Goal: Task Accomplishment & Management: Complete application form

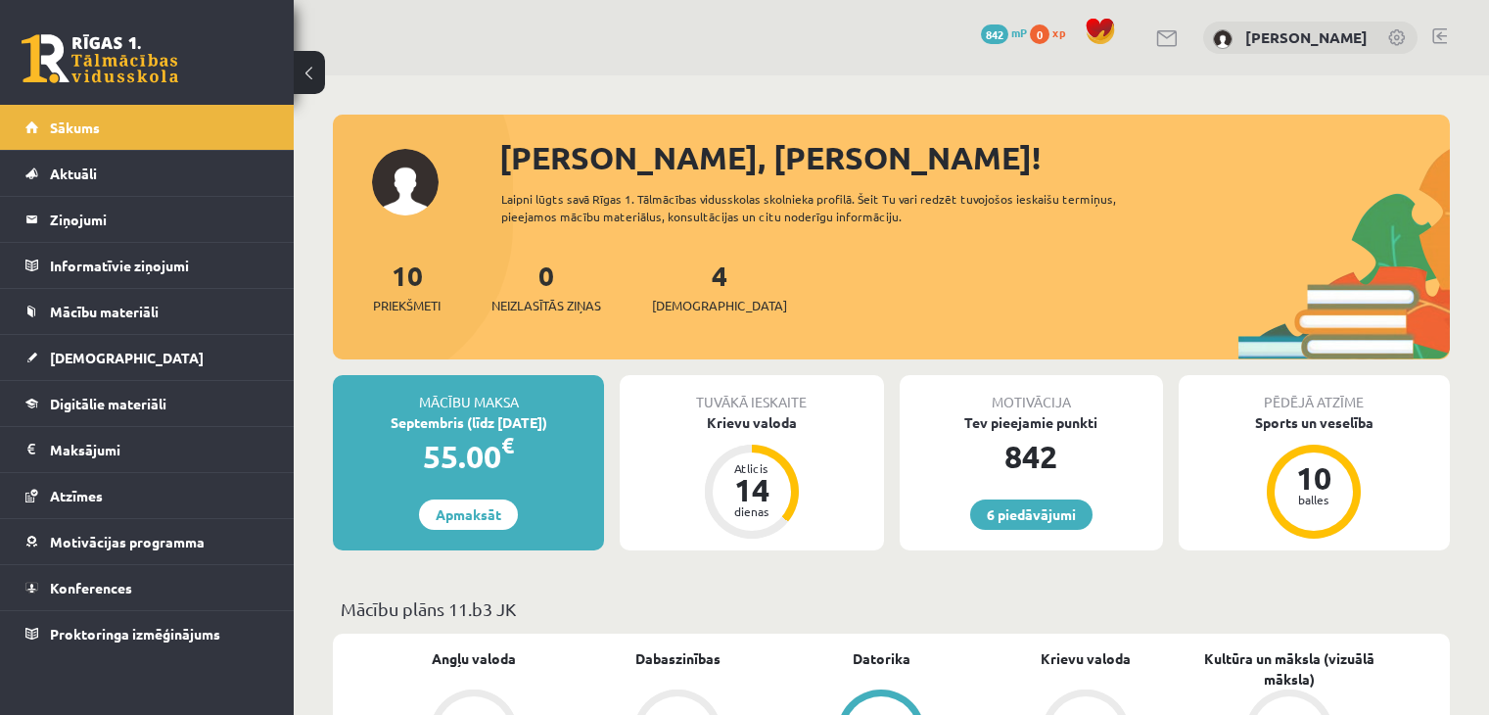
scroll to position [89, 0]
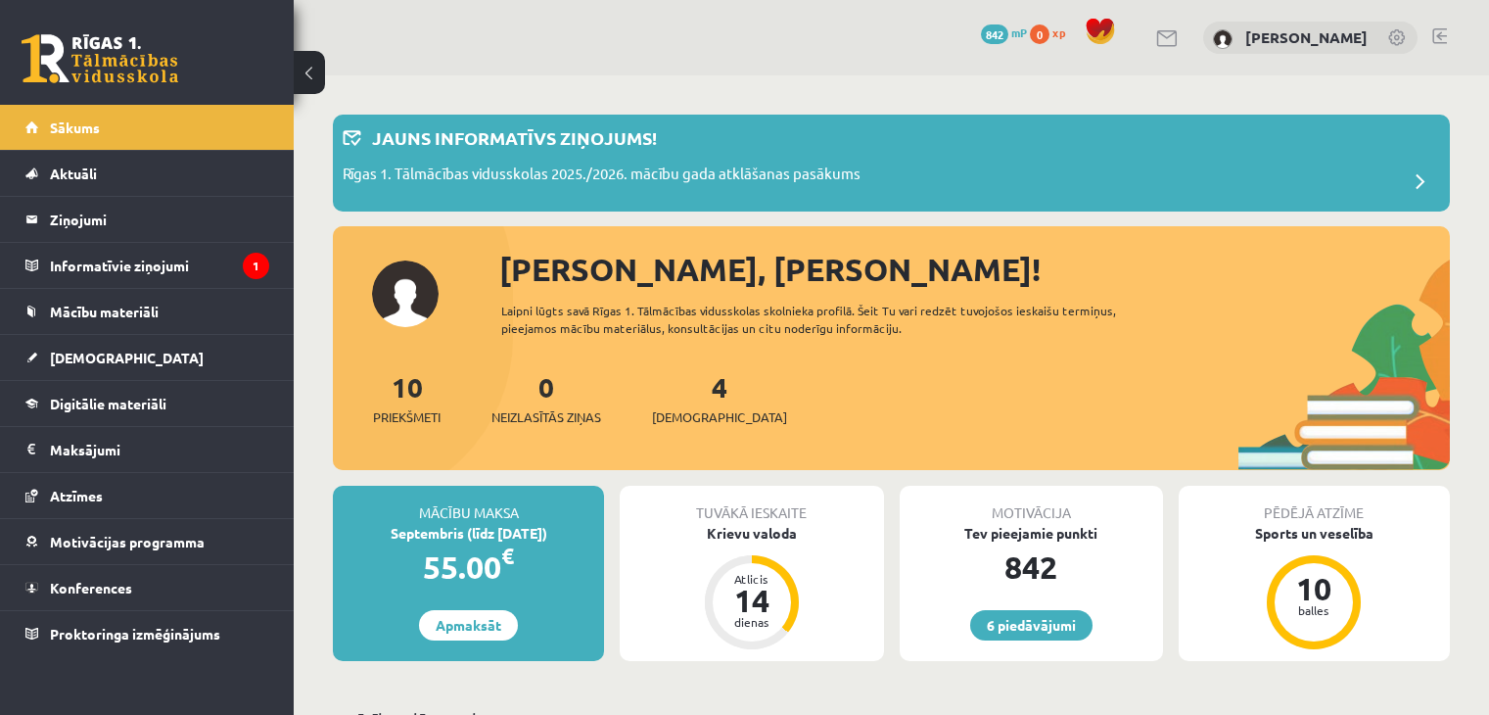
scroll to position [201, 0]
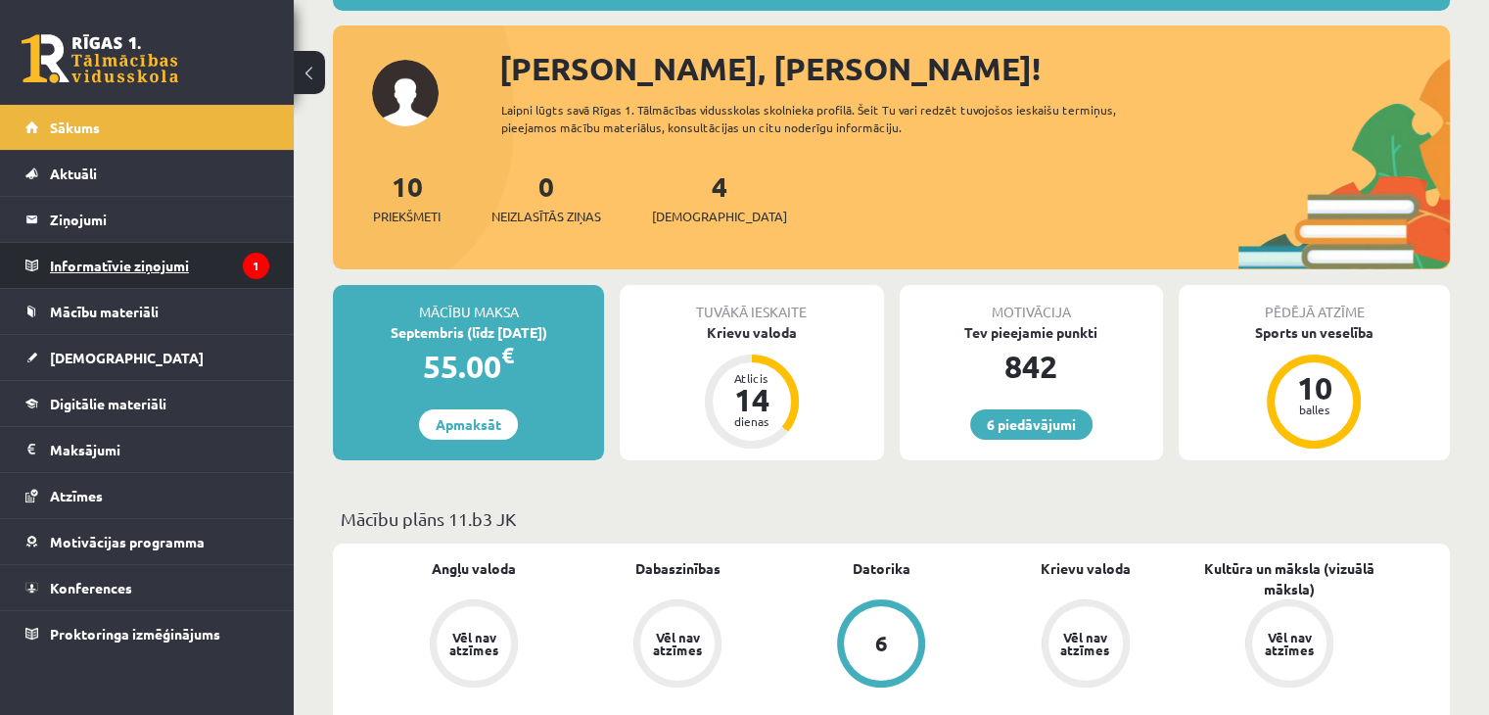
click at [237, 252] on legend "Informatīvie ziņojumi 1" at bounding box center [159, 265] width 219 height 45
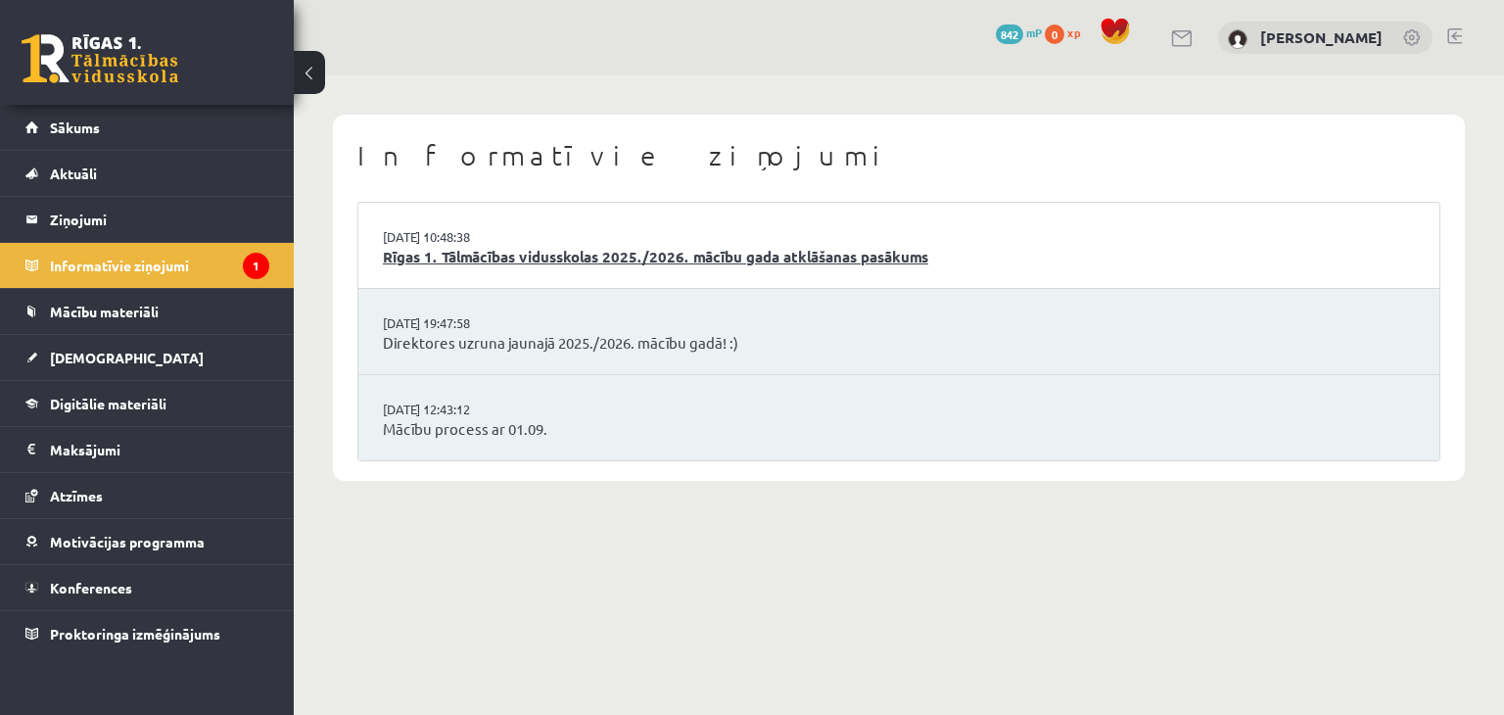
click at [572, 254] on link "Rīgas 1. Tālmācības vidusskolas 2025./2026. mācību gada atklāšanas pasākums" at bounding box center [899, 257] width 1032 height 23
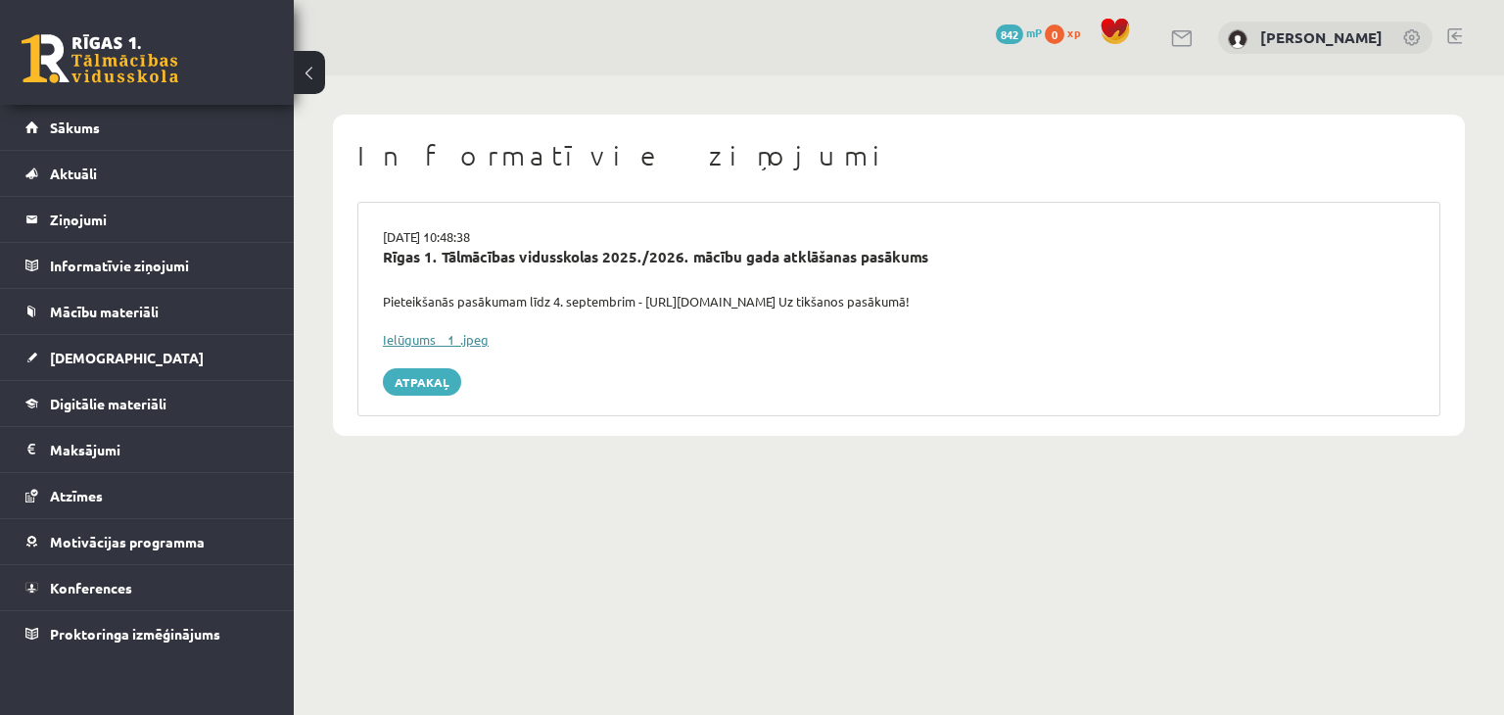
click at [474, 337] on link "Ielūgums__1_.jpeg" at bounding box center [436, 339] width 106 height 17
click at [193, 143] on link "Sākums" at bounding box center [147, 127] width 244 height 45
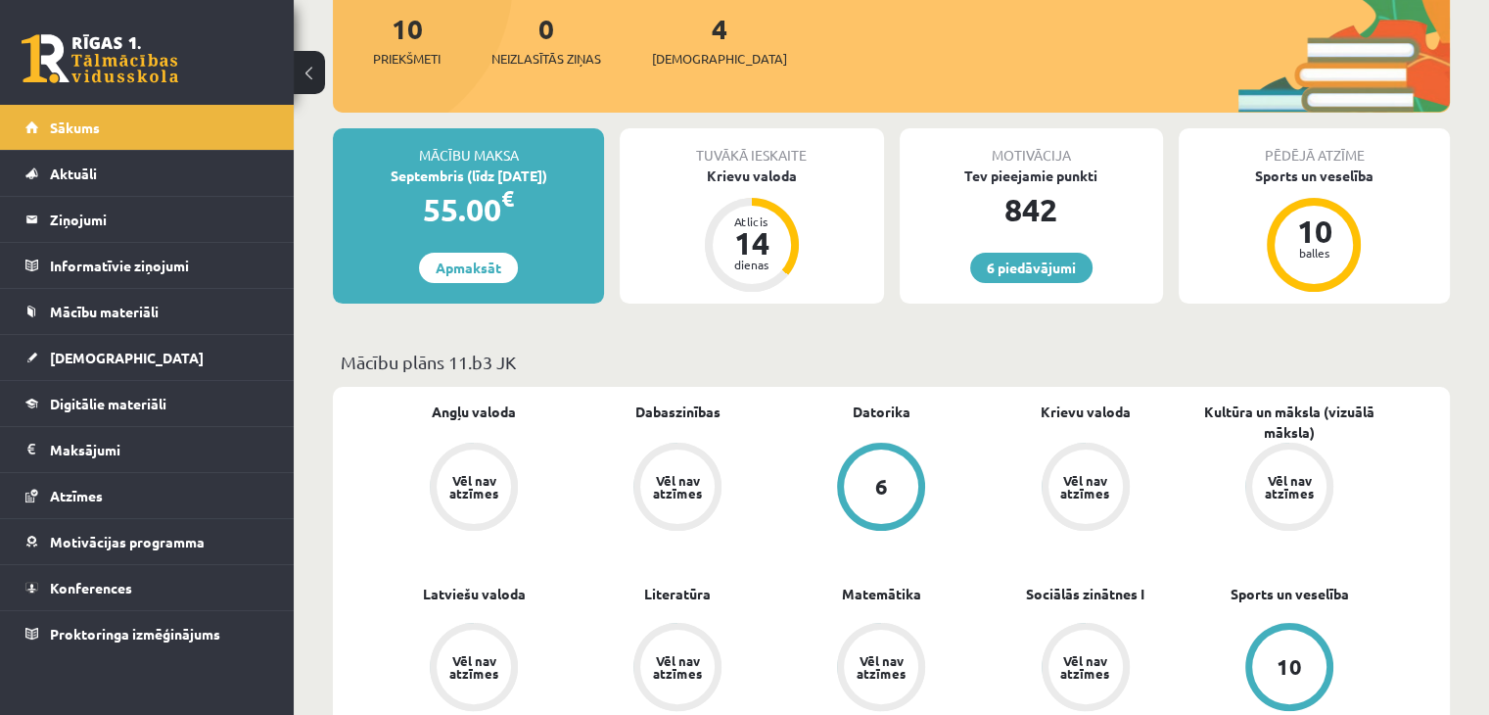
scroll to position [243, 0]
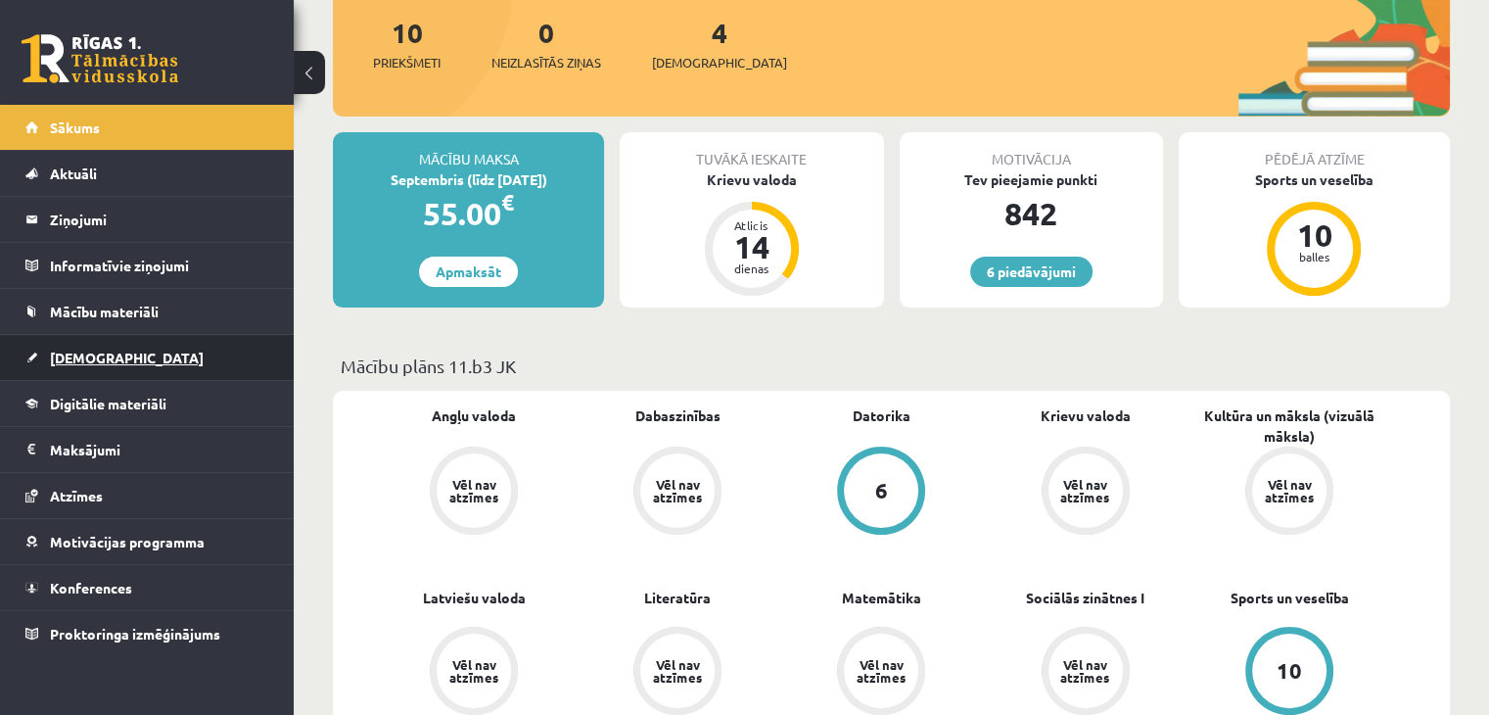
click at [110, 350] on link "[DEMOGRAPHIC_DATA]" at bounding box center [147, 357] width 244 height 45
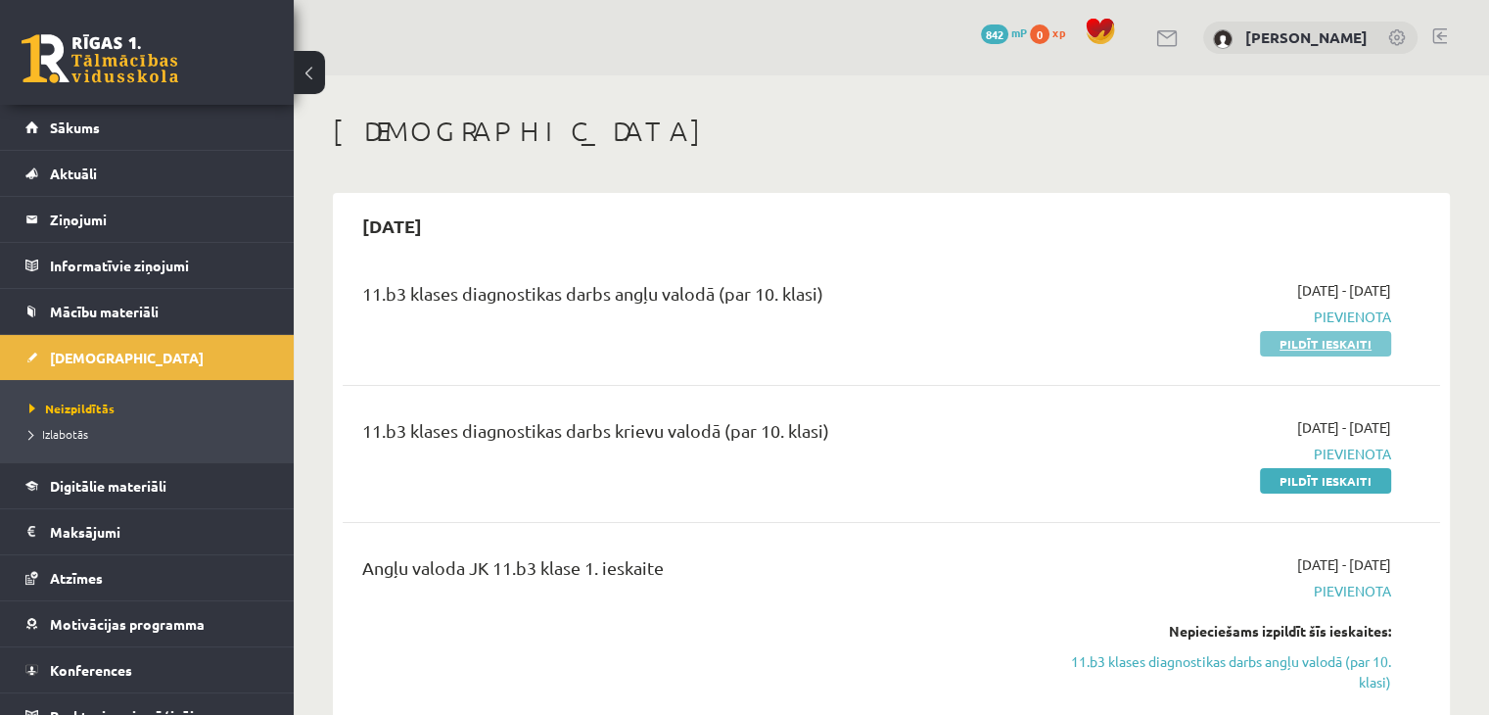
click at [1356, 343] on link "Pildīt ieskaiti" at bounding box center [1325, 343] width 131 height 25
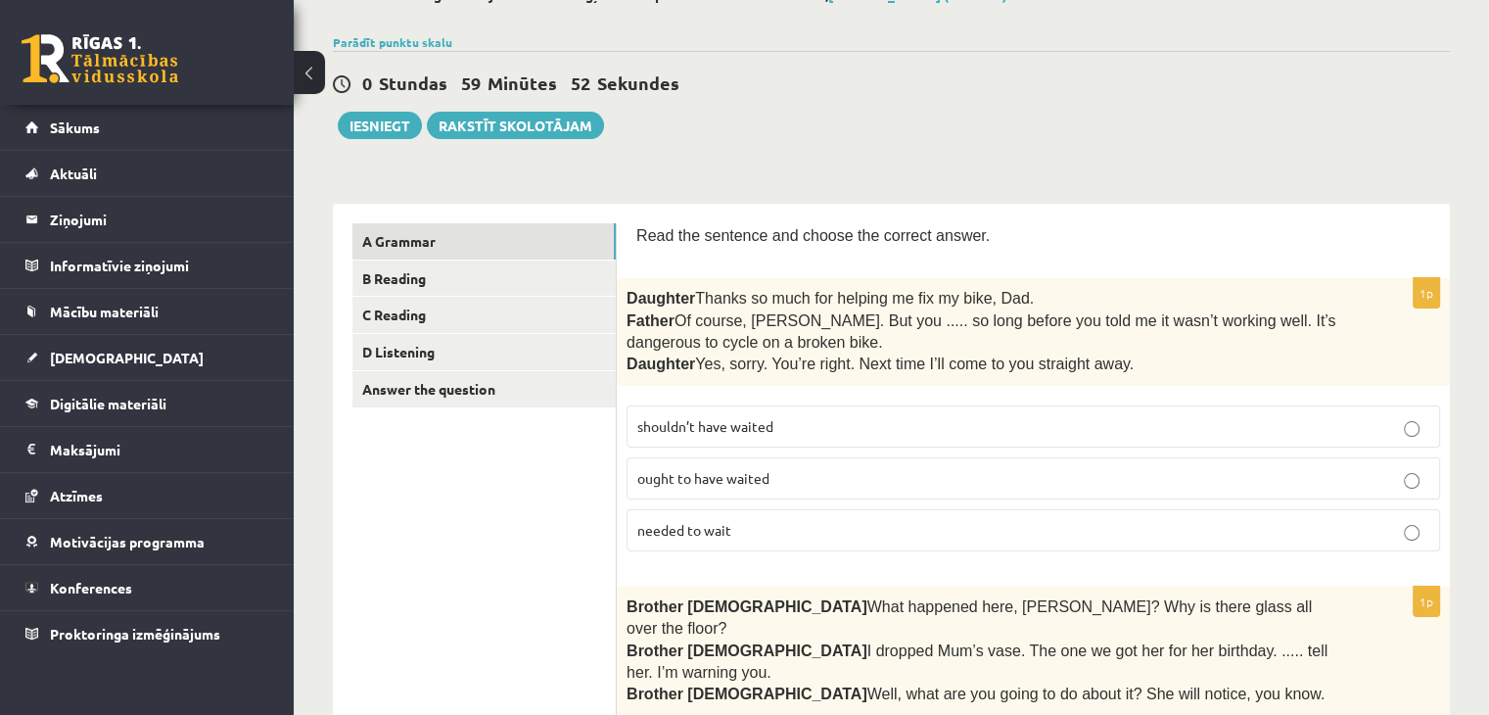
scroll to position [129, 0]
click at [1278, 421] on p "shouldn’t have waited" at bounding box center [1033, 425] width 792 height 21
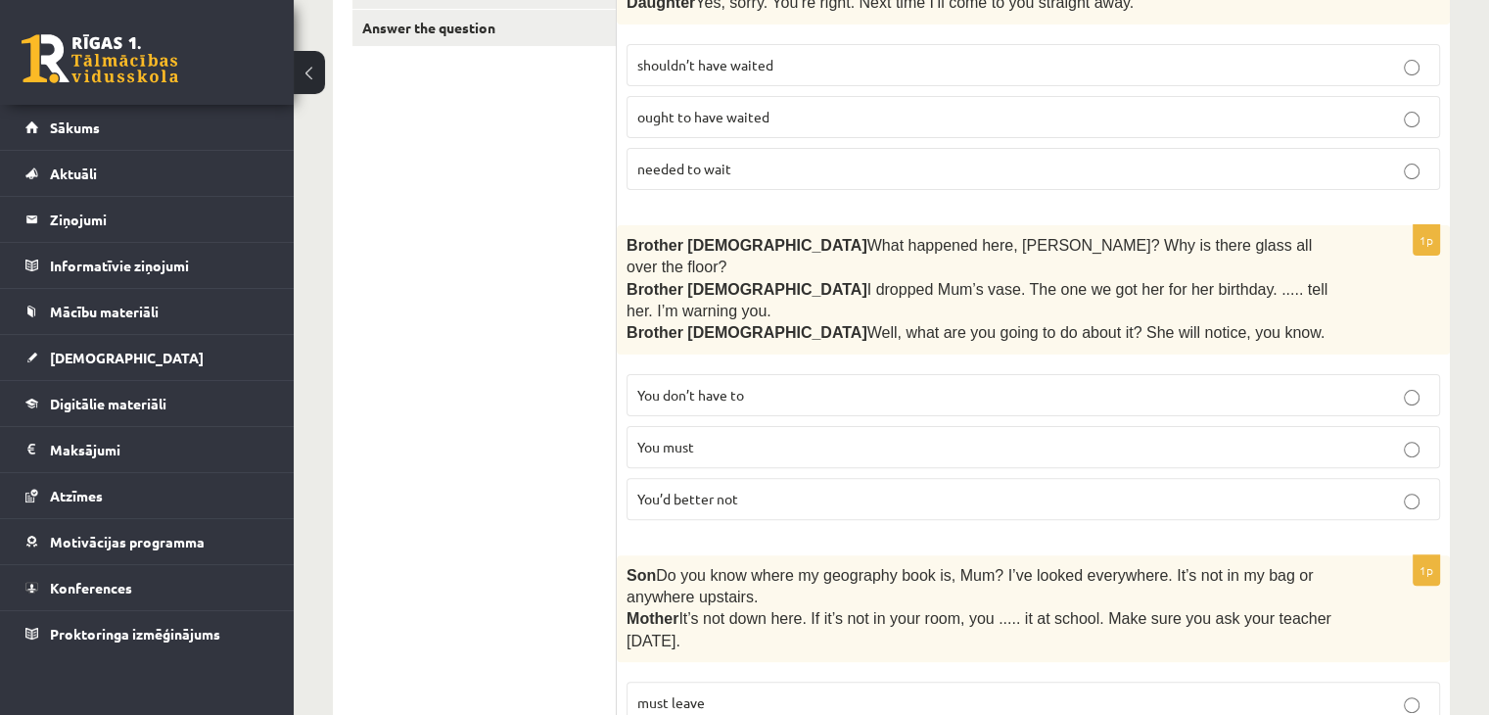
scroll to position [491, 0]
click at [1191, 424] on label "You must" at bounding box center [1034, 445] width 814 height 42
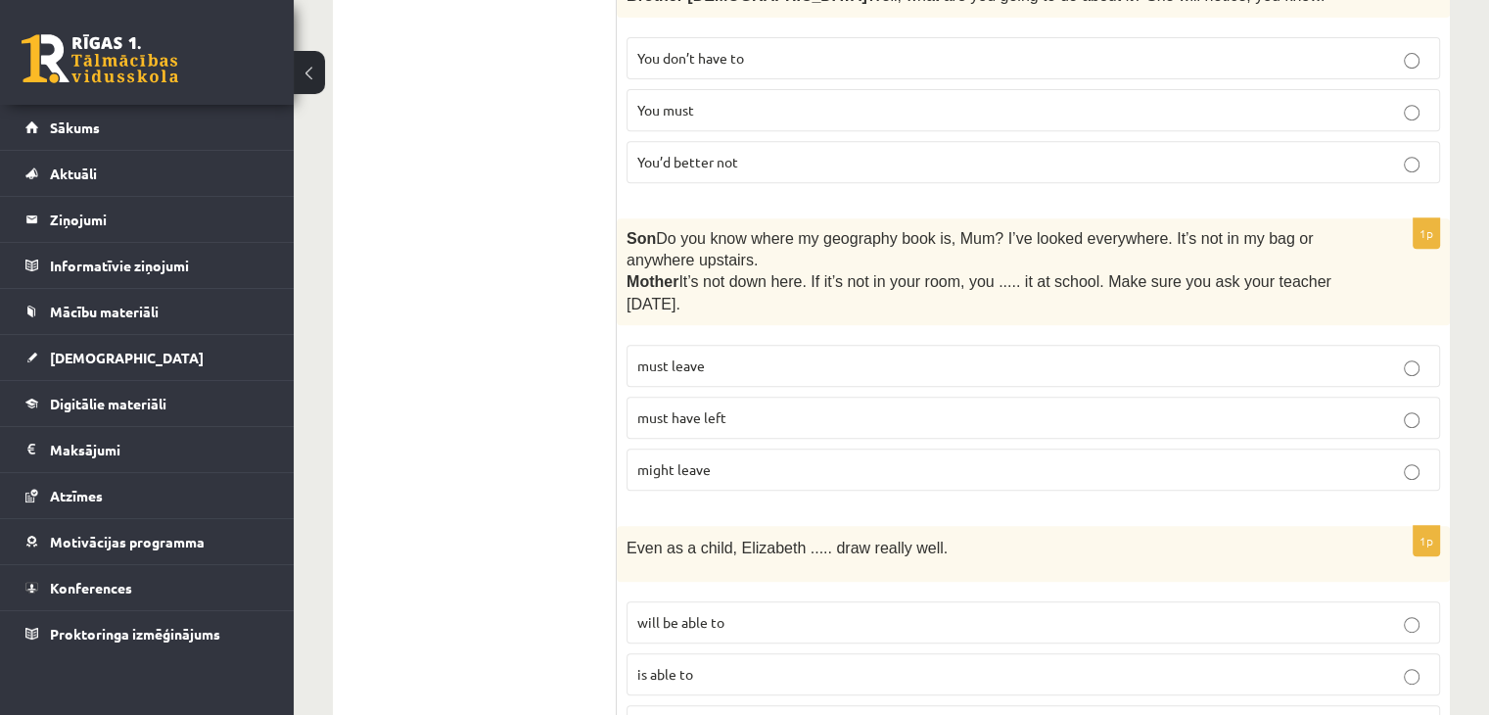
scroll to position [859, 0]
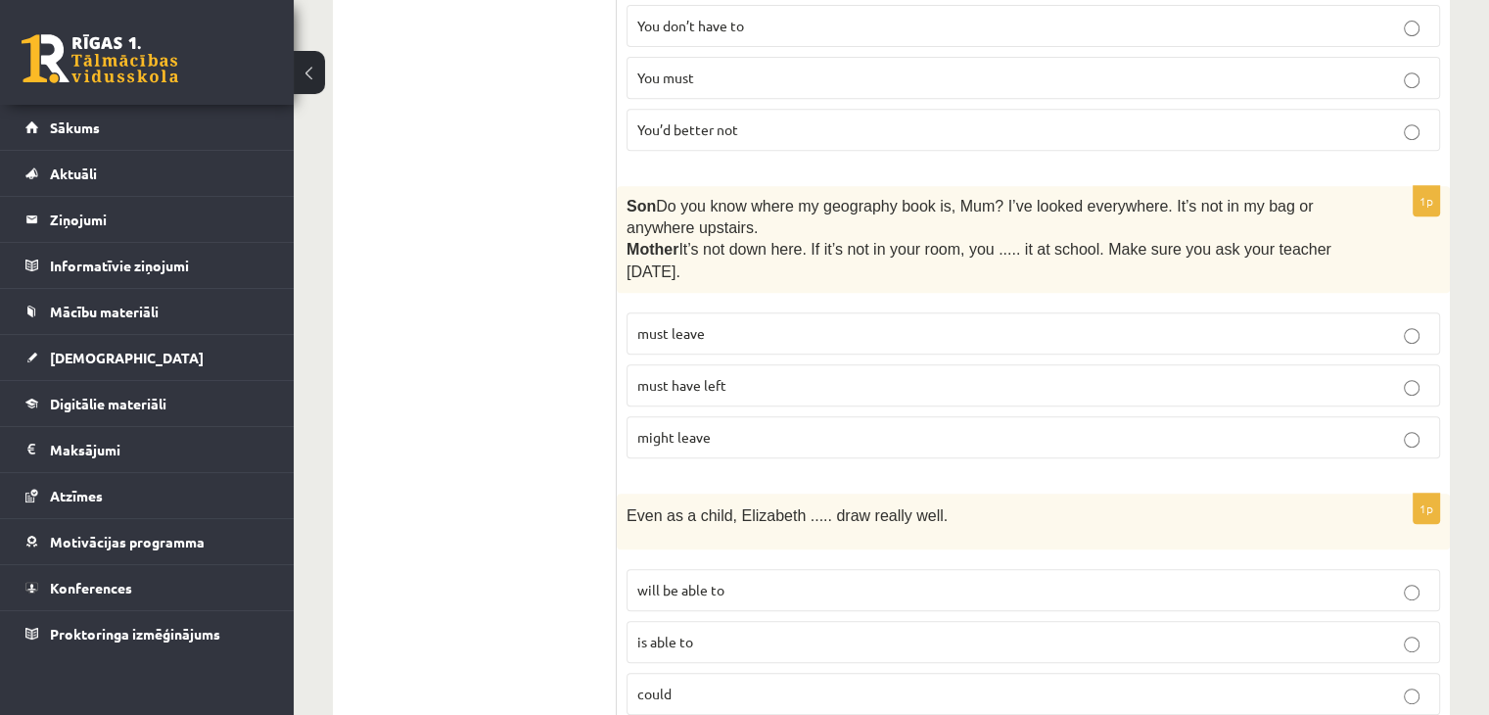
click at [1170, 375] on p "must have left" at bounding box center [1033, 385] width 792 height 21
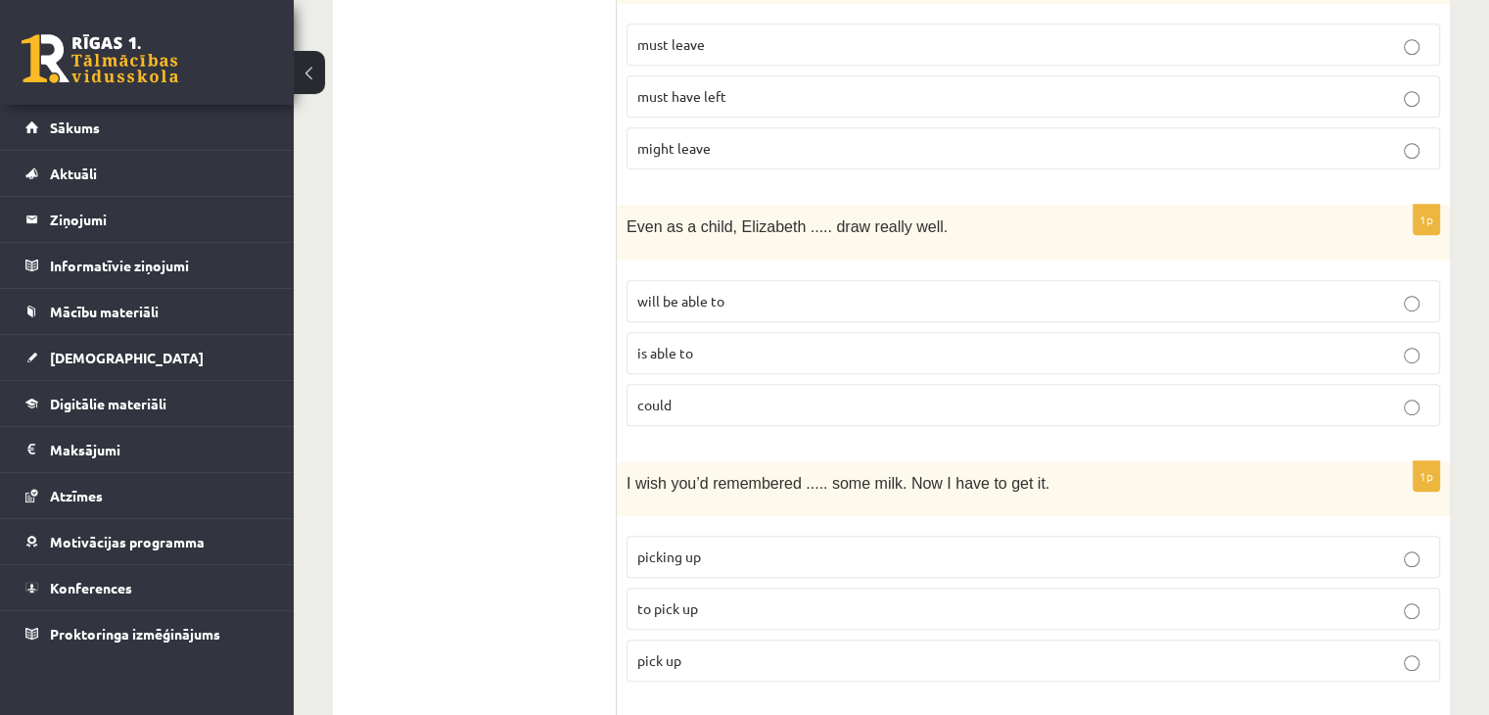
scroll to position [1147, 0]
click at [1153, 378] on fieldset "will be able to is able to could" at bounding box center [1034, 351] width 814 height 162
click at [1159, 395] on p "could" at bounding box center [1033, 405] width 792 height 21
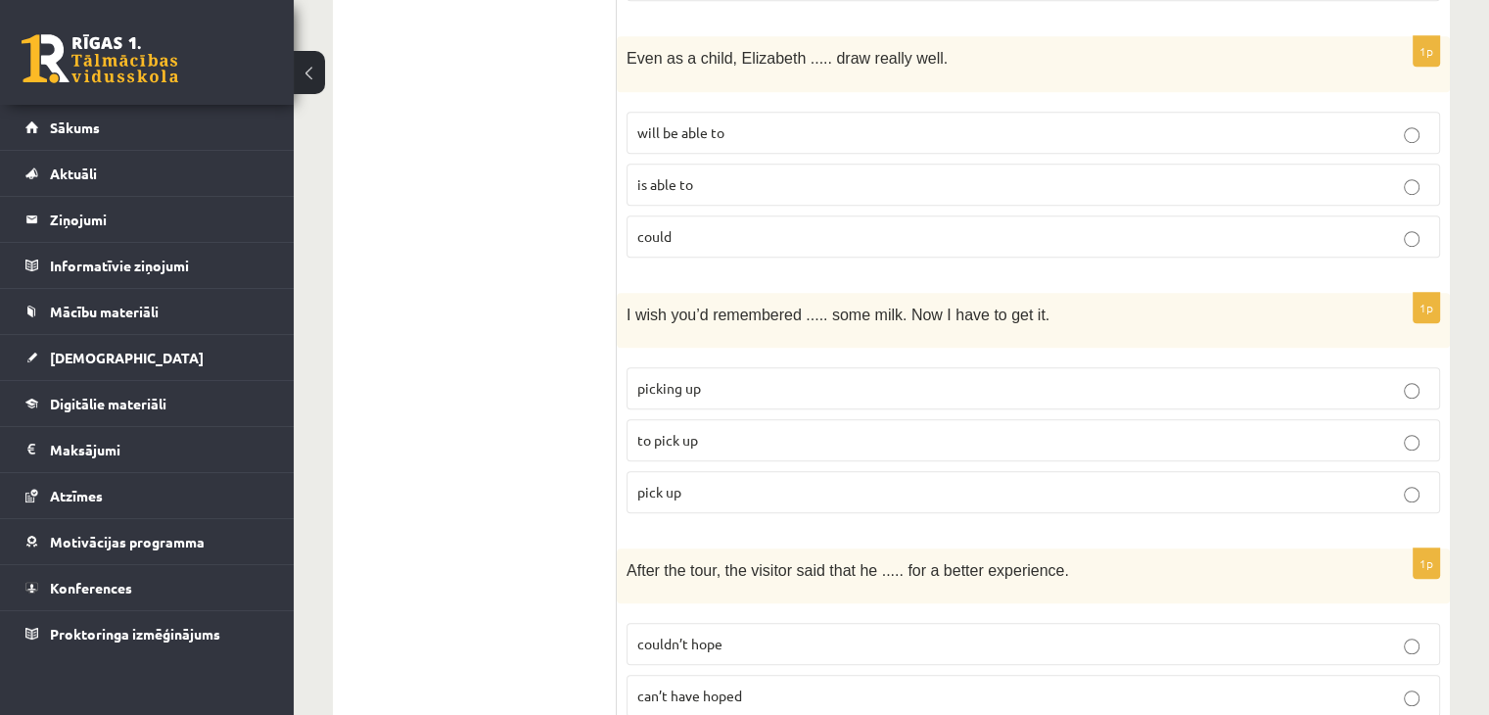
scroll to position [1375, 0]
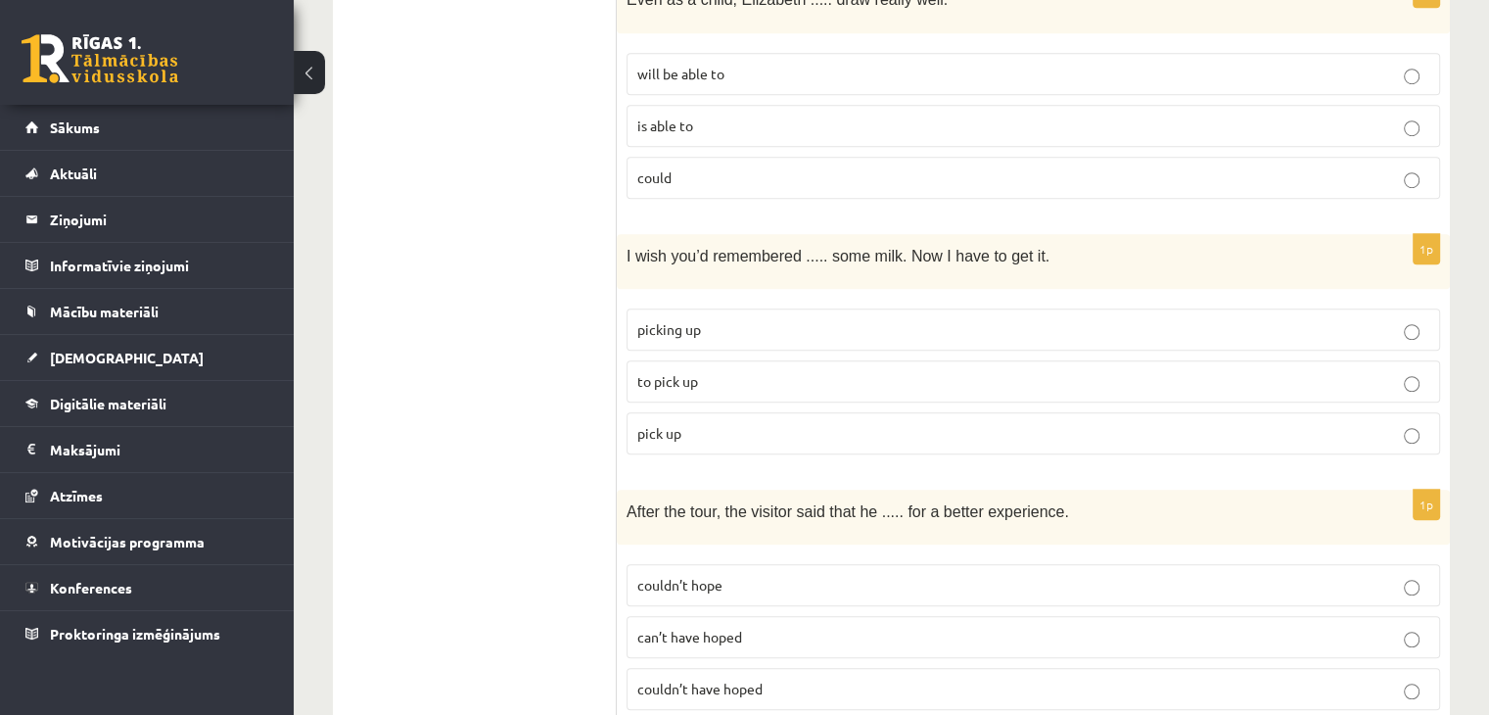
click at [1153, 371] on p "to pick up" at bounding box center [1033, 381] width 792 height 21
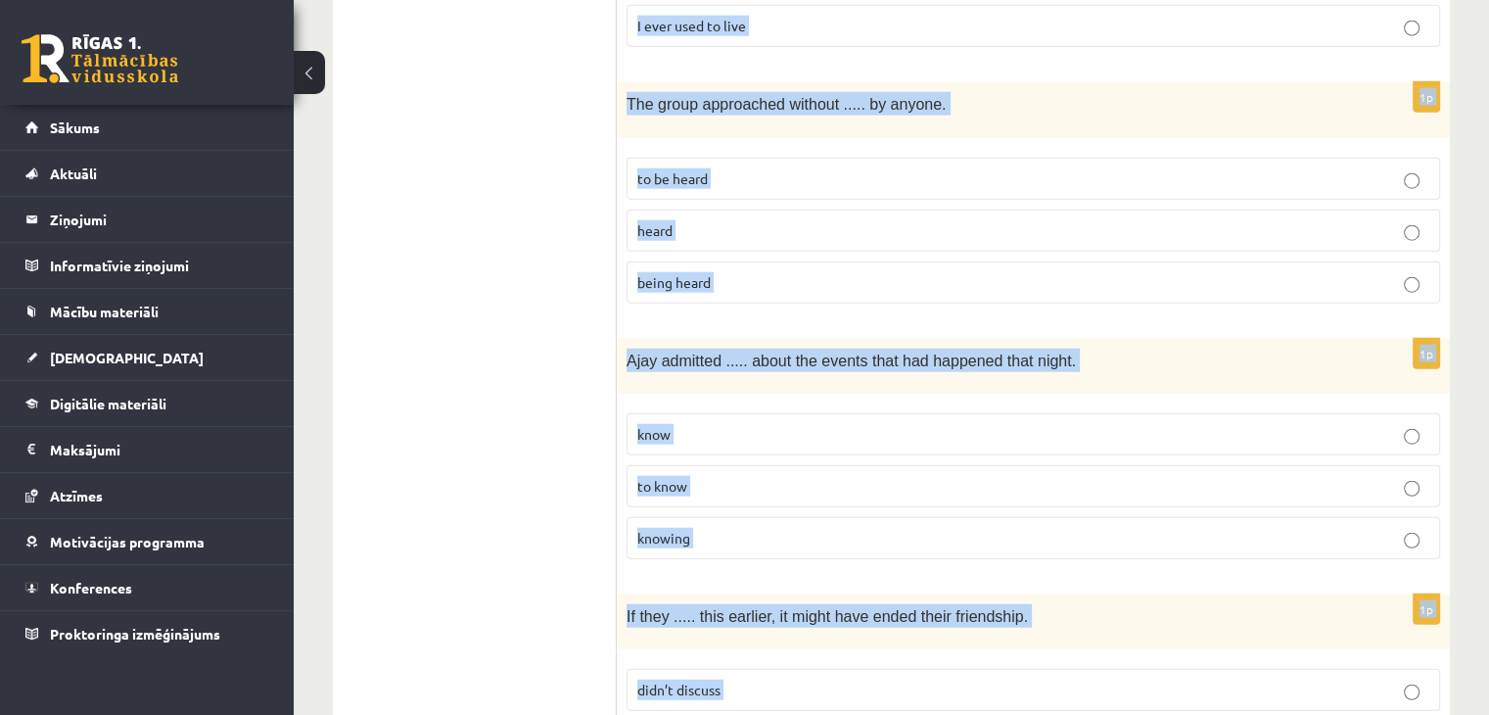
scroll to position [4931, 0]
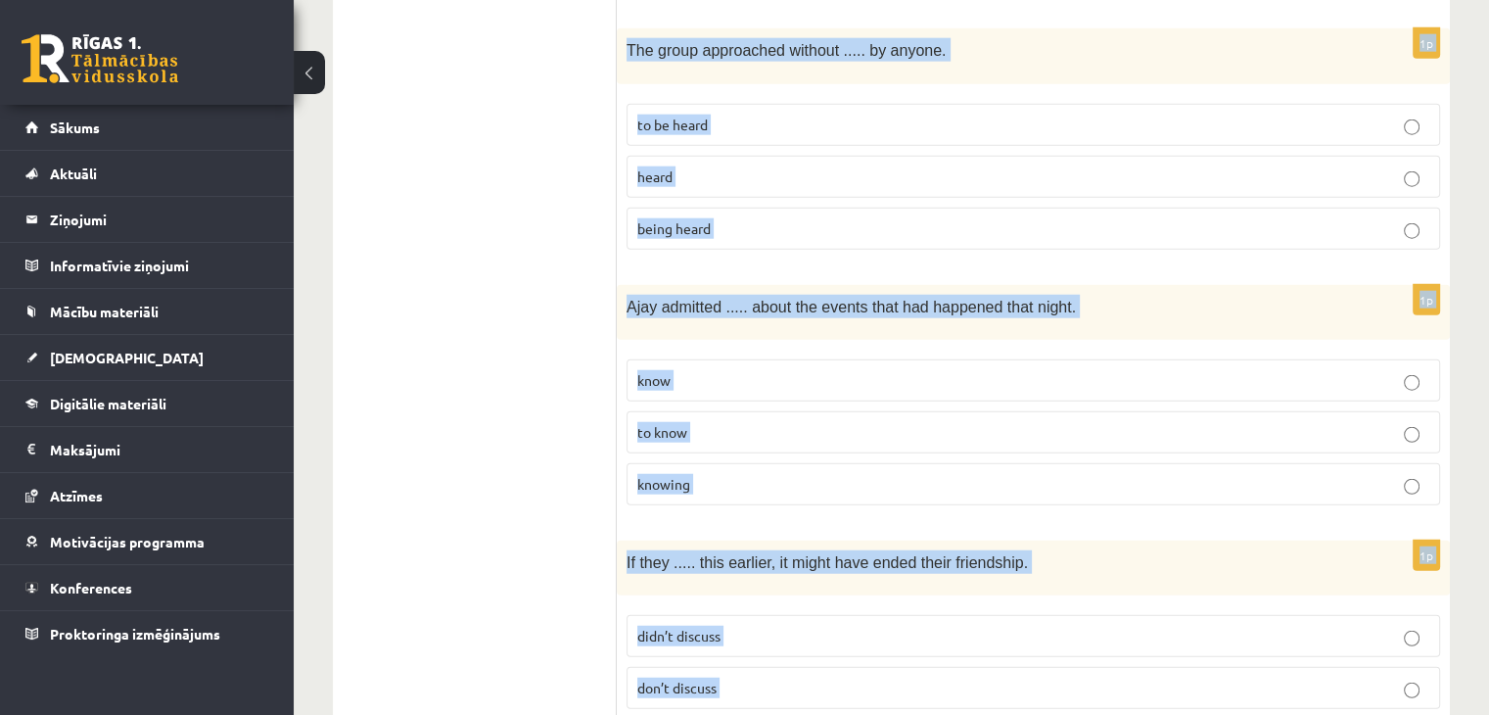
drag, startPoint x: 636, startPoint y: 151, endPoint x: 1037, endPoint y: 653, distance: 642.4
copy form "Read the sentence and choose the correct answer. 1p Daughter  Thanks so much fo…"
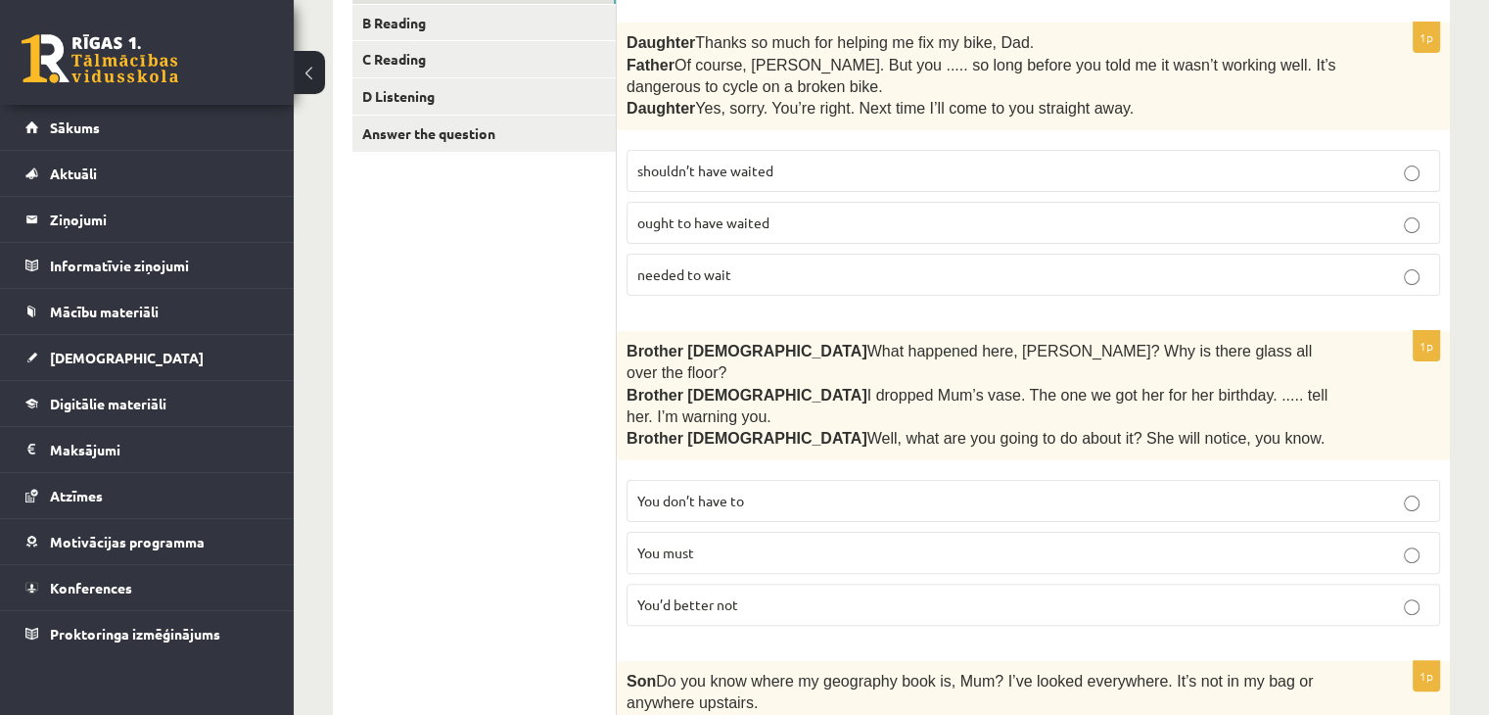
scroll to position [386, 0]
drag, startPoint x: 841, startPoint y: 334, endPoint x: 727, endPoint y: 483, distance: 187.2
click at [727, 483] on fieldset "You don’t have to You must You’d better not" at bounding box center [1034, 549] width 814 height 162
click at [768, 592] on p "You’d better not" at bounding box center [1033, 602] width 792 height 21
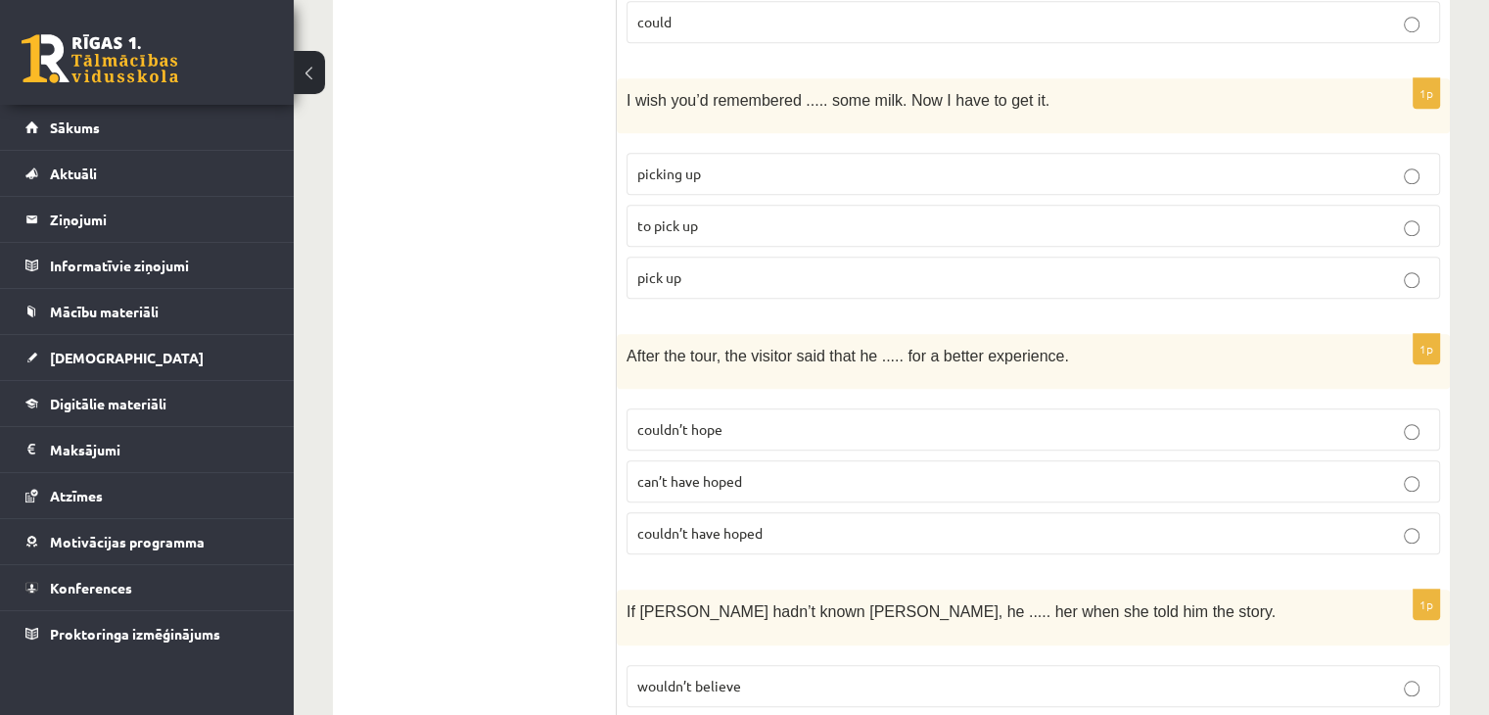
scroll to position [1531, 0]
click at [784, 511] on label "couldn’t have hoped" at bounding box center [1034, 532] width 814 height 42
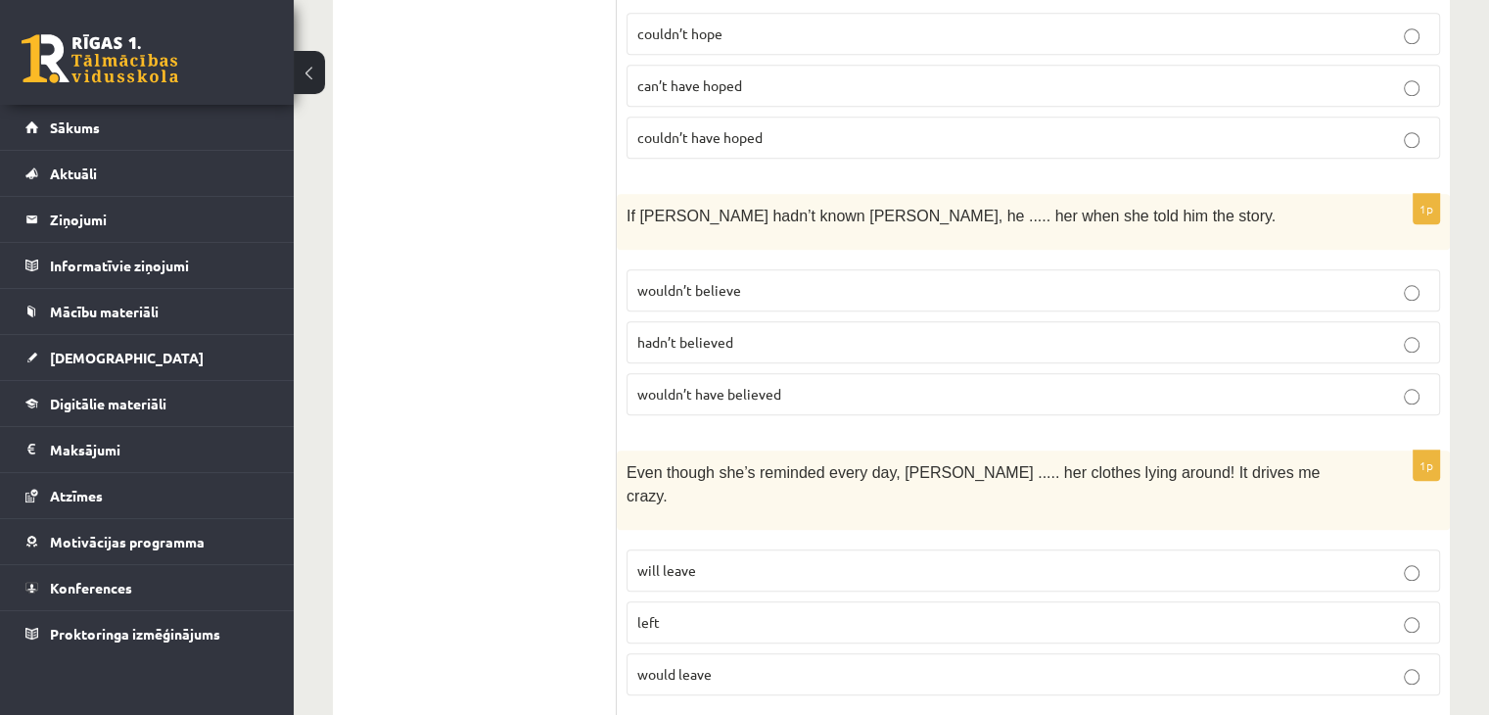
scroll to position [1931, 0]
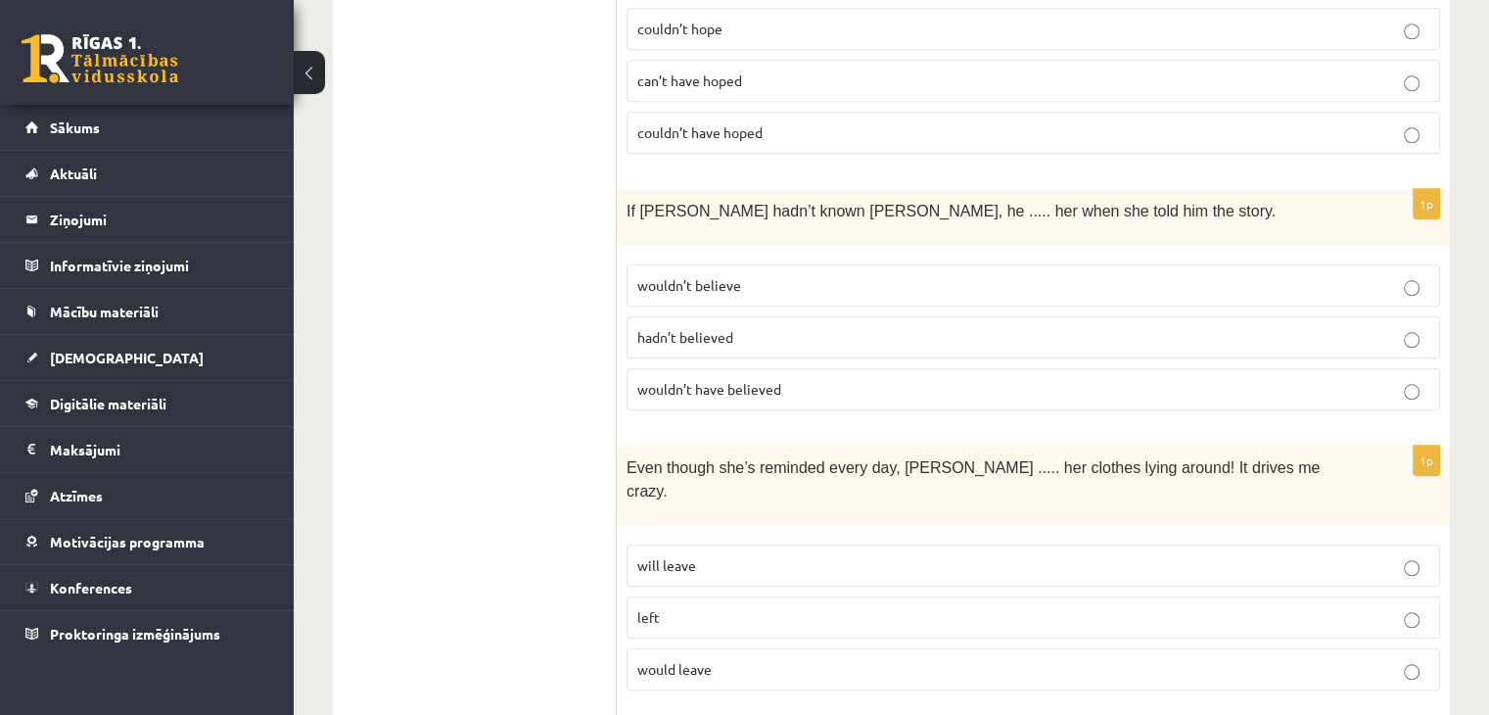
click at [830, 275] on p "wouldn’t believe" at bounding box center [1033, 285] width 792 height 21
click at [796, 379] on p "wouldn’t have believed" at bounding box center [1033, 389] width 792 height 21
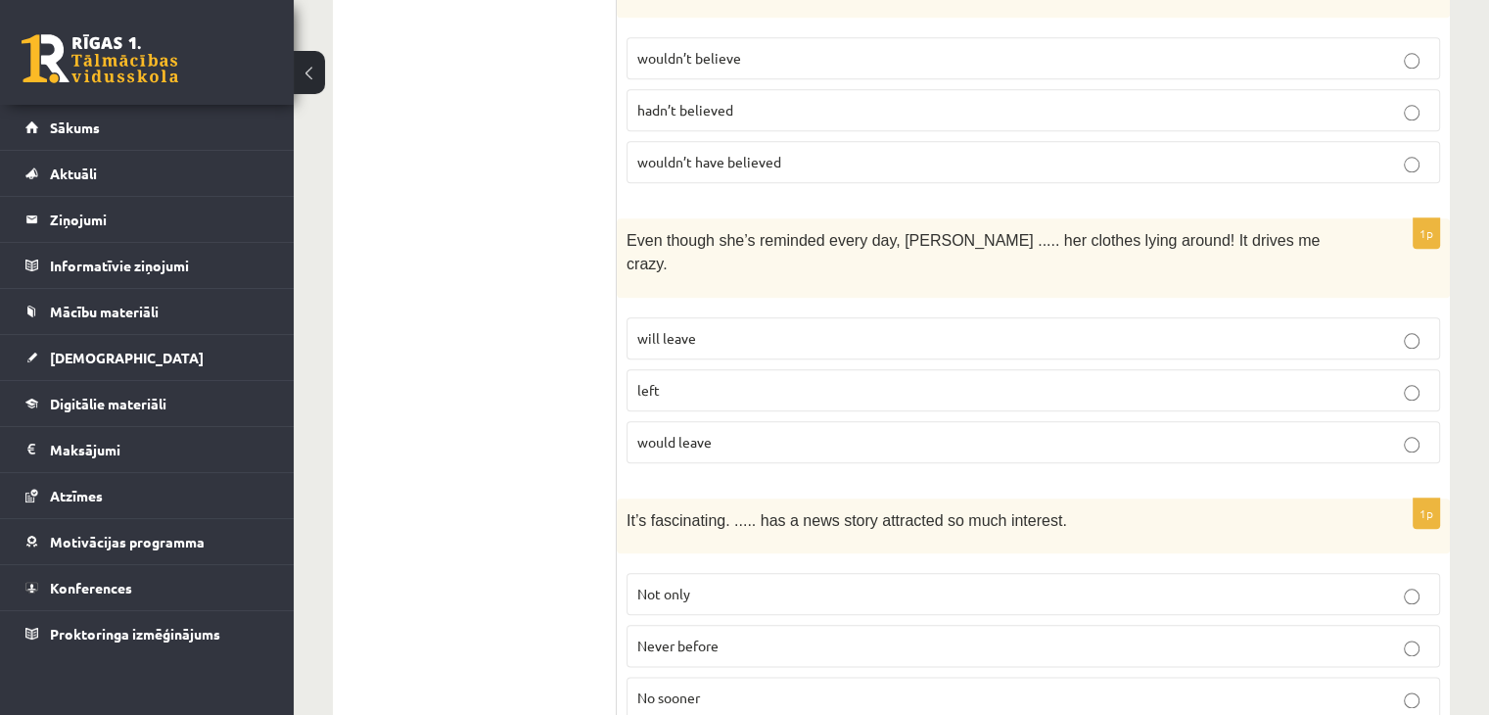
scroll to position [2158, 0]
click at [763, 432] on p "would leave" at bounding box center [1033, 442] width 792 height 21
click at [768, 328] on p "will leave" at bounding box center [1033, 338] width 792 height 21
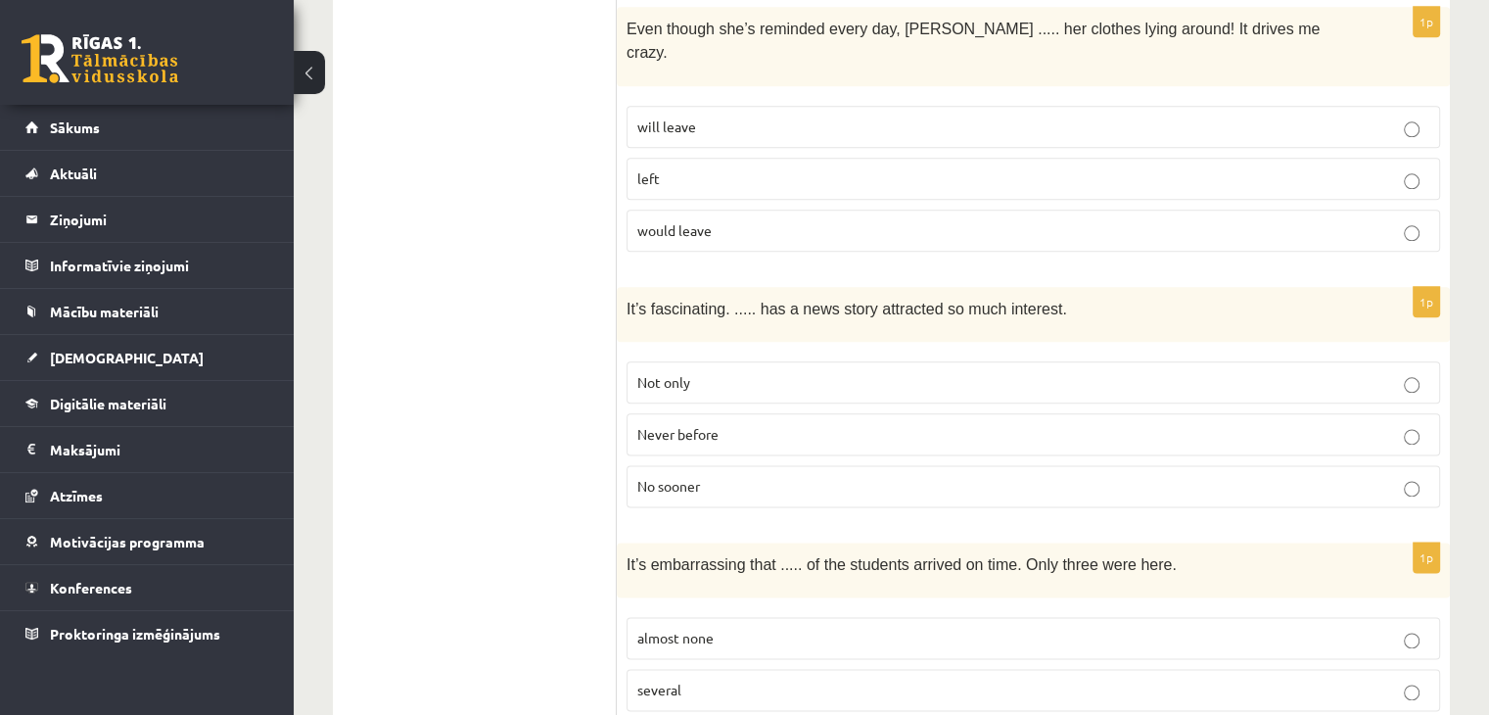
scroll to position [2373, 0]
click at [768, 420] on p "Never before" at bounding box center [1033, 430] width 792 height 21
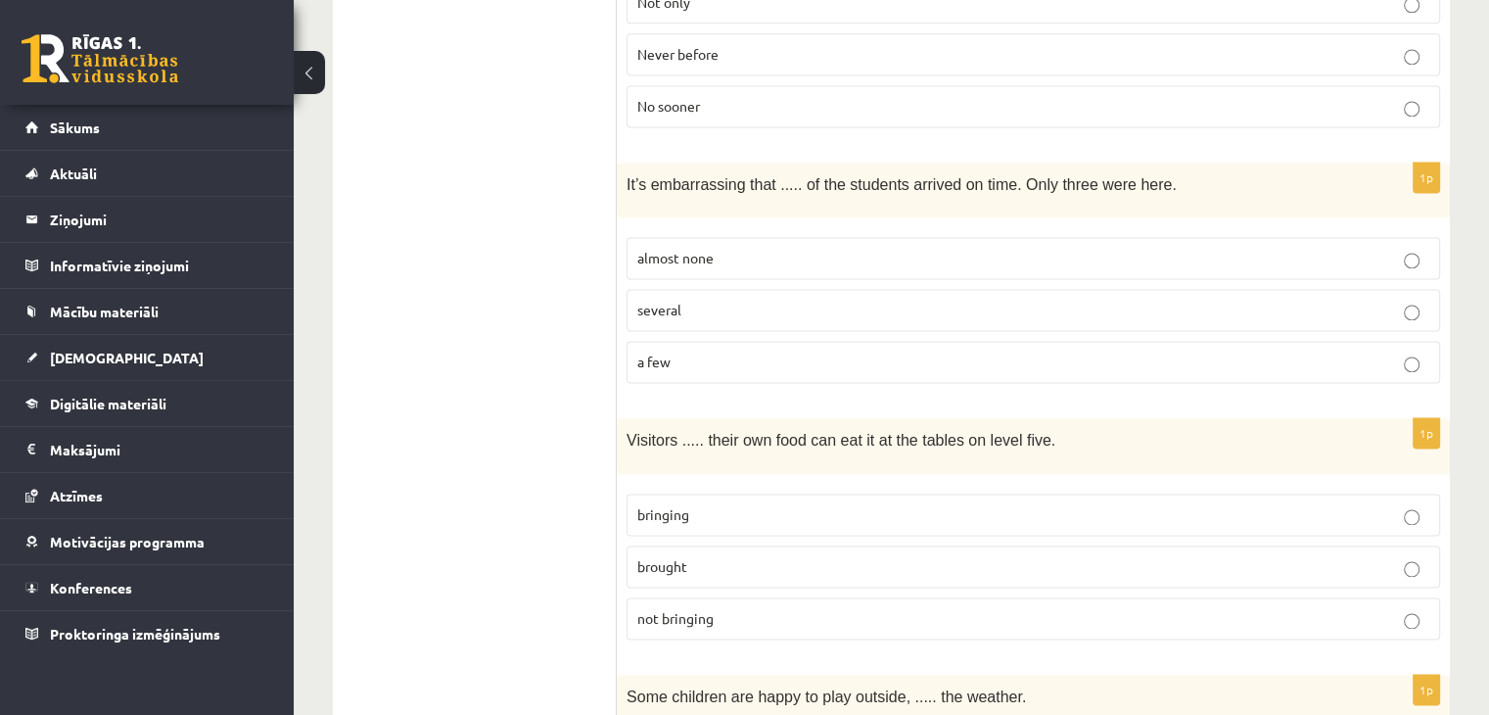
scroll to position [2749, 0]
click at [855, 227] on fieldset "almost none several a few" at bounding box center [1034, 308] width 814 height 162
click at [848, 248] on p "almost none" at bounding box center [1033, 258] width 792 height 21
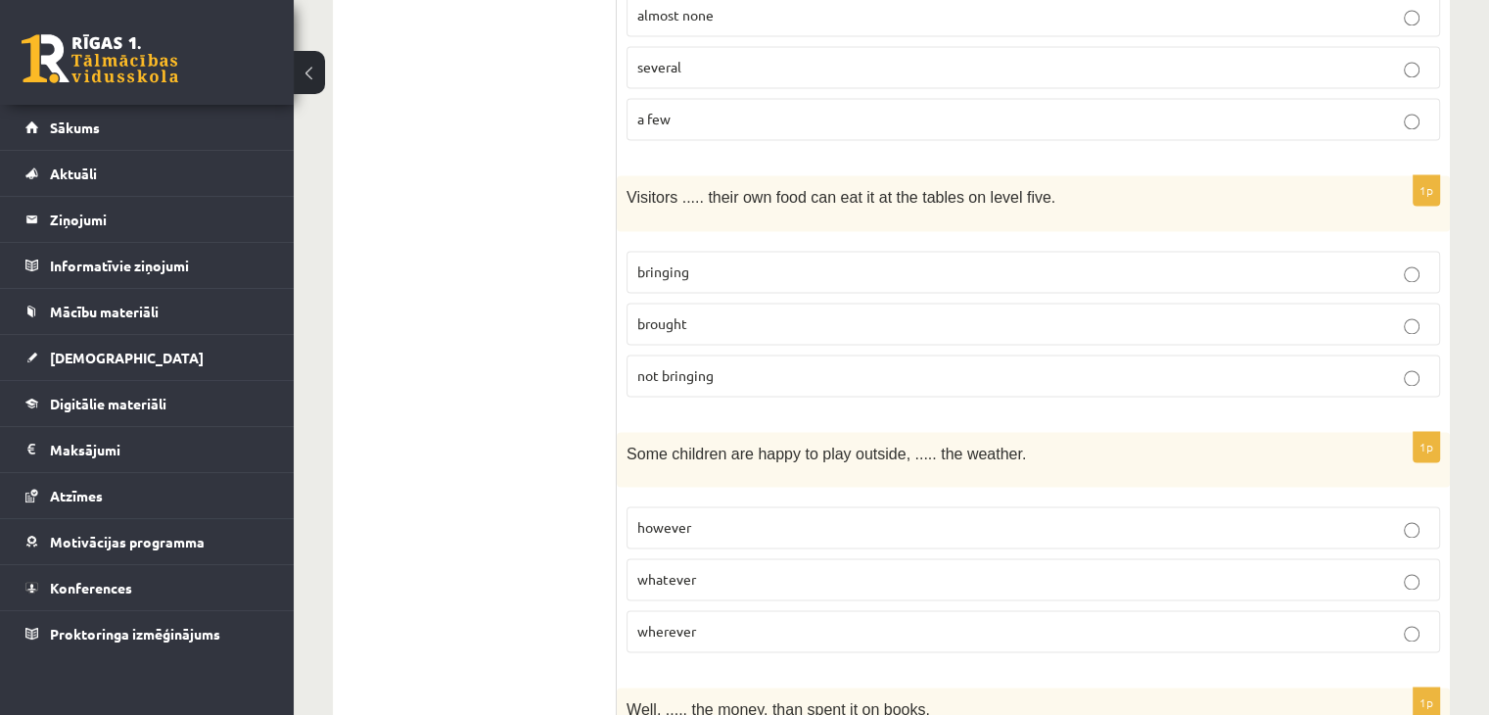
scroll to position [2992, 0]
click at [833, 251] on label "bringing" at bounding box center [1034, 272] width 814 height 42
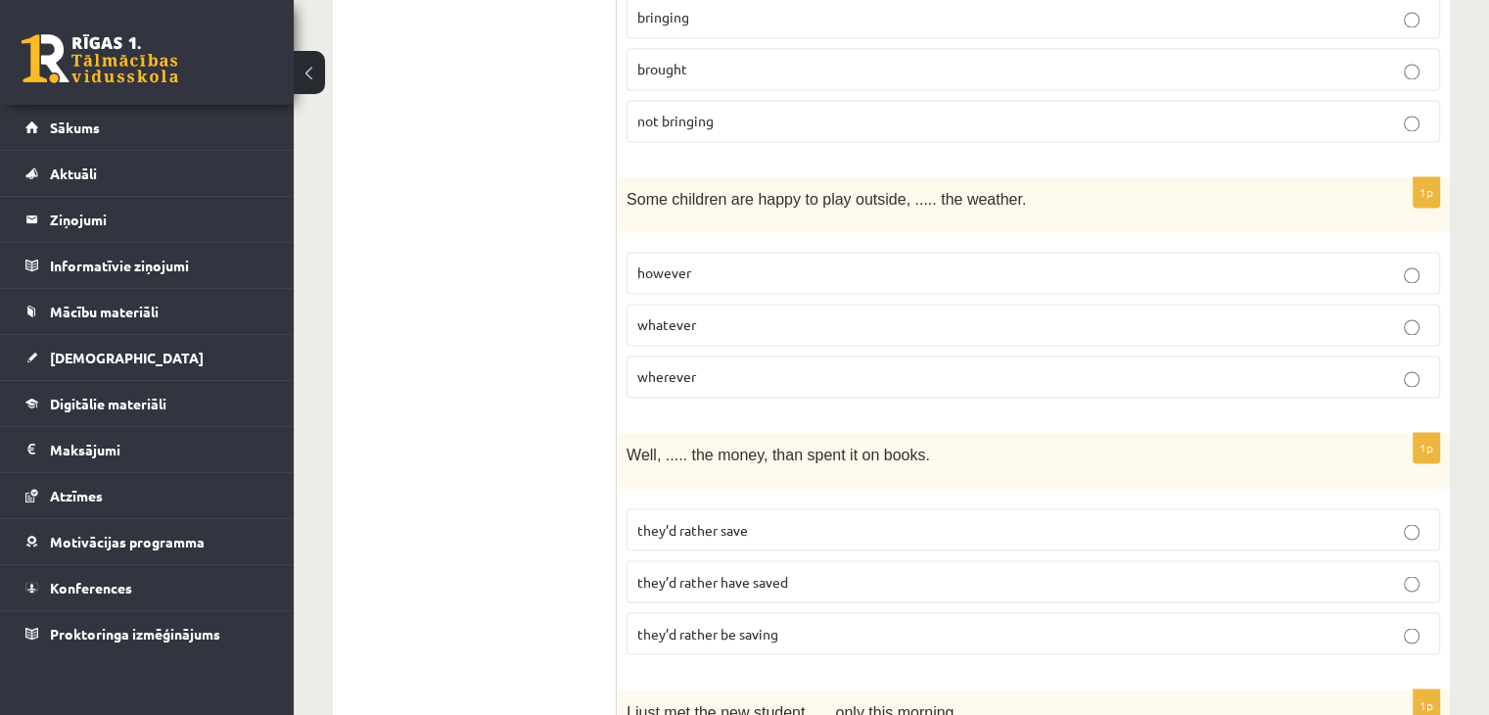
scroll to position [3271, 0]
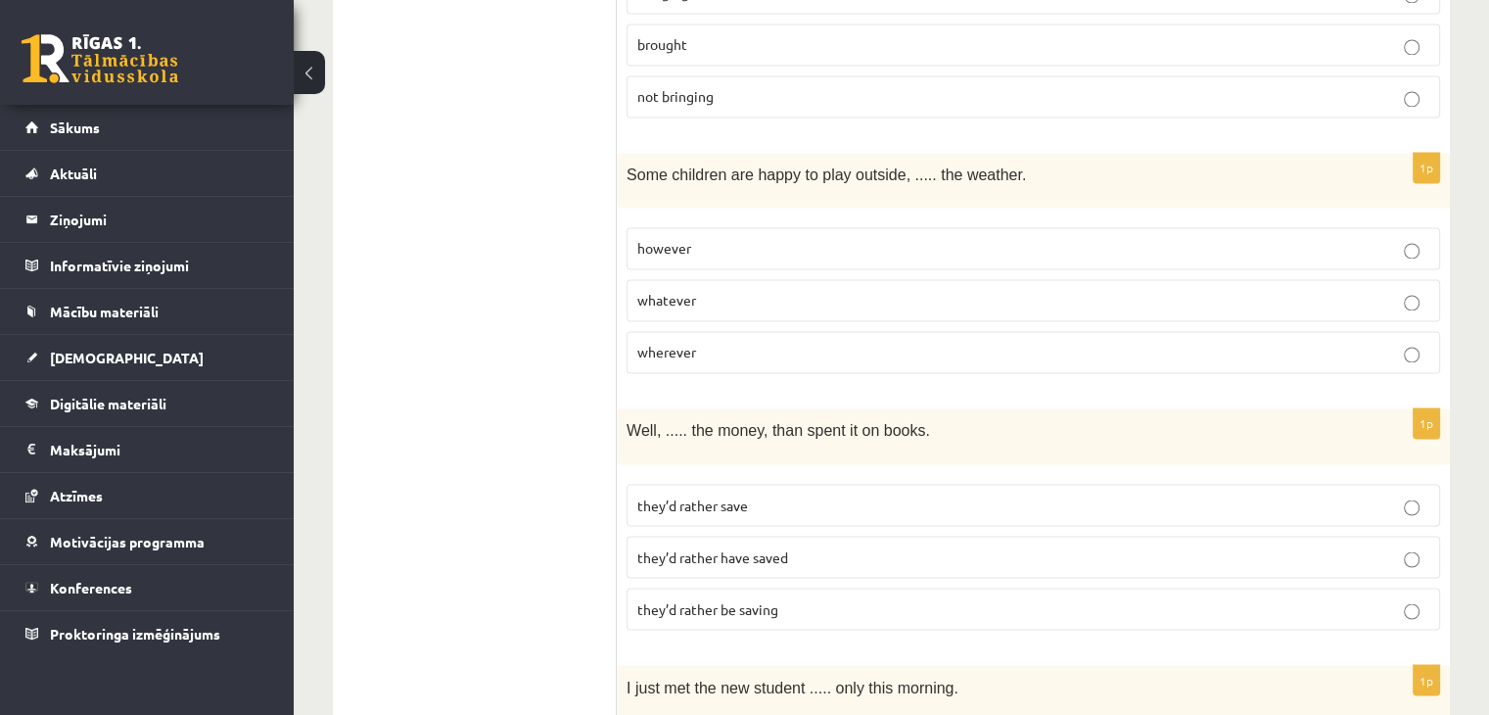
click at [860, 238] on p "however" at bounding box center [1033, 248] width 792 height 21
click at [770, 290] on p "whatever" at bounding box center [1033, 300] width 792 height 21
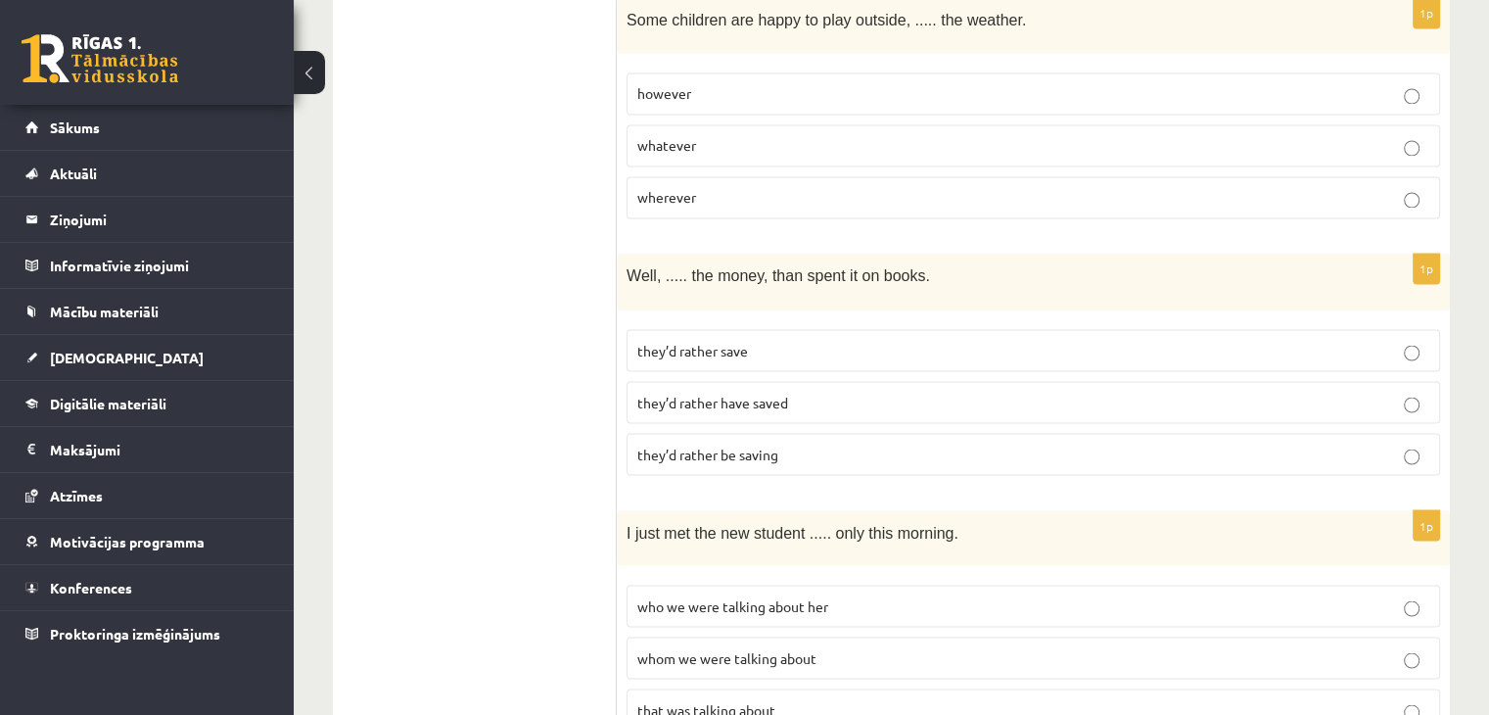
scroll to position [3428, 0]
click at [760, 327] on label "they’d rather save" at bounding box center [1034, 348] width 814 height 42
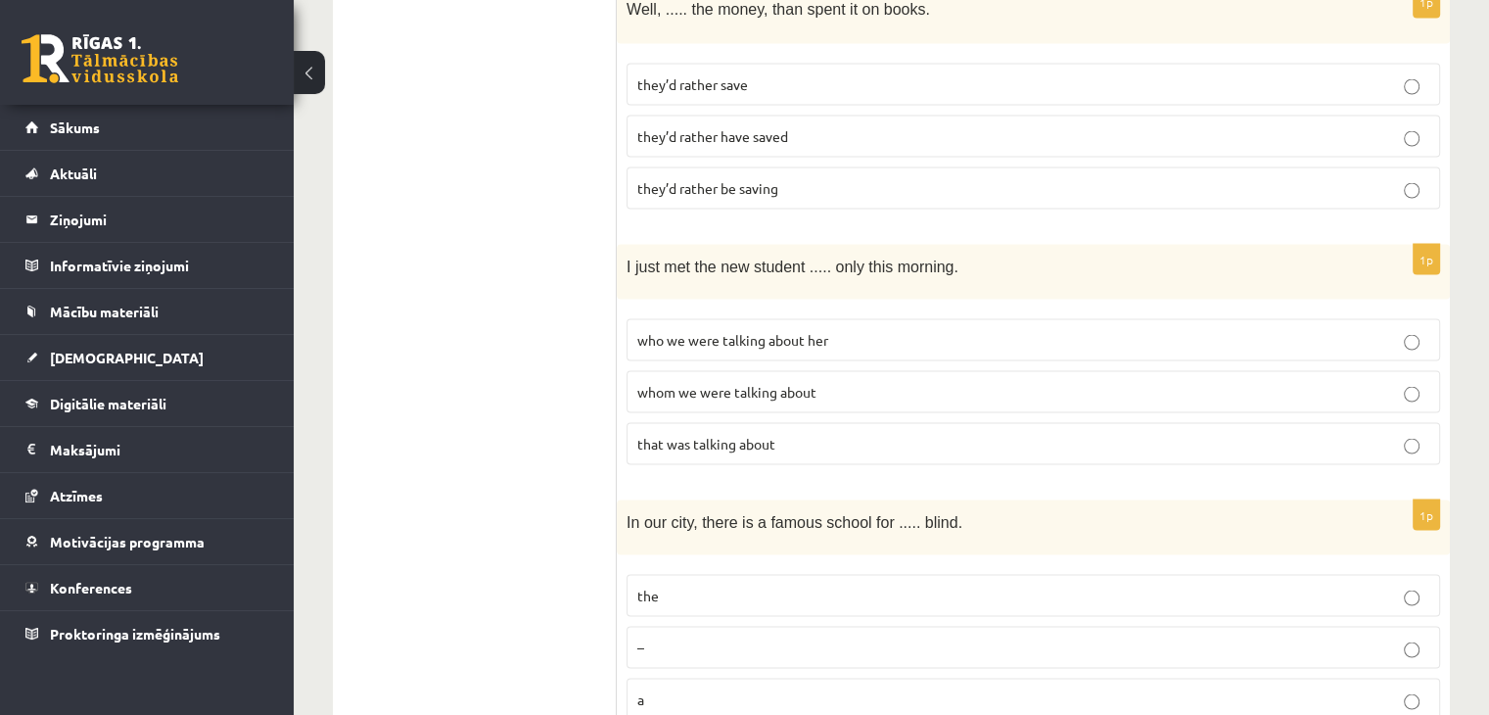
scroll to position [3697, 0]
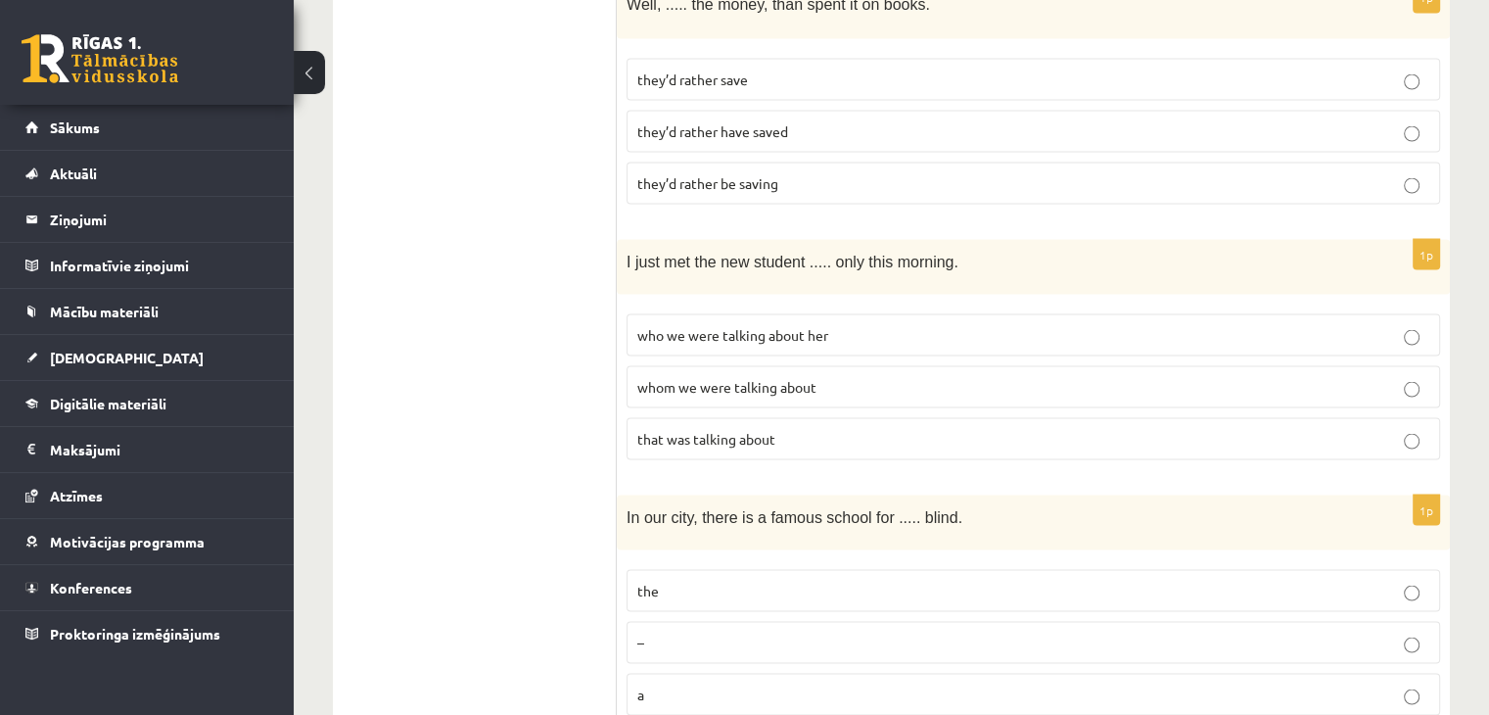
click at [897, 376] on p "whom we were talking about" at bounding box center [1033, 386] width 792 height 21
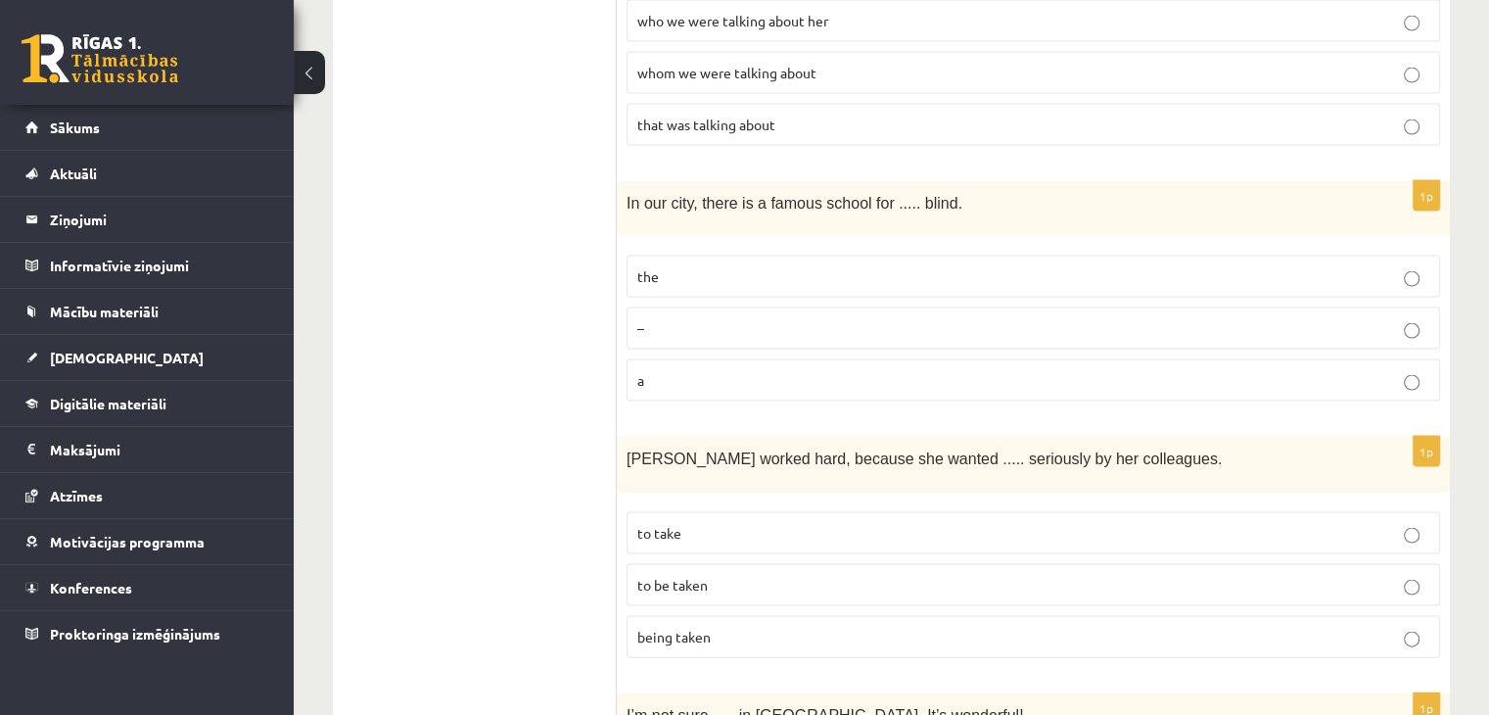
scroll to position [4014, 0]
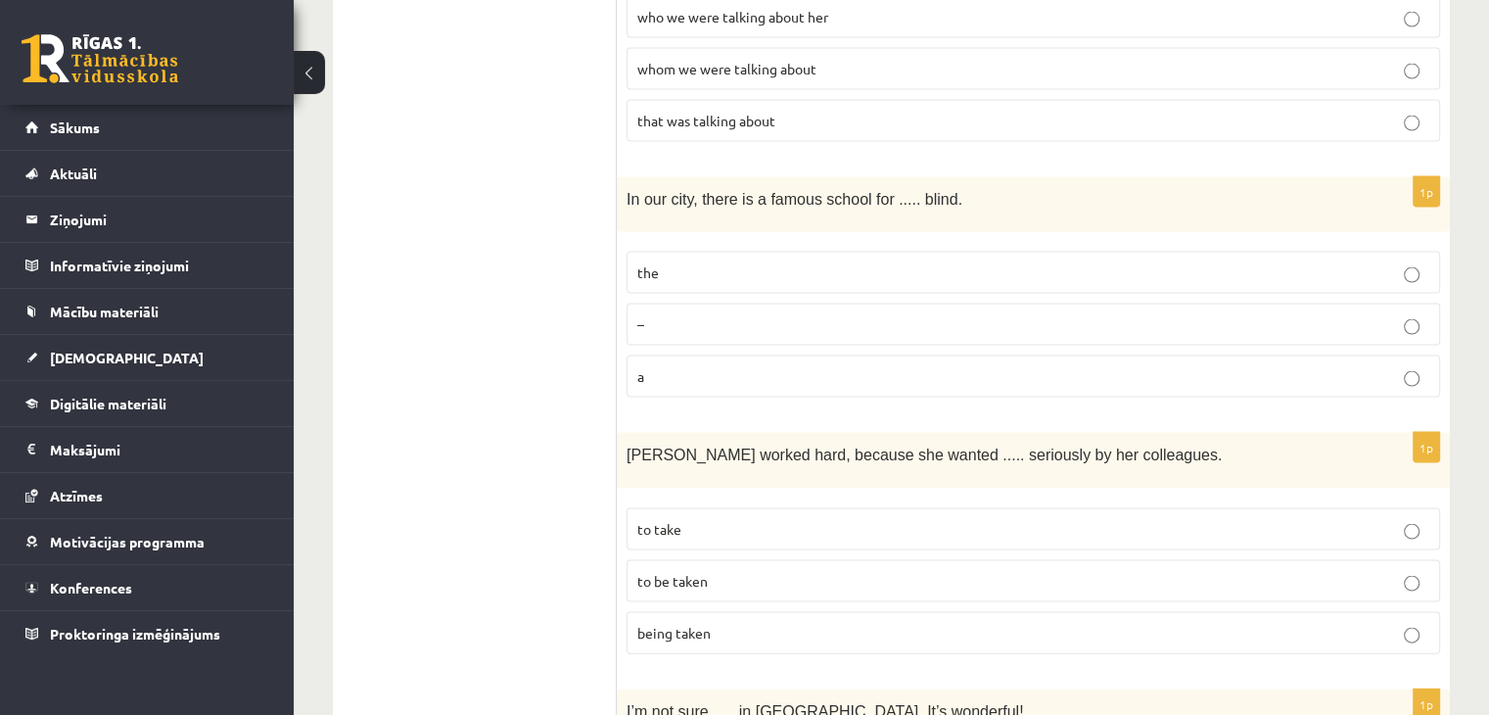
click at [915, 262] on p "the" at bounding box center [1033, 272] width 792 height 21
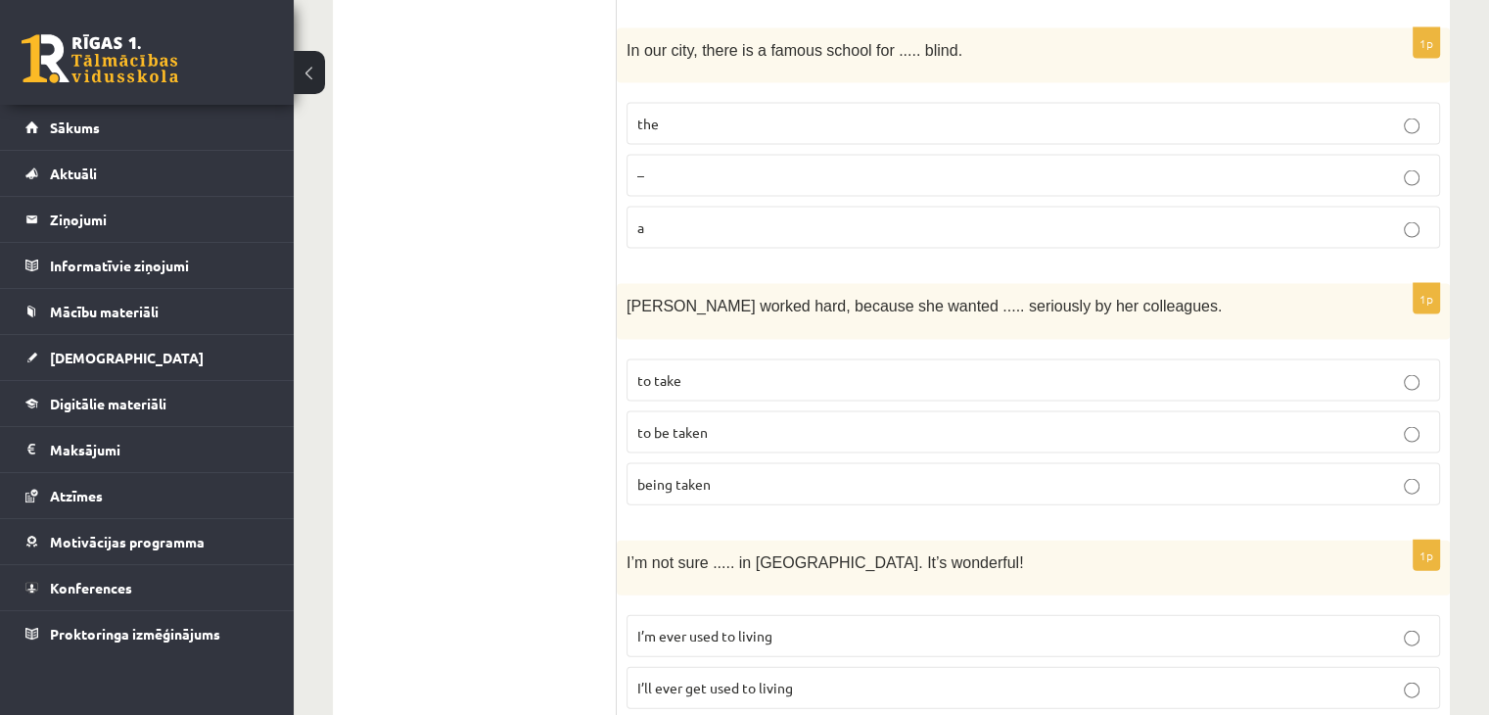
scroll to position [4175, 0]
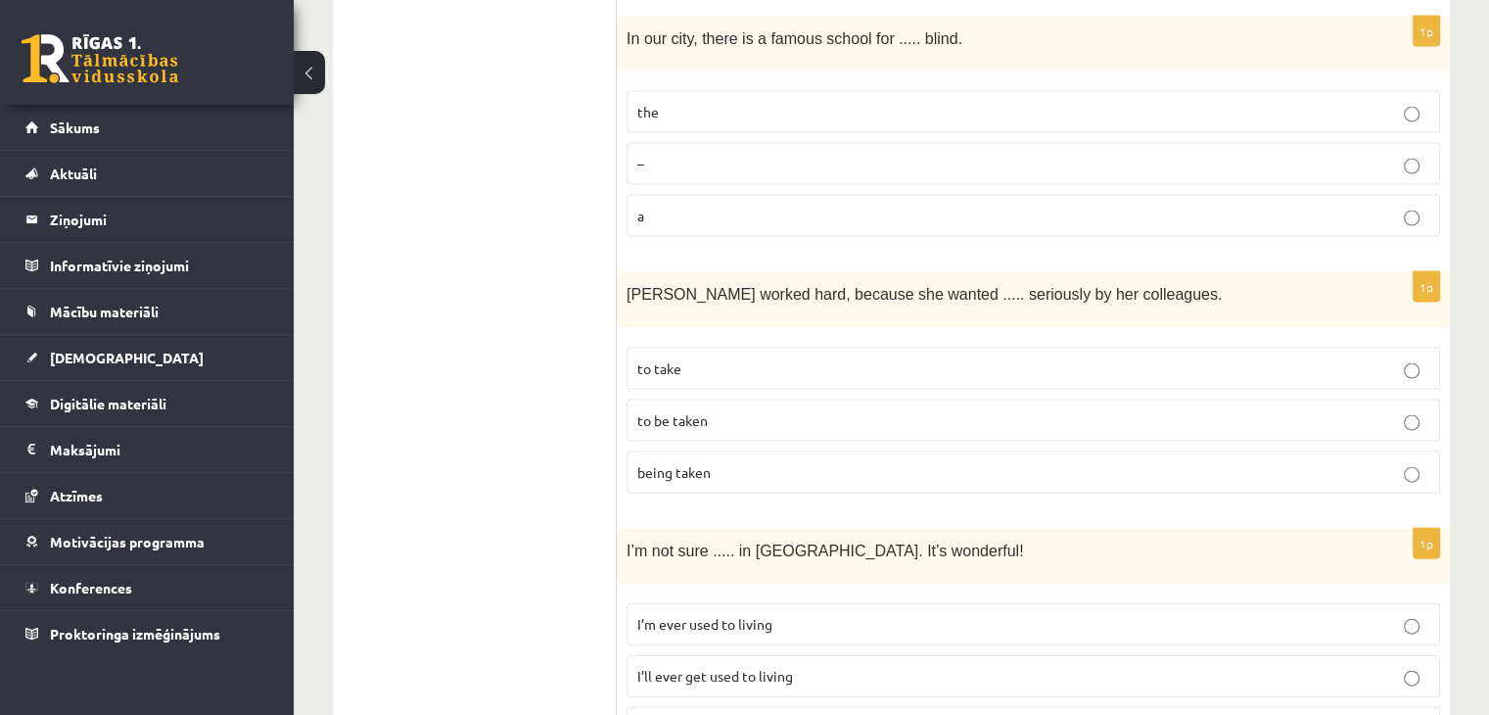
click at [882, 410] on p "to be taken" at bounding box center [1033, 420] width 792 height 21
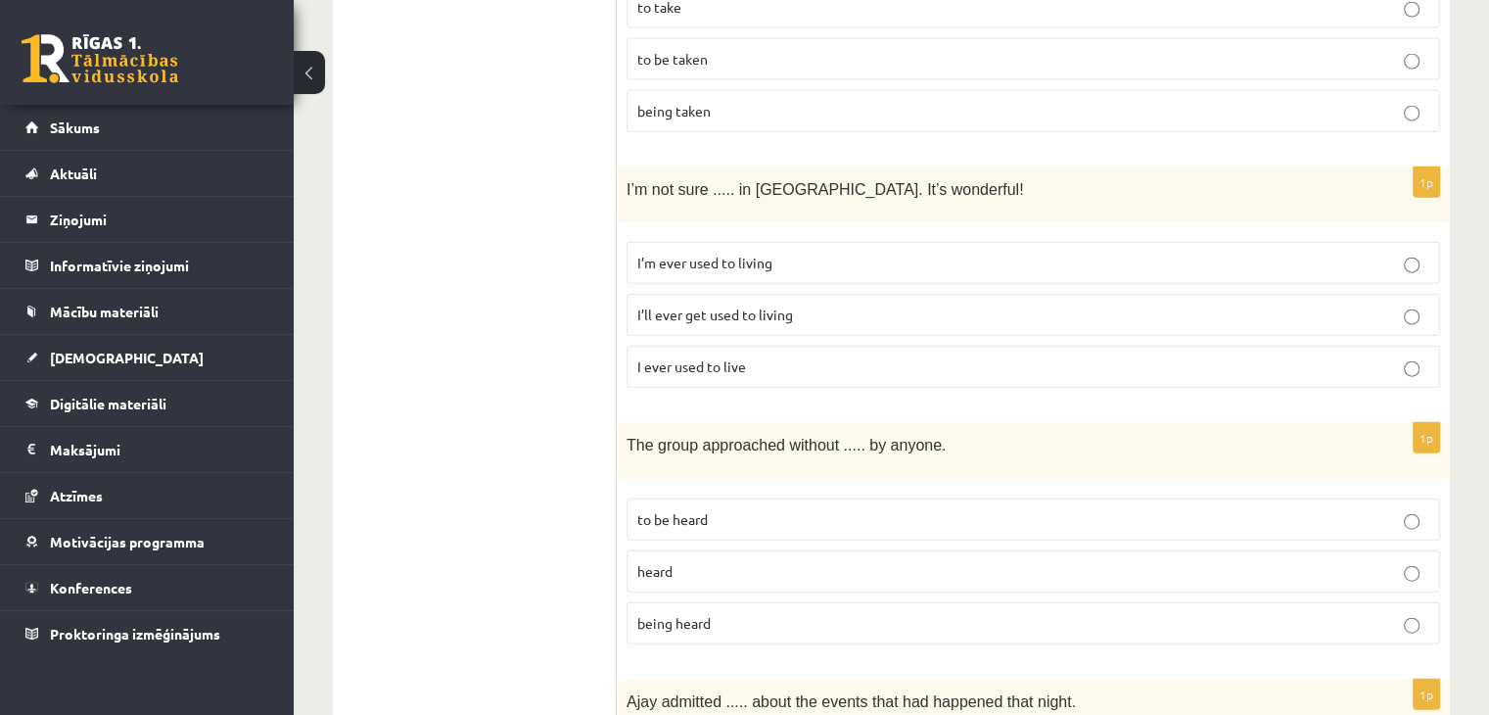
scroll to position [4535, 0]
click at [812, 305] on p "I’ll ever get used to living" at bounding box center [1033, 315] width 792 height 21
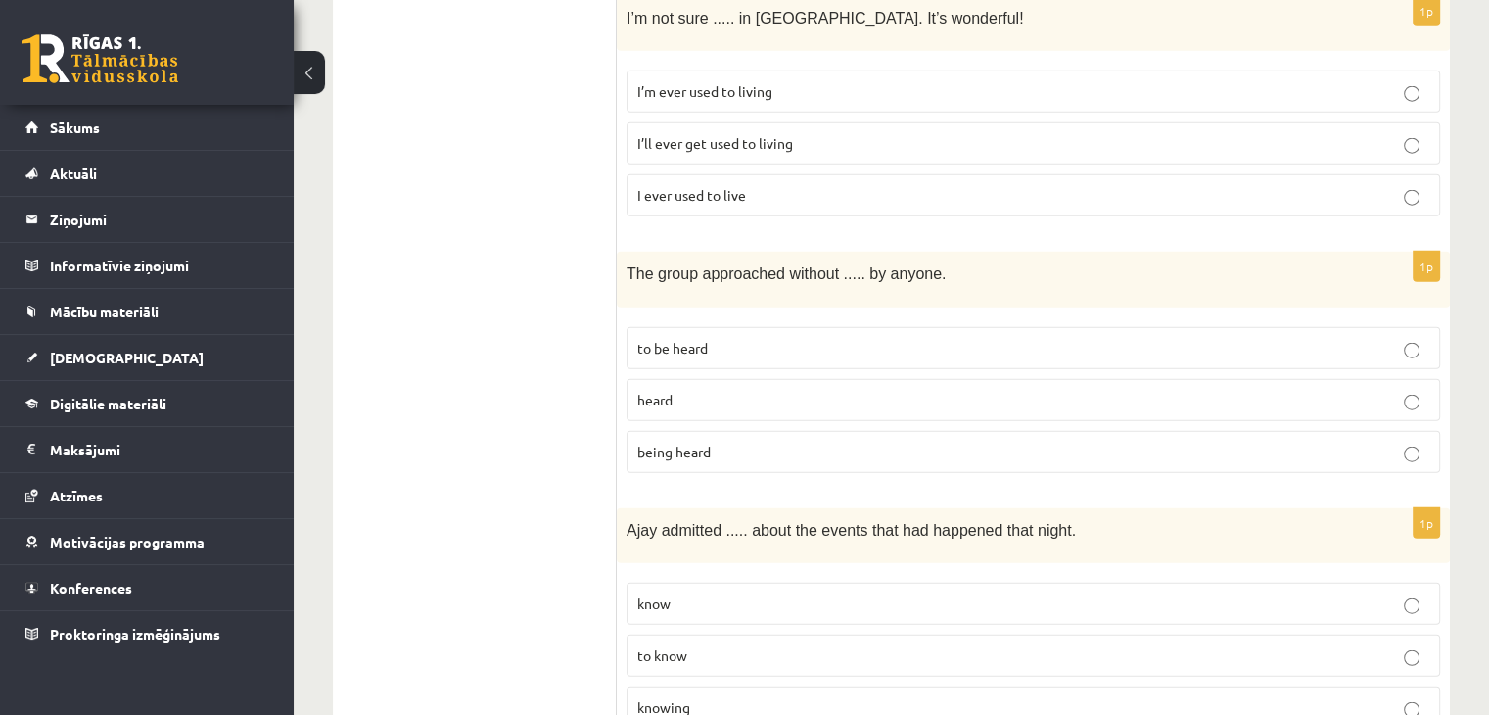
scroll to position [4710, 0]
click at [760, 439] on p "being heard" at bounding box center [1033, 449] width 792 height 21
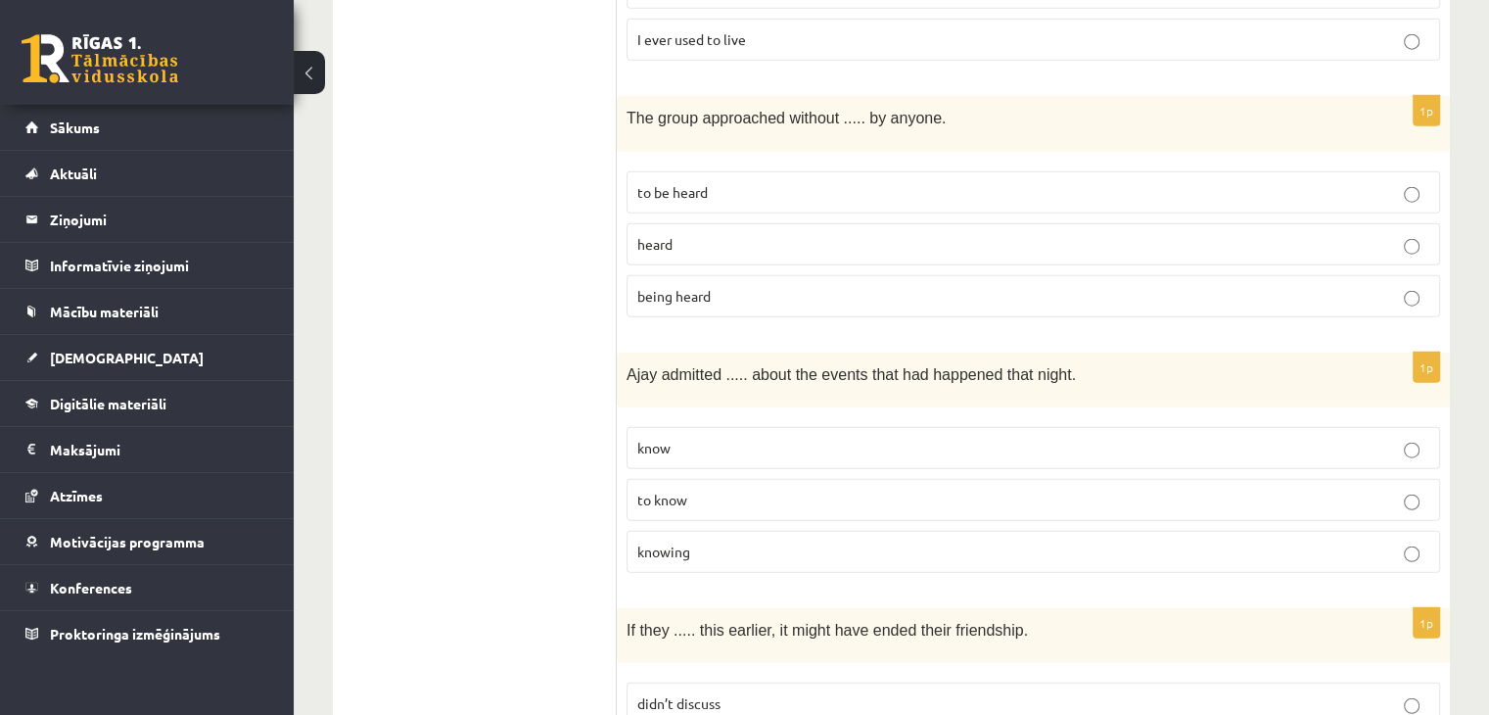
scroll to position [4881, 0]
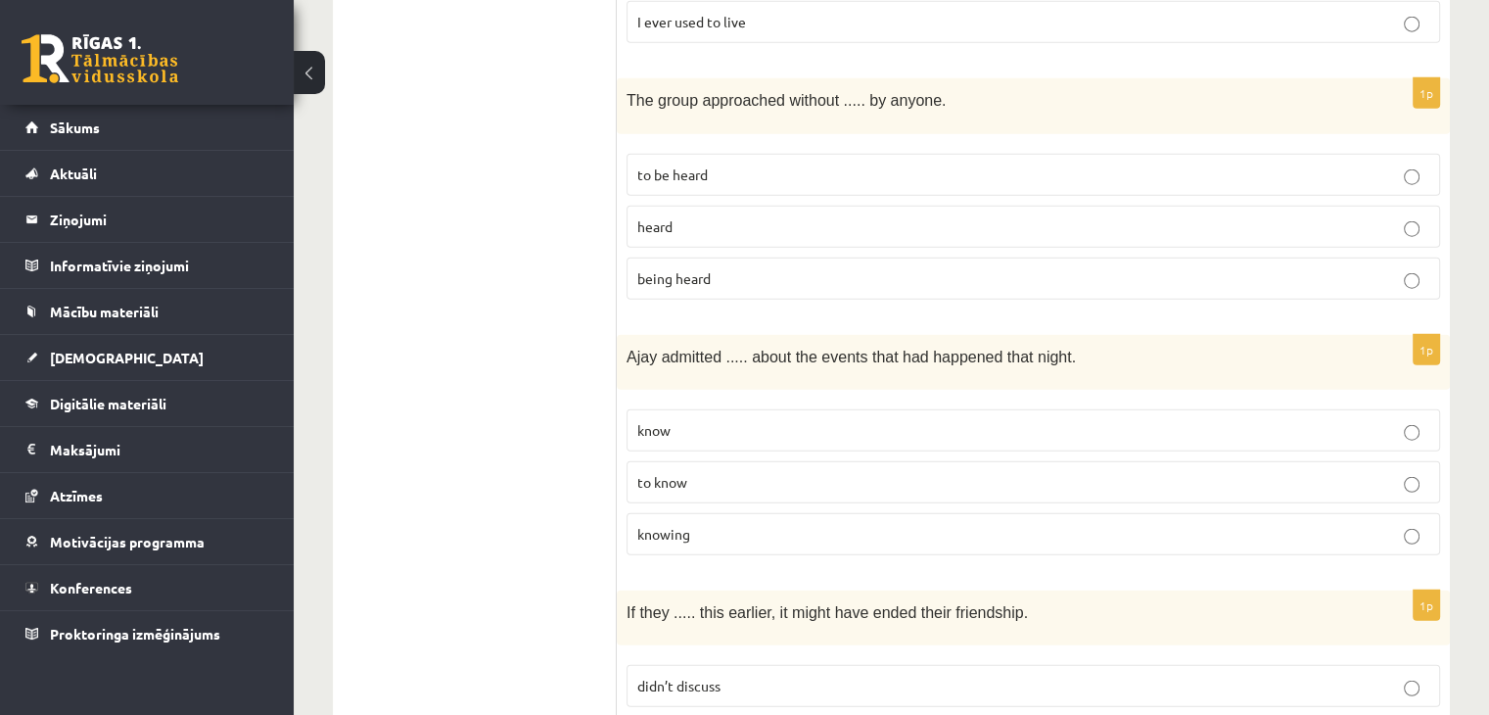
click at [894, 461] on label "to know" at bounding box center [1034, 482] width 814 height 42
click at [872, 437] on fieldset "know to know knowing" at bounding box center [1034, 480] width 814 height 162
click at [879, 524] on p "knowing" at bounding box center [1033, 534] width 792 height 21
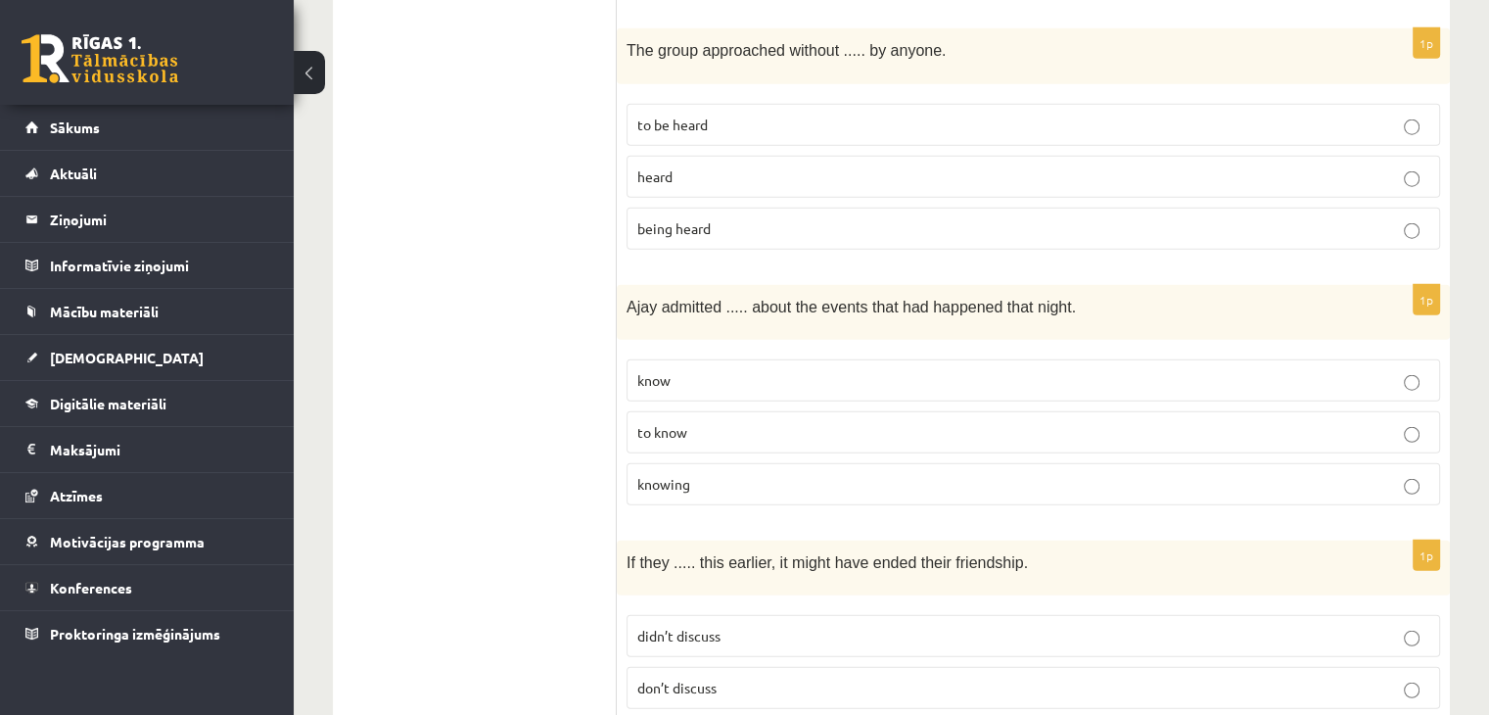
click at [768, 615] on label "didn’t discuss" at bounding box center [1034, 636] width 814 height 42
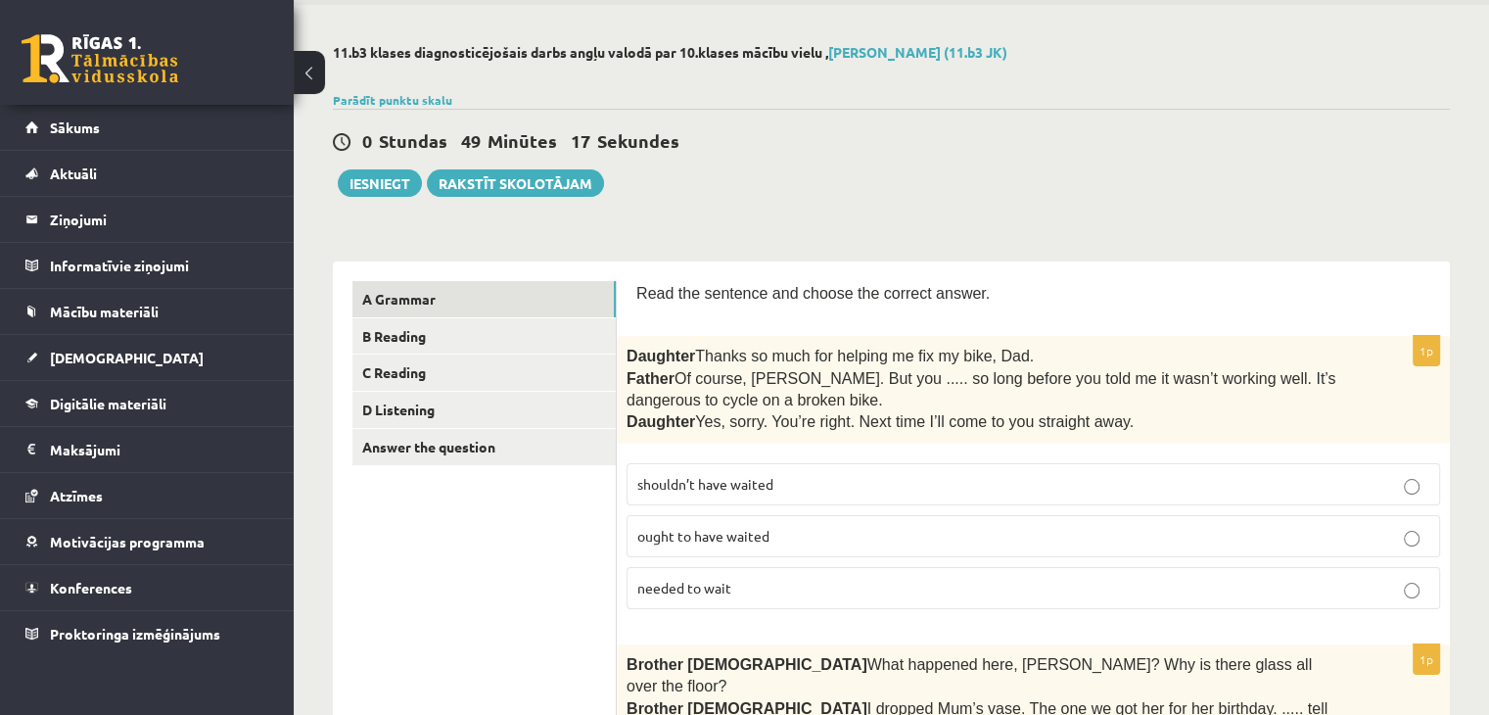
scroll to position [51, 0]
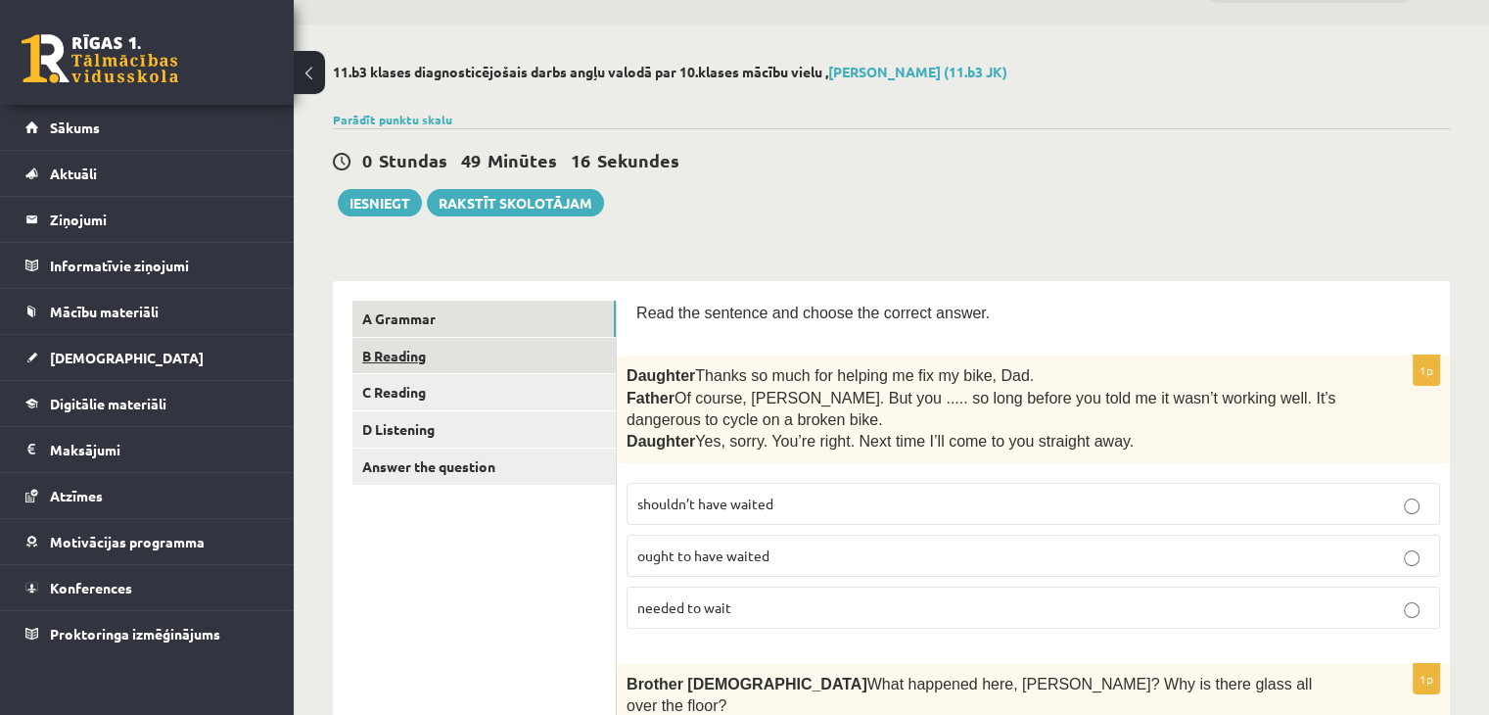
click at [575, 361] on link "B Reading" at bounding box center [483, 356] width 263 height 36
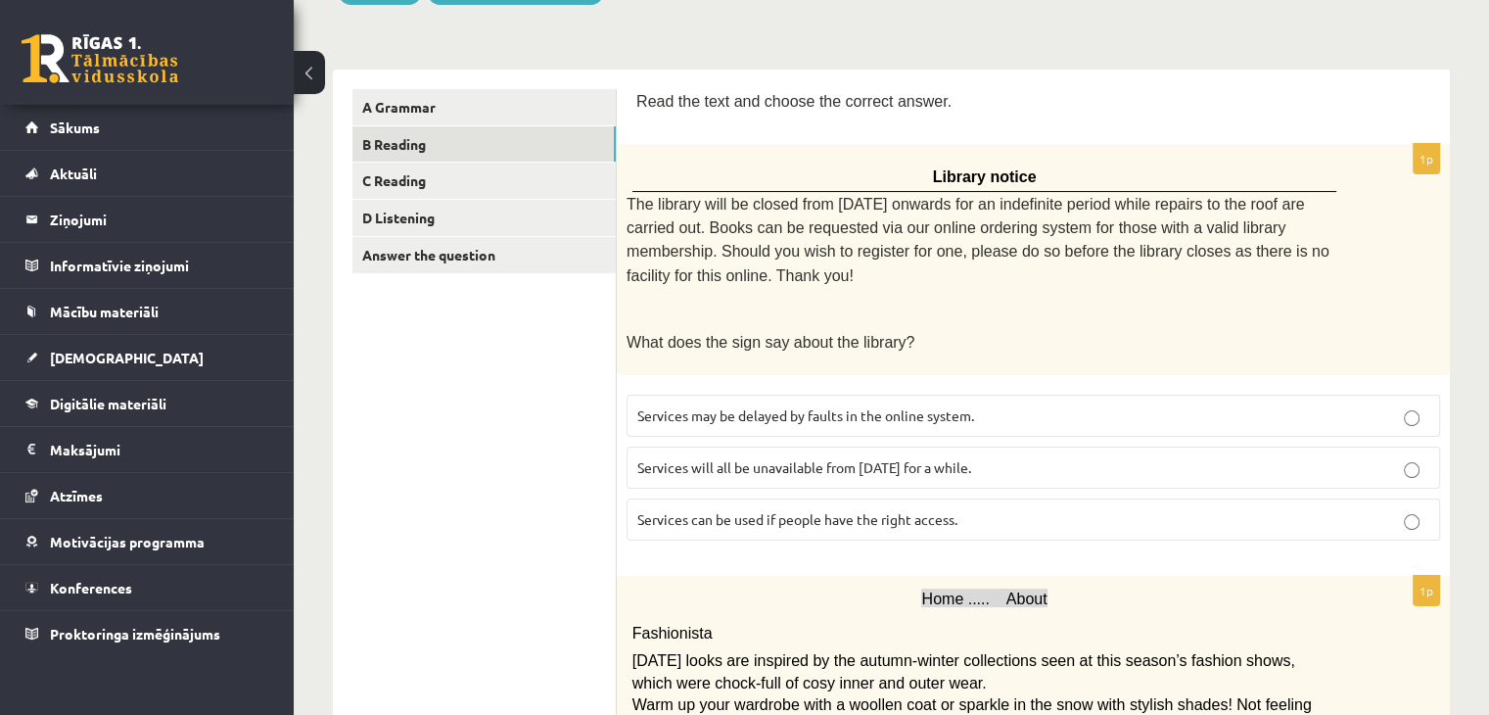
scroll to position [264, 0]
click at [1241, 455] on p "Services will all be unavailable from Monday for a while." at bounding box center [1033, 465] width 792 height 21
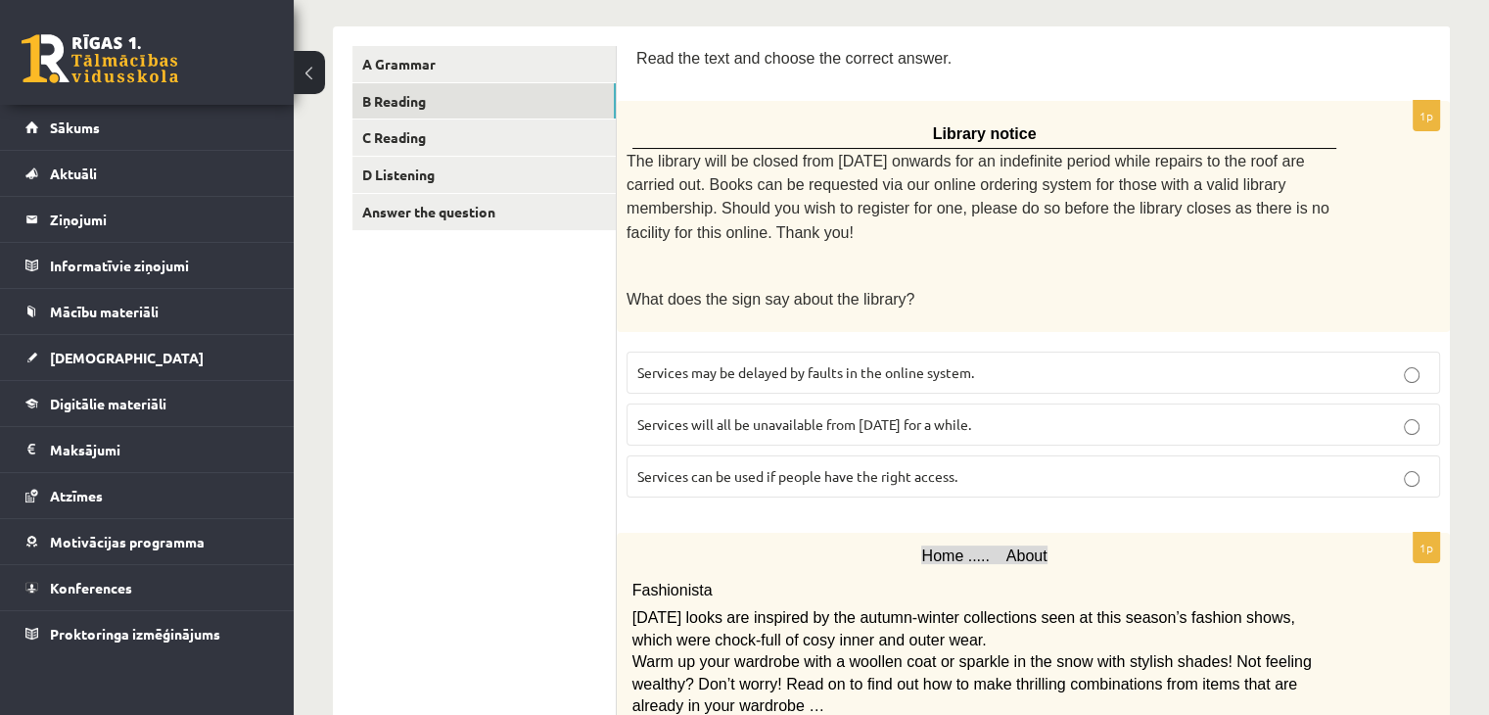
scroll to position [307, 0]
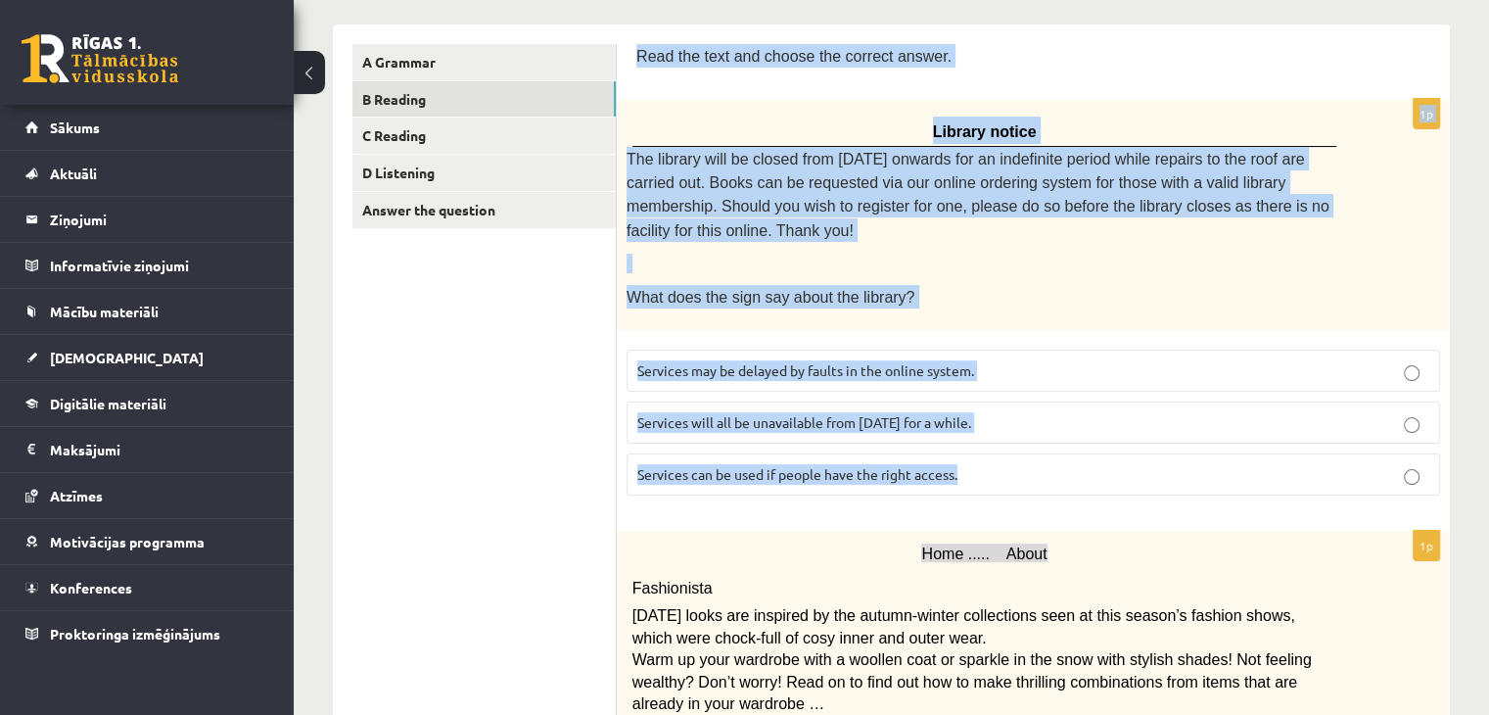
drag, startPoint x: 636, startPoint y: 55, endPoint x: 1068, endPoint y: 456, distance: 589.5
copy form "Read the text and choose the correct answer. 1p Library notice The library will…"
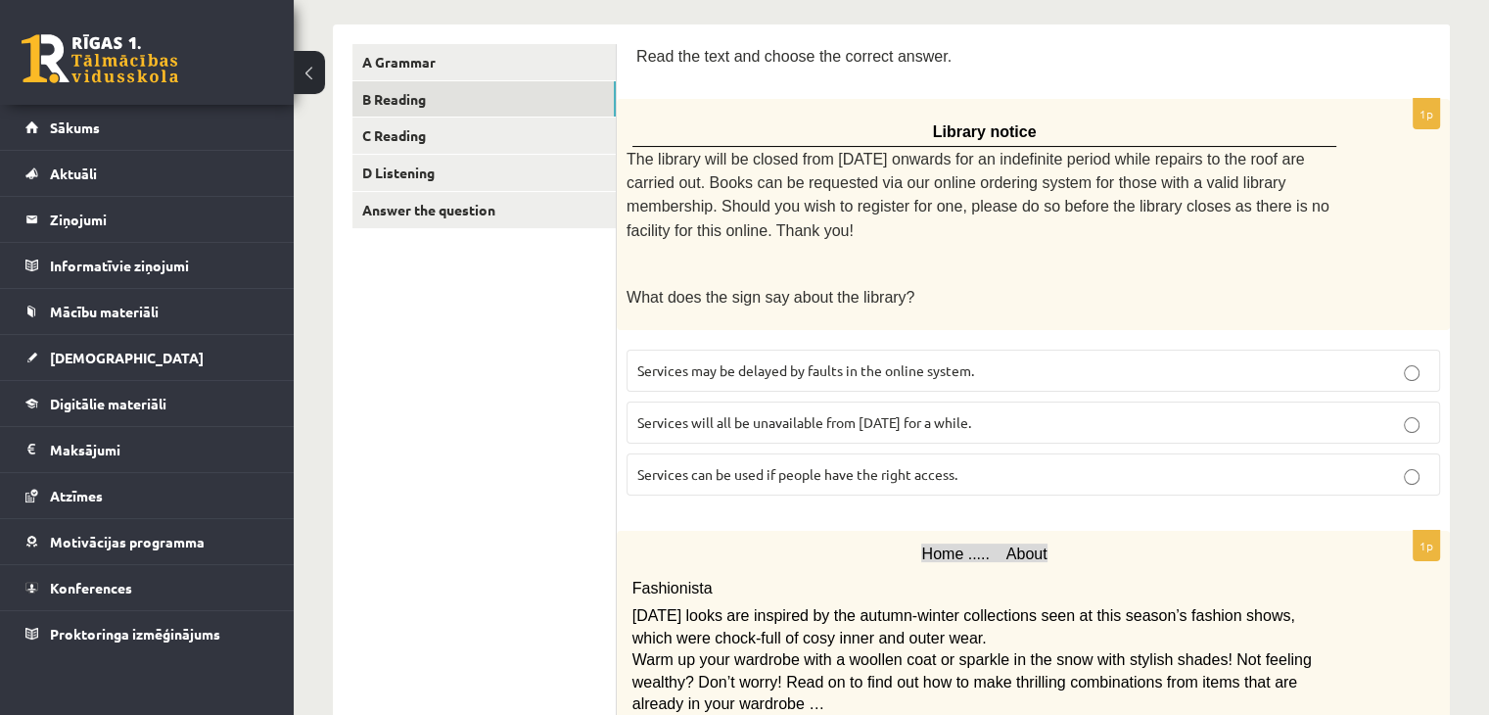
click at [934, 464] on p "Services can be used if people have the right access." at bounding box center [1033, 474] width 792 height 21
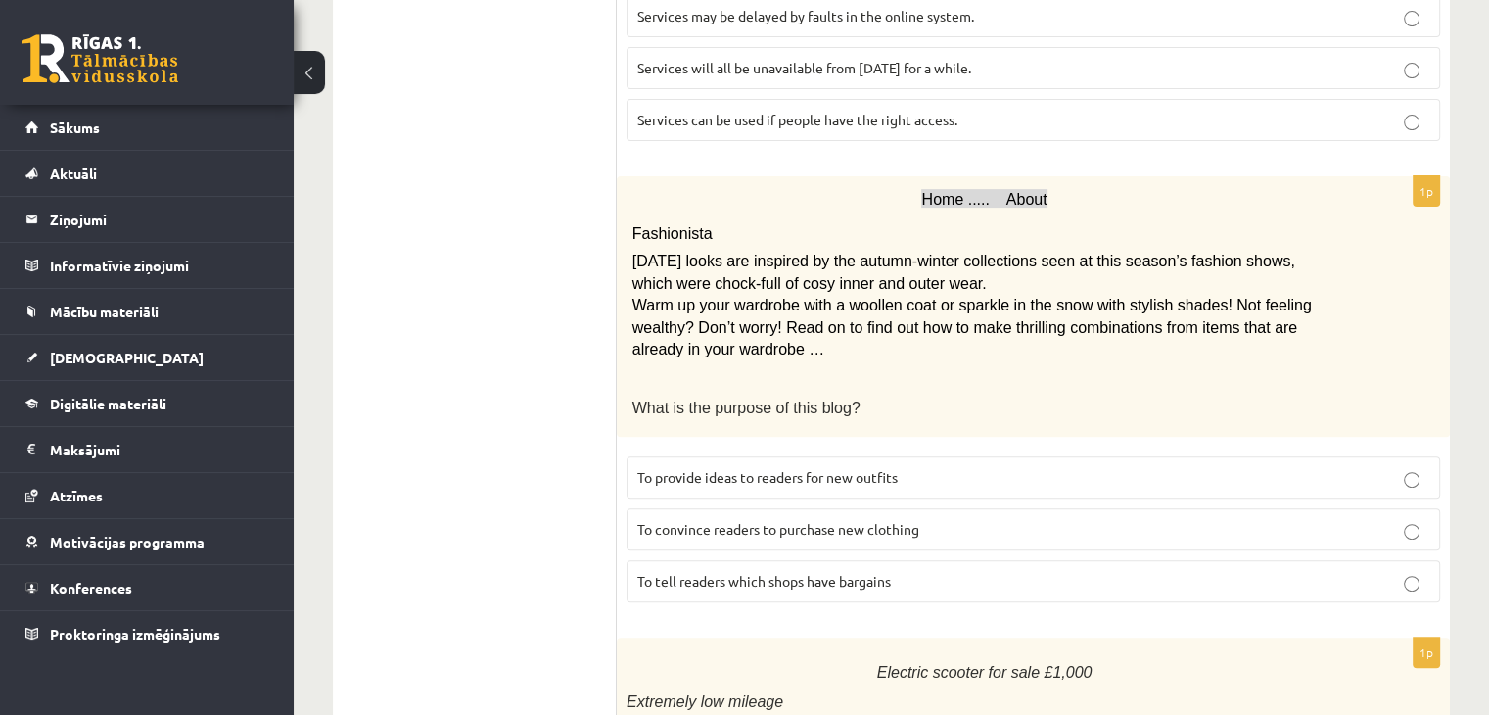
scroll to position [683, 0]
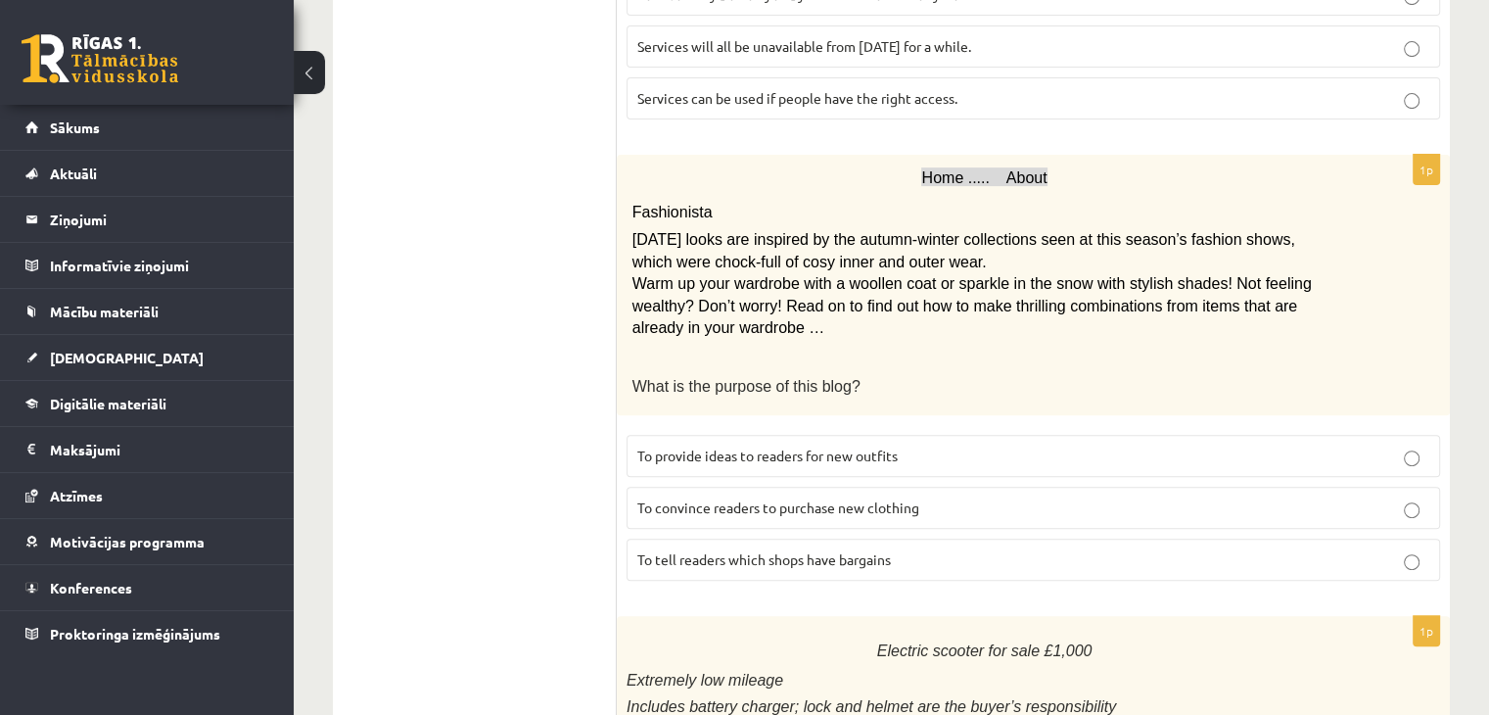
click at [1030, 445] on p "To provide ideas to readers for new outfits" at bounding box center [1033, 455] width 792 height 21
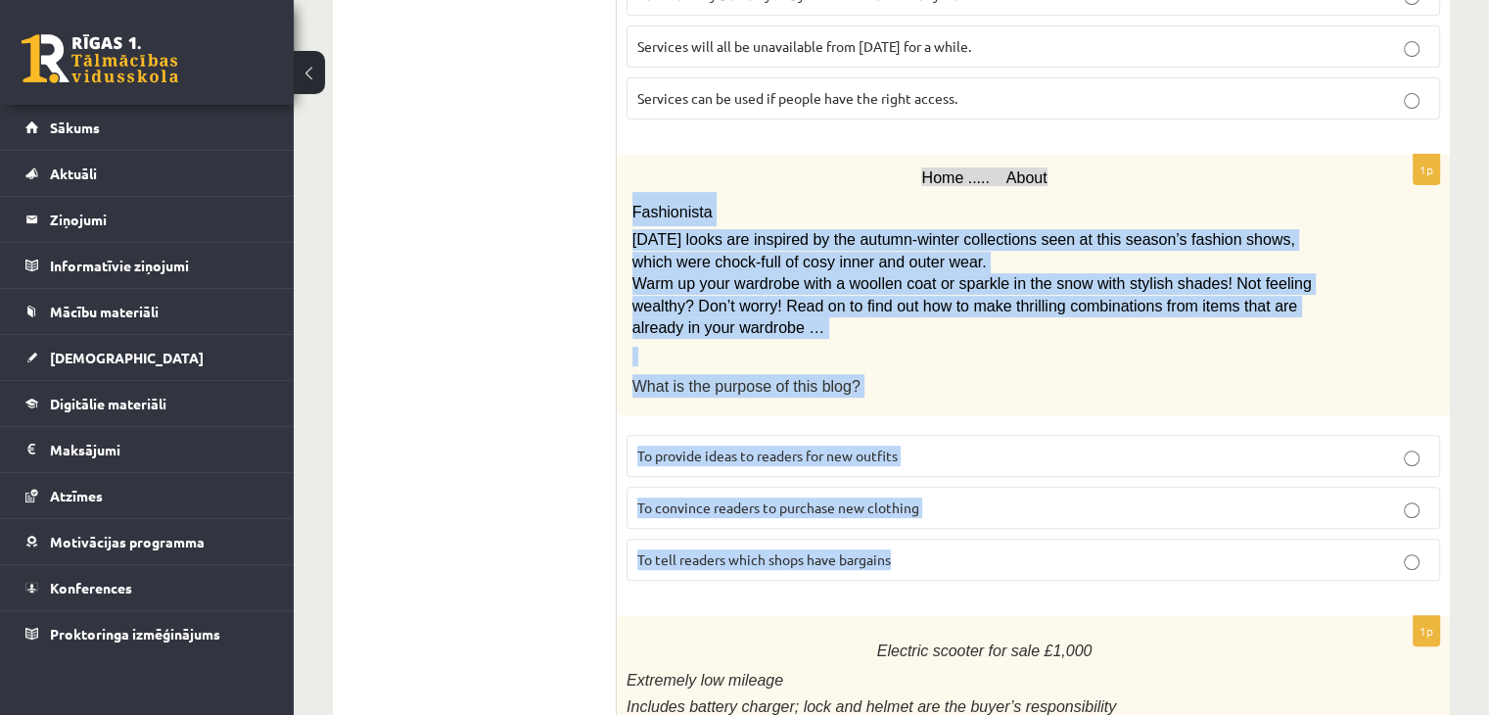
drag, startPoint x: 632, startPoint y: 174, endPoint x: 931, endPoint y: 520, distance: 456.7
click at [931, 520] on div "1p Home ..... About Fashionista Today’s looks are inspired by the autumn-winter…" at bounding box center [1033, 376] width 833 height 442
copy div "Fashionista Today’s looks are inspired by the autumn-winter collections seen at…"
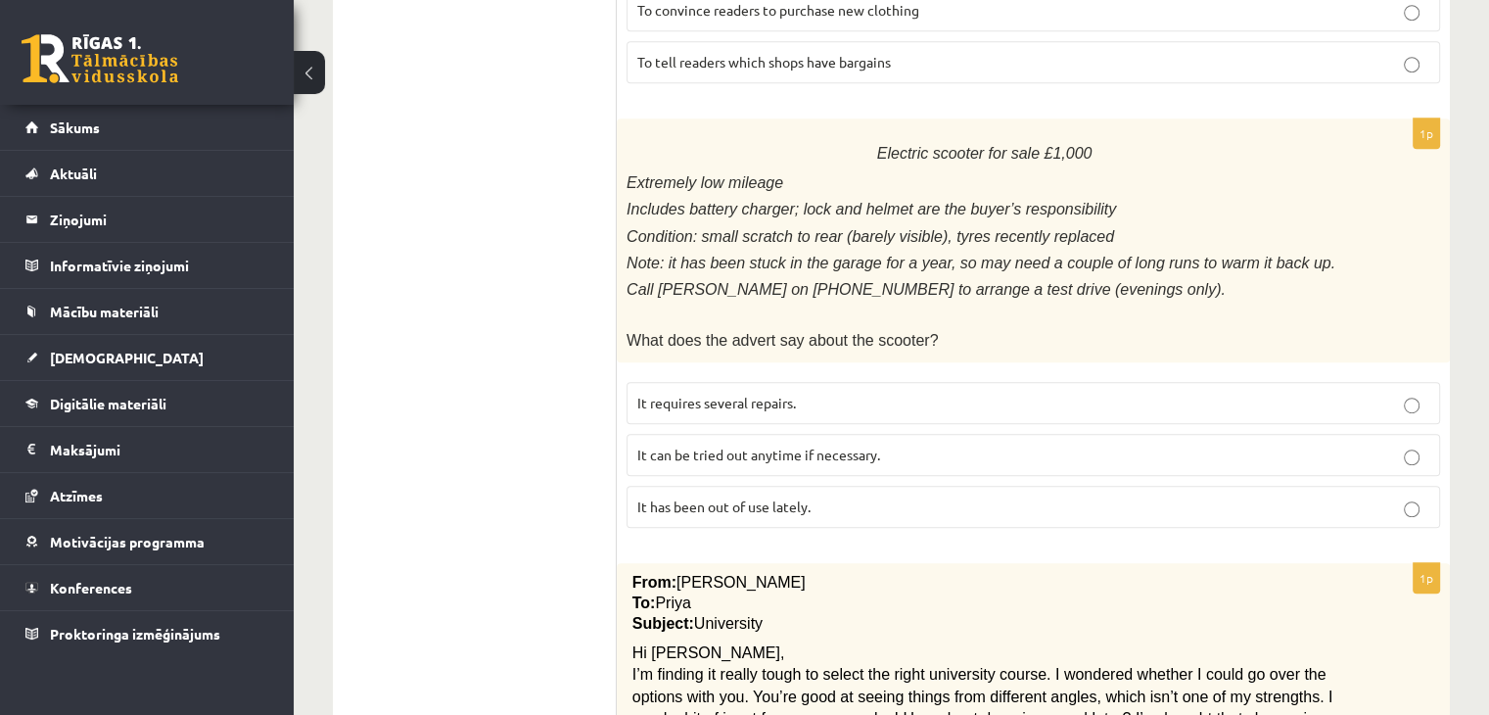
scroll to position [1182, 0]
click at [865, 495] on p "It has been out of use lately." at bounding box center [1033, 505] width 792 height 21
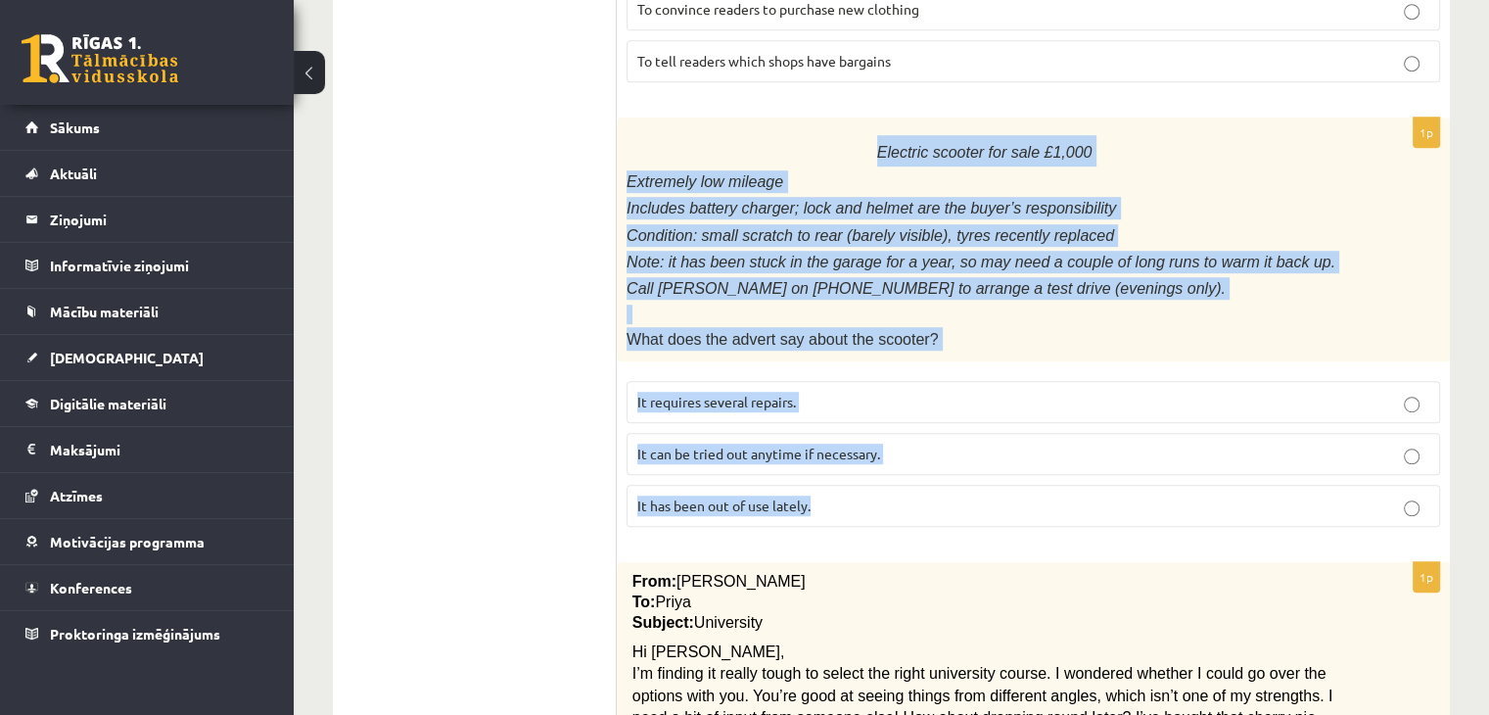
drag, startPoint x: 888, startPoint y: 111, endPoint x: 1018, endPoint y: 465, distance: 377.6
click at [1018, 465] on div "1p Electric scooter for sale £1,000 Extremely low mileage Includes battery char…" at bounding box center [1033, 329] width 833 height 424
copy div "Electric scooter for sale £1,000 Extremely low mileage Includes battery charger…"
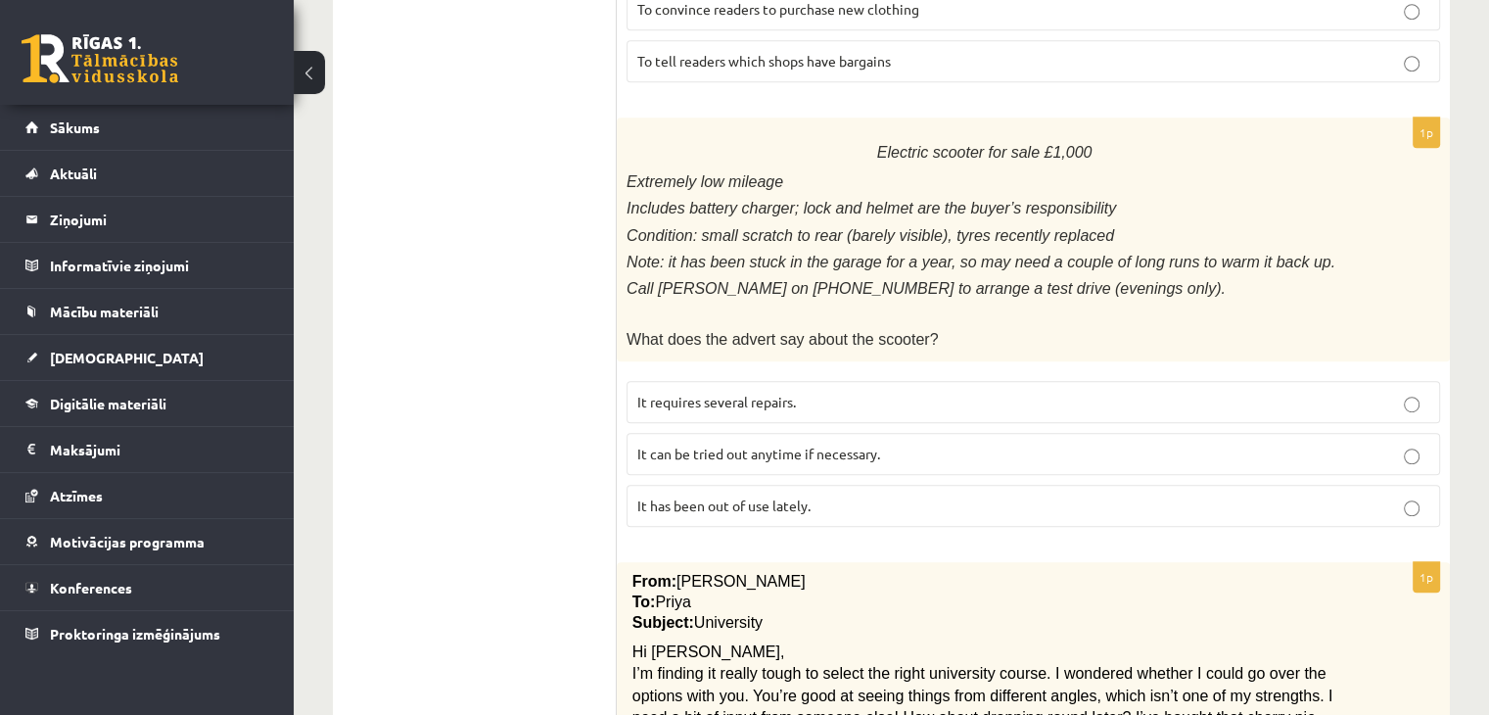
click at [530, 330] on ul "A Grammar B Reading C Reading D Listening Answer the question" at bounding box center [484, 519] width 264 height 2699
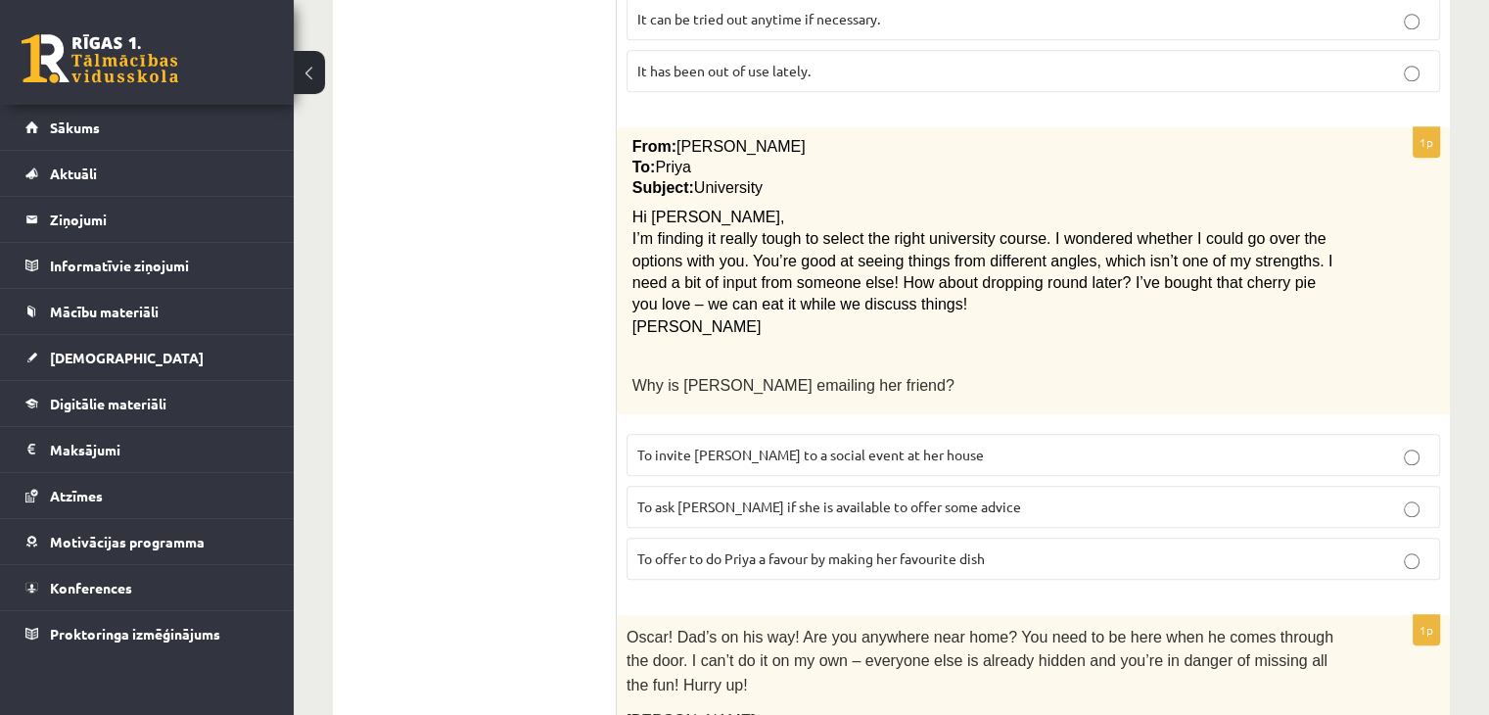
scroll to position [1615, 0]
click at [951, 497] on p "To ask Priya if she is available to offer some advice" at bounding box center [1033, 507] width 792 height 21
click at [629, 128] on div "From: Emily To: Priya Subject: University Hi Priya, I’m finding it really tough…" at bounding box center [1033, 271] width 833 height 287
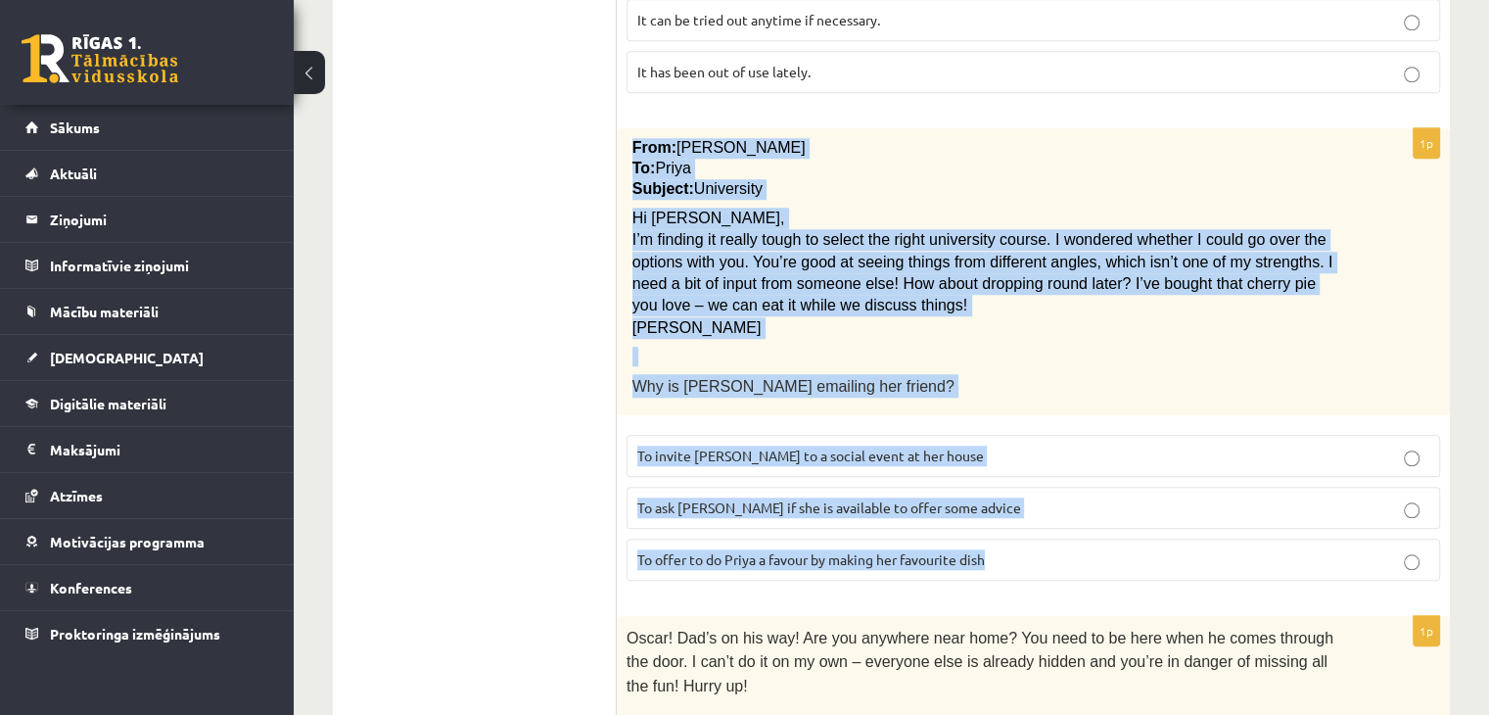
drag, startPoint x: 632, startPoint y: 99, endPoint x: 1050, endPoint y: 528, distance: 598.2
click at [1050, 528] on div "1p From: Emily To: Priya Subject: University Hi Priya, I’m finding it really to…" at bounding box center [1033, 362] width 833 height 468
copy div "From: Emily To: Priya Subject: University Hi Priya, I’m finding it really tough…"
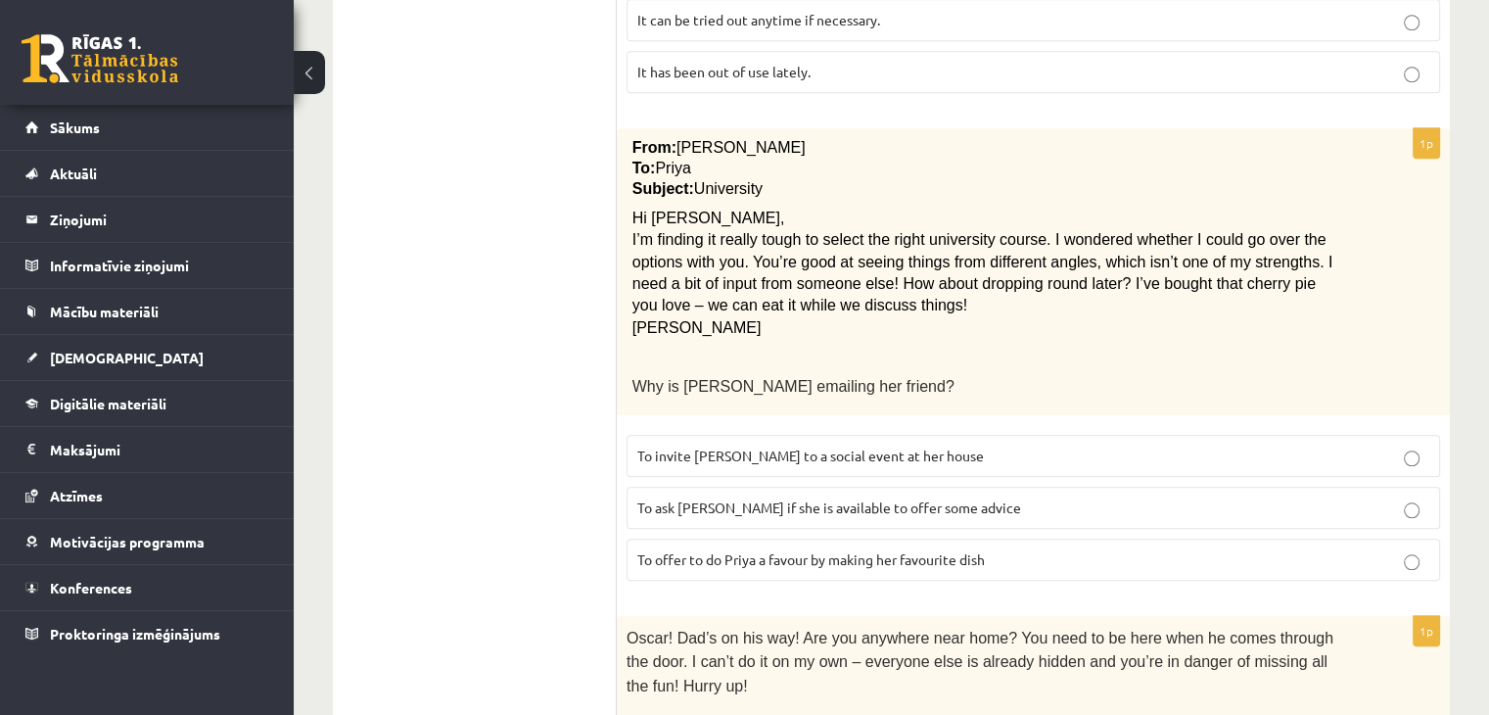
click at [559, 345] on ul "A Grammar B Reading C Reading D Listening Answer the question" at bounding box center [484, 85] width 264 height 2699
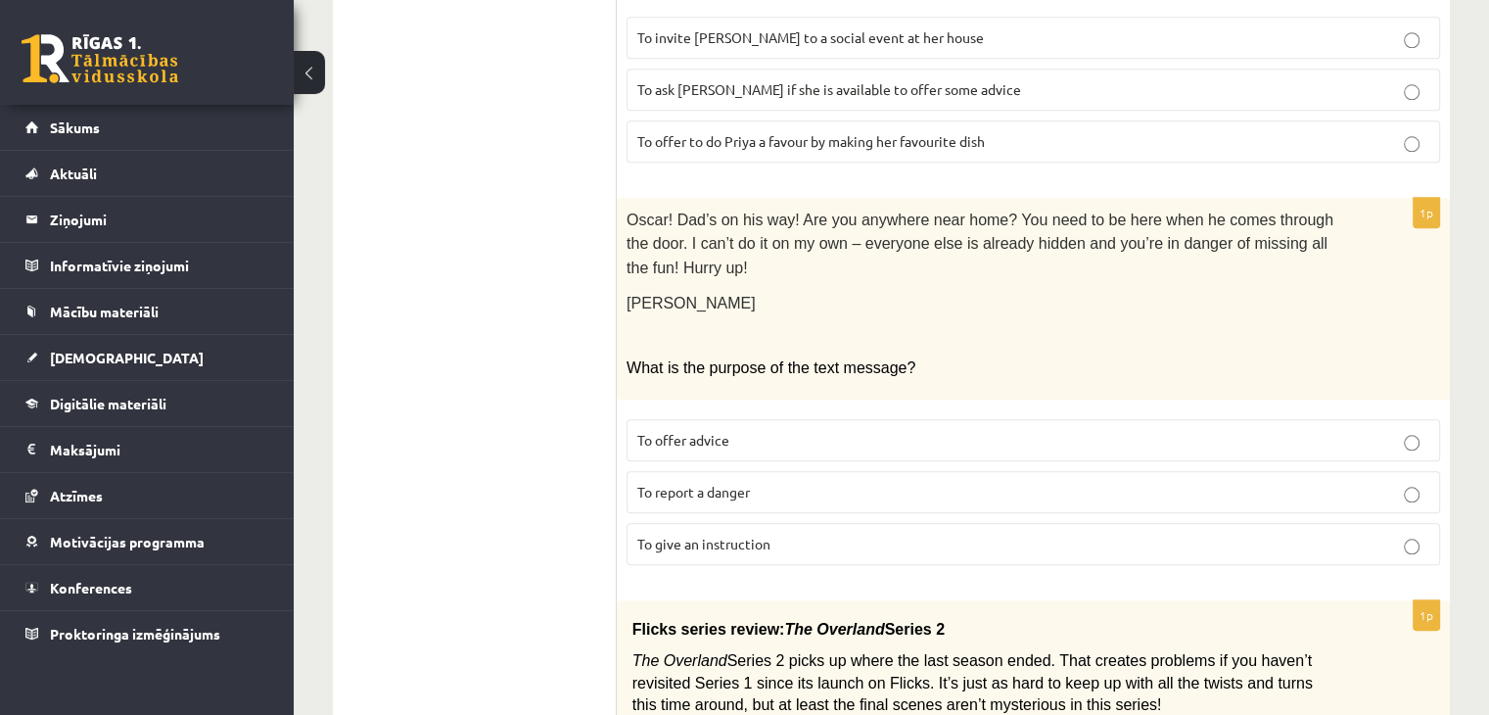
scroll to position [2026, 0]
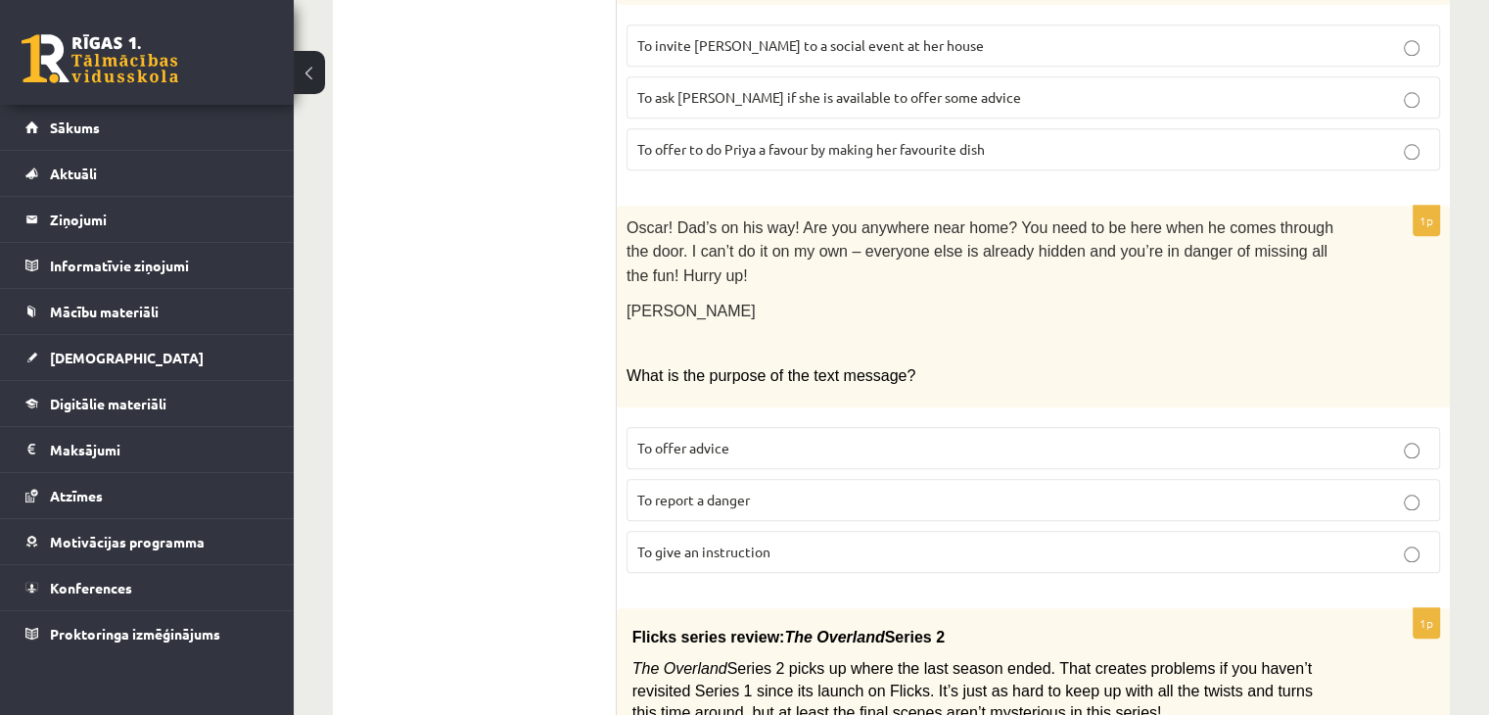
click at [897, 541] on p "To give an instruction" at bounding box center [1033, 551] width 792 height 21
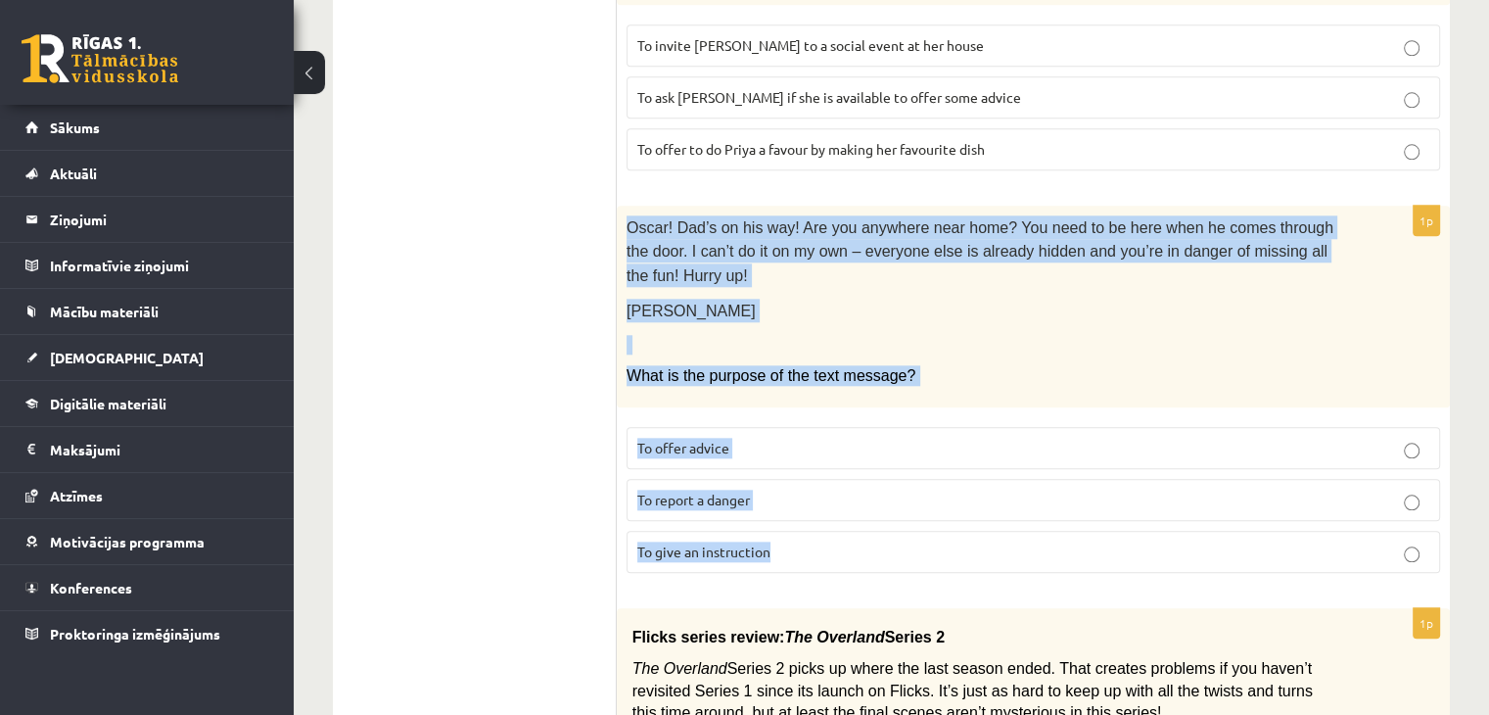
drag, startPoint x: 627, startPoint y: 174, endPoint x: 824, endPoint y: 475, distance: 359.8
click at [824, 475] on div "1p Oscar! Dad’s on his way! Are you anywhere near home? You need to be here whe…" at bounding box center [1033, 397] width 833 height 383
copy div "Oscar! Dad’s on his way! Are you anywhere near home? You need to be here when h…"
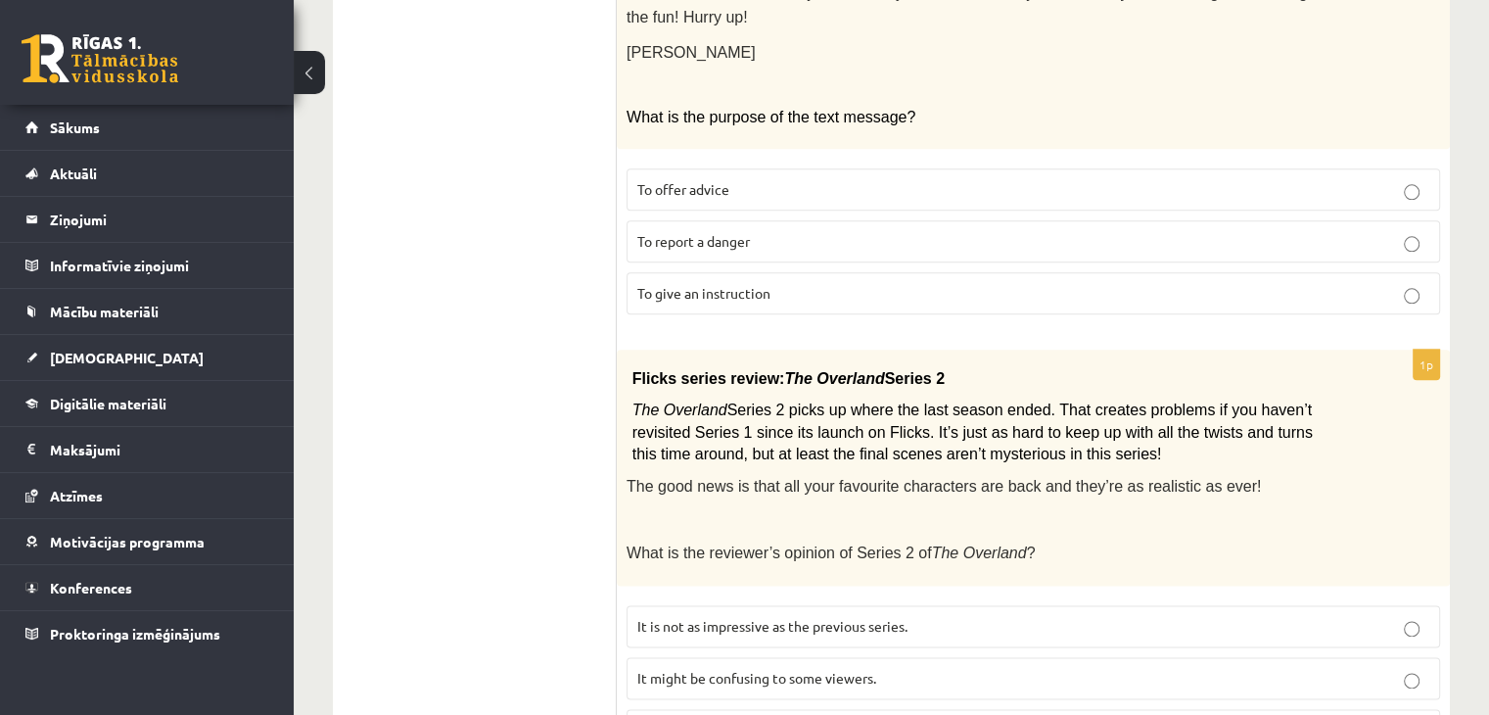
scroll to position [2304, 0]
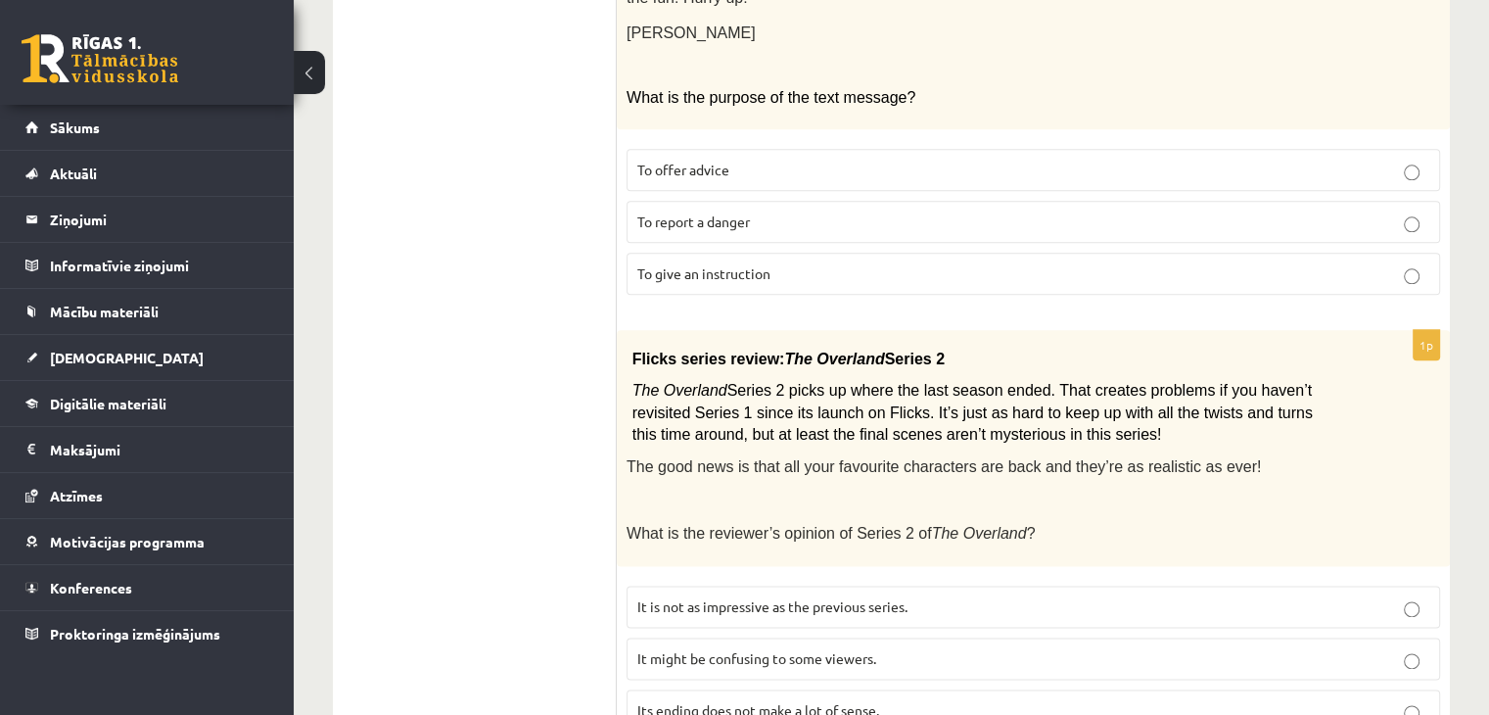
click at [846, 649] on span "It might be confusing to some viewers." at bounding box center [756, 658] width 239 height 18
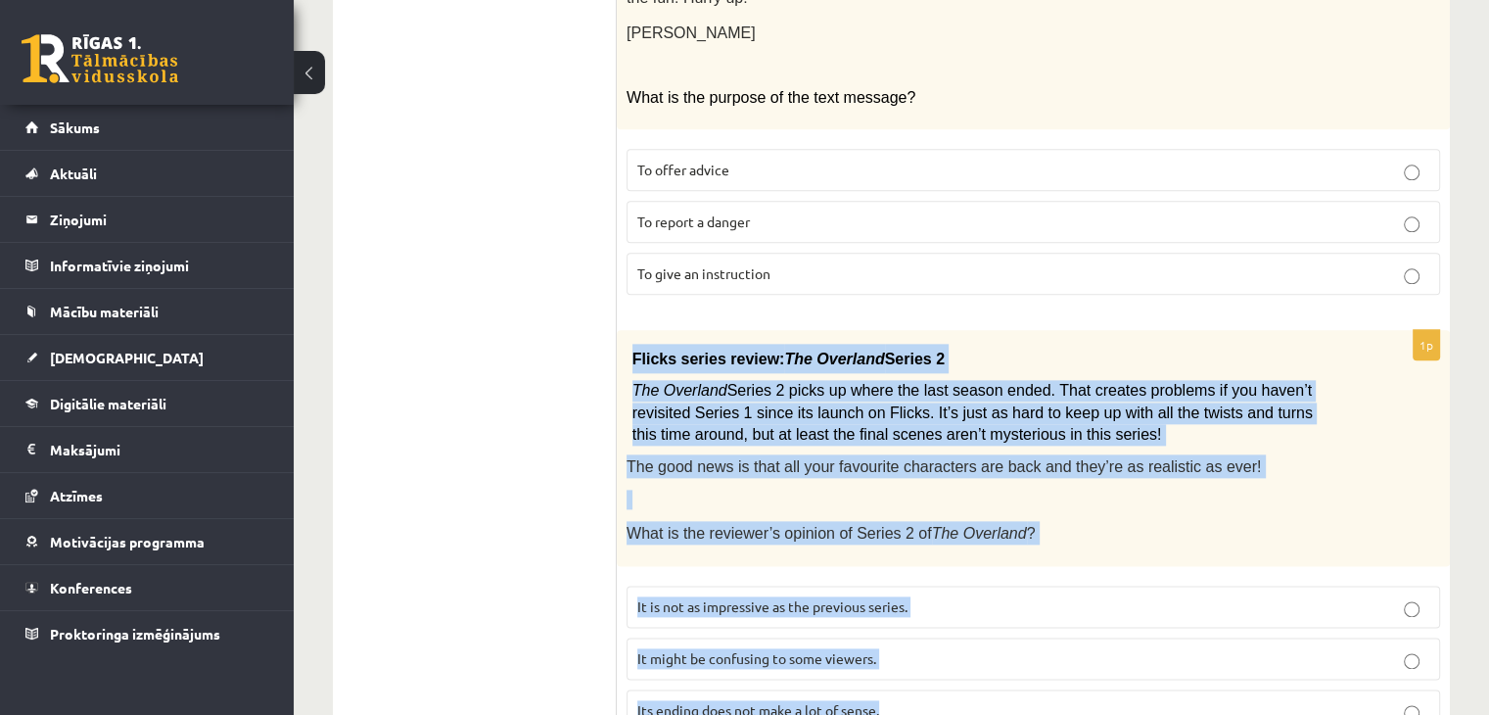
drag, startPoint x: 632, startPoint y: 269, endPoint x: 983, endPoint y: 645, distance: 514.0
click at [983, 645] on div "1p Flicks series review: The Overland Series 2 The Overland Series 2 picks up w…" at bounding box center [1033, 538] width 833 height 417
copy div "Flicks series review: The Overland Series 2 The Overland Series 2 picks up wher…"
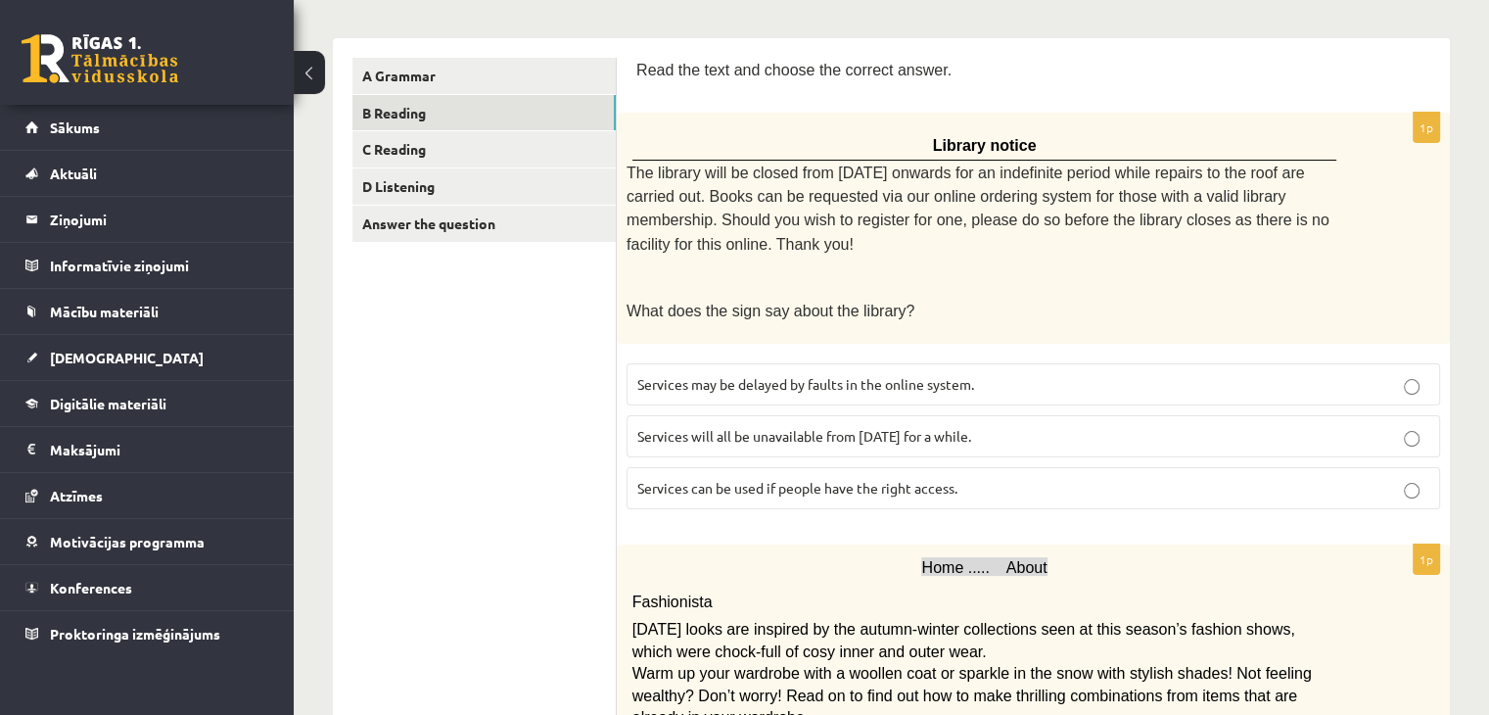
scroll to position [0, 0]
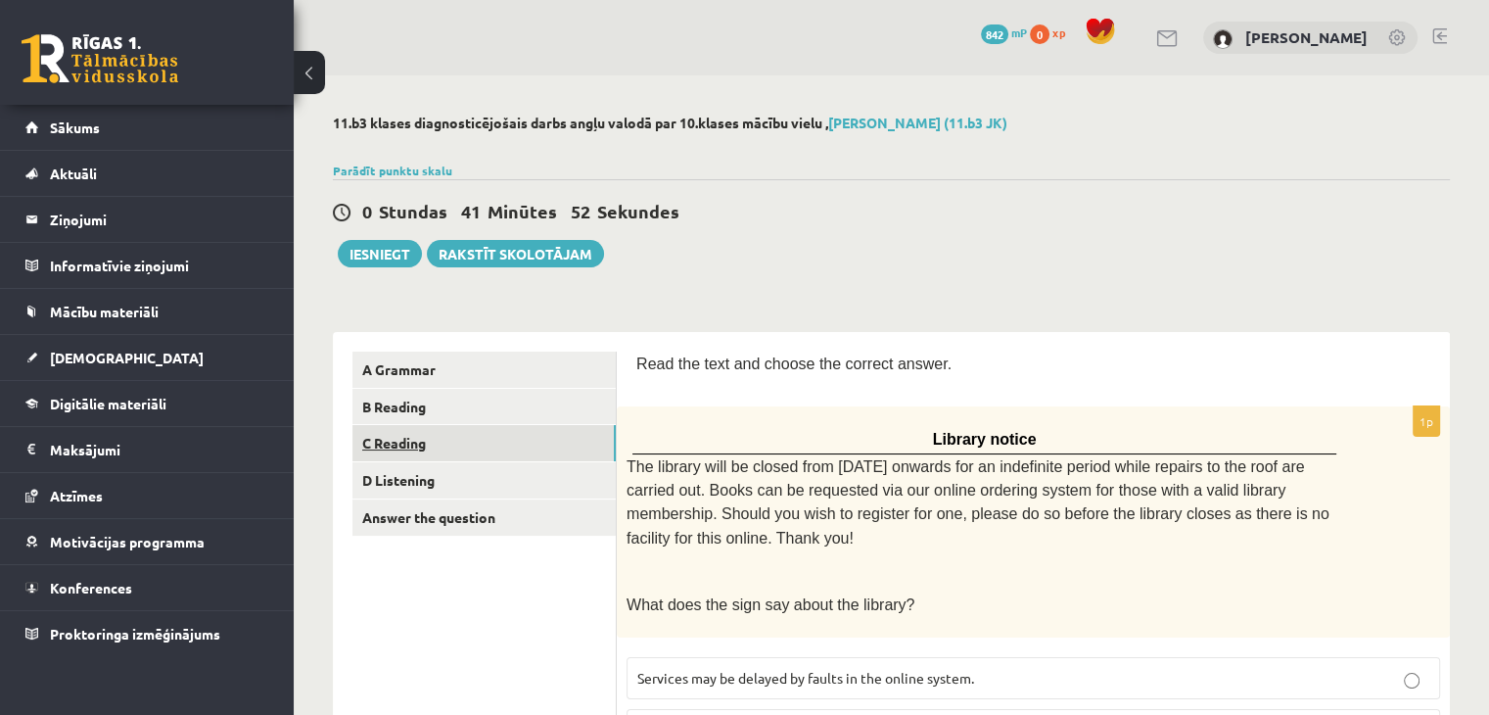
click at [570, 428] on link "C Reading" at bounding box center [483, 443] width 263 height 36
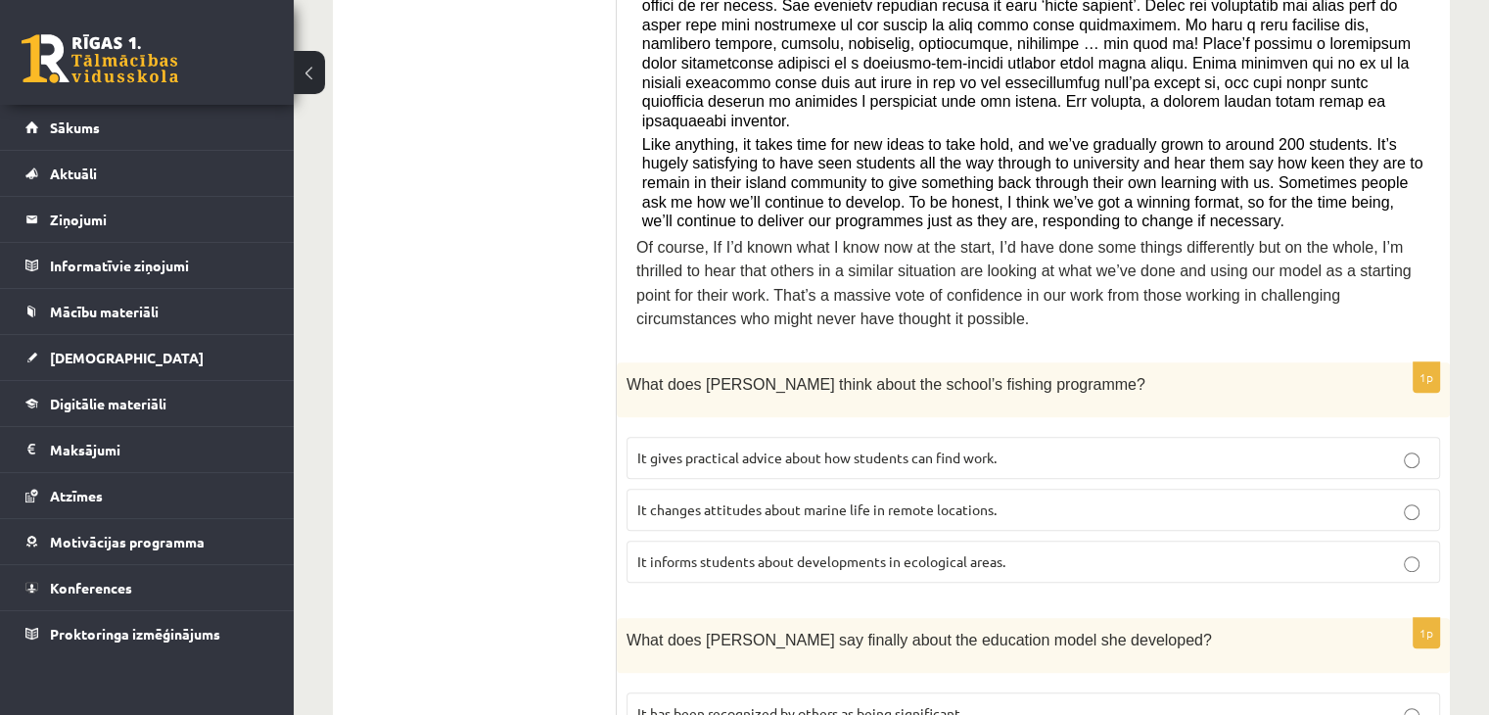
scroll to position [779, 0]
click at [940, 497] on span "It changes attitudes about marine life in remote locations." at bounding box center [816, 506] width 359 height 18
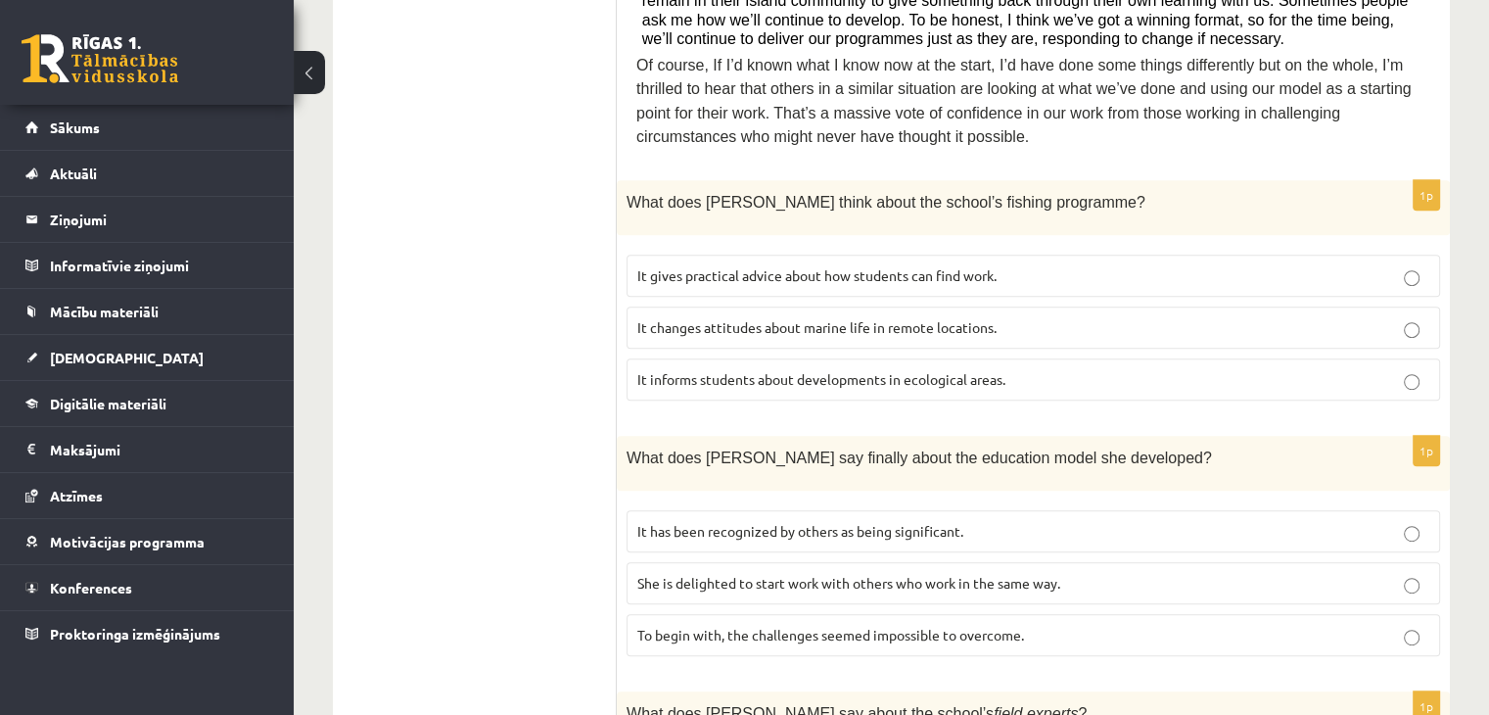
scroll to position [959, 0]
click at [918, 573] on span "She is delighted to start work with others who work in the same way." at bounding box center [848, 582] width 423 height 18
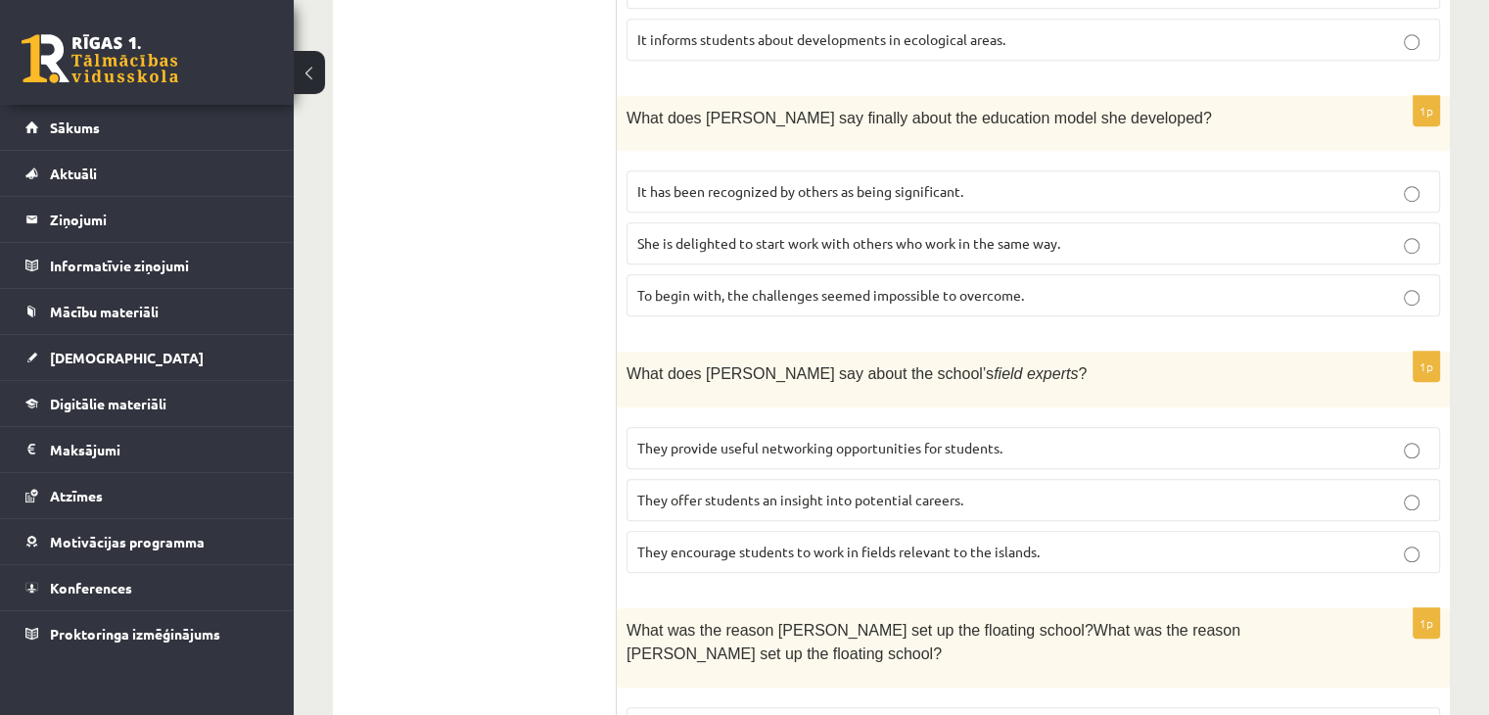
scroll to position [1299, 0]
click at [951, 426] on label "They provide useful networking opportunities for students." at bounding box center [1034, 447] width 814 height 42
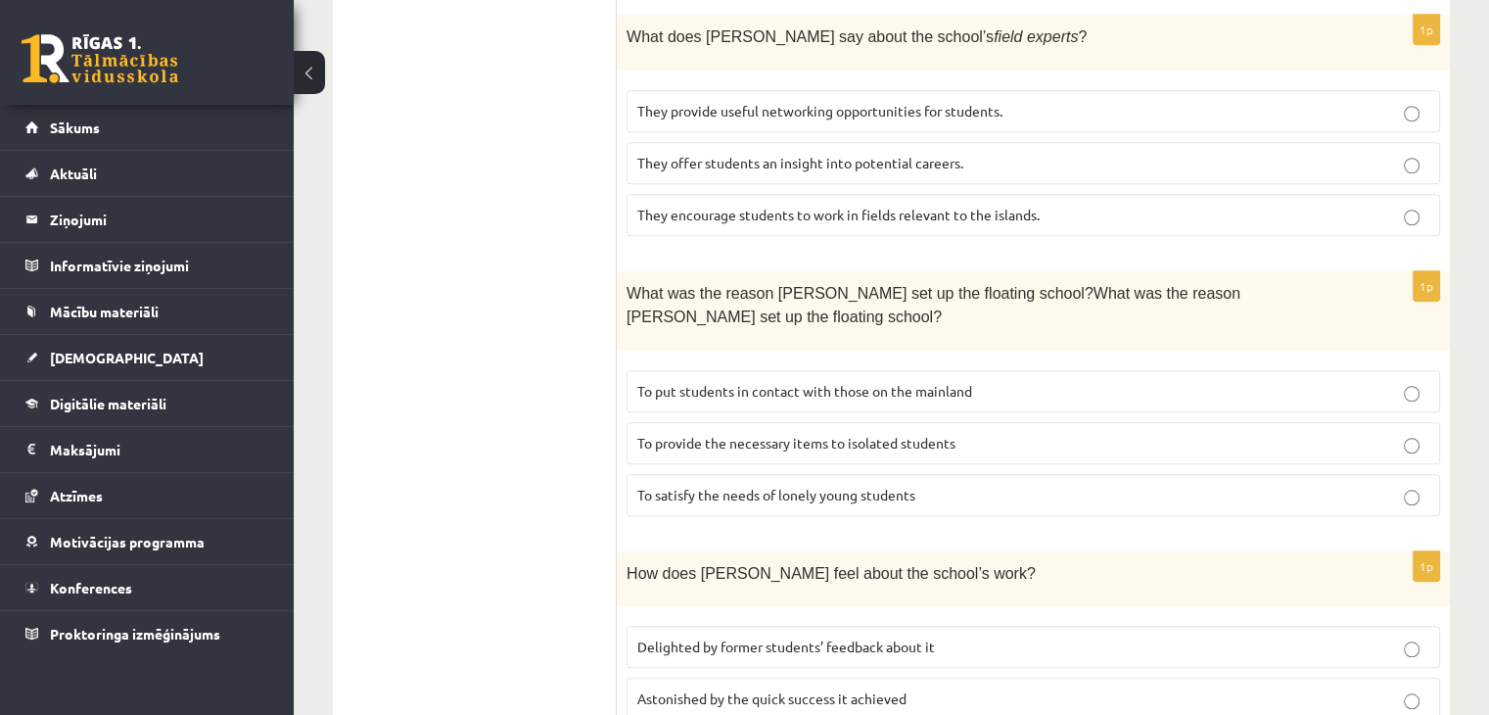
scroll to position [1636, 0]
click at [961, 381] on span "To put students in contact with those on the mainland" at bounding box center [804, 390] width 335 height 18
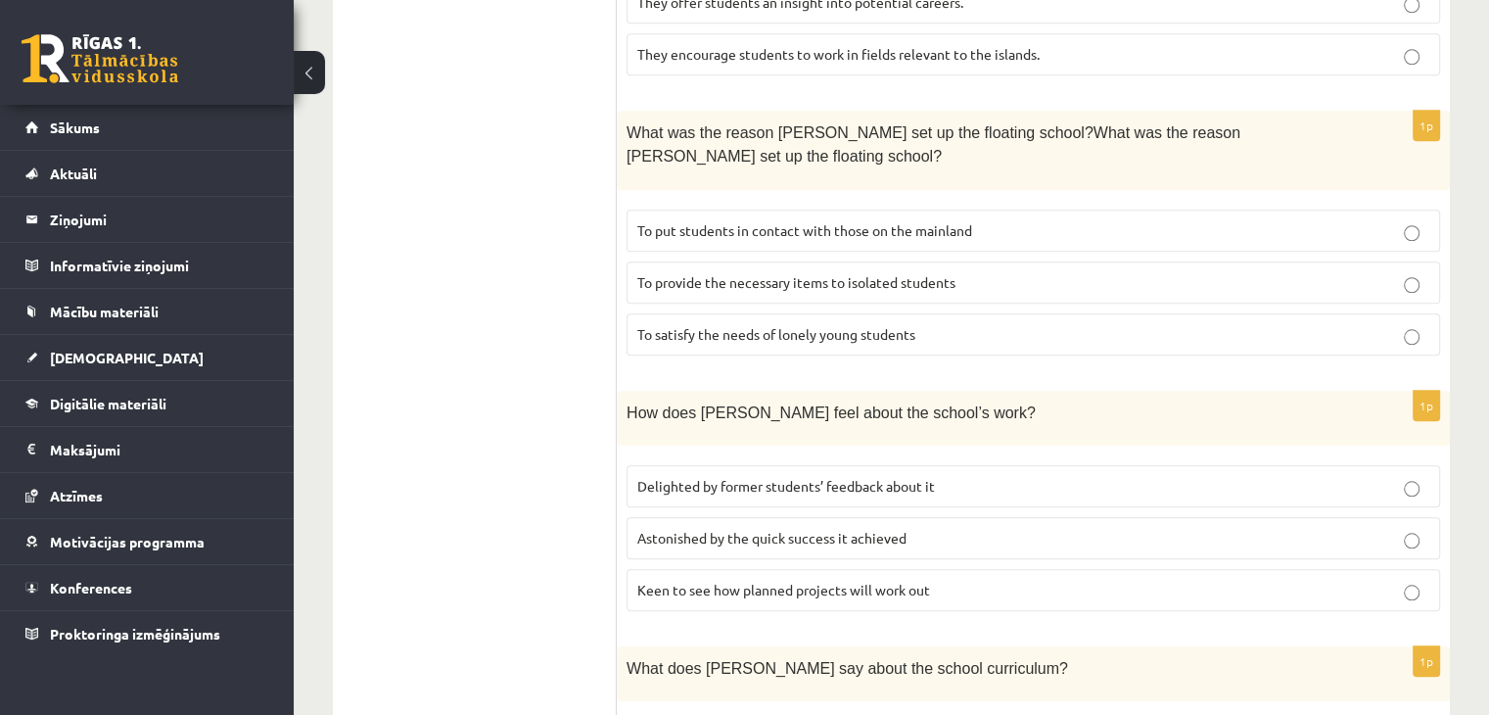
scroll to position [1948, 0]
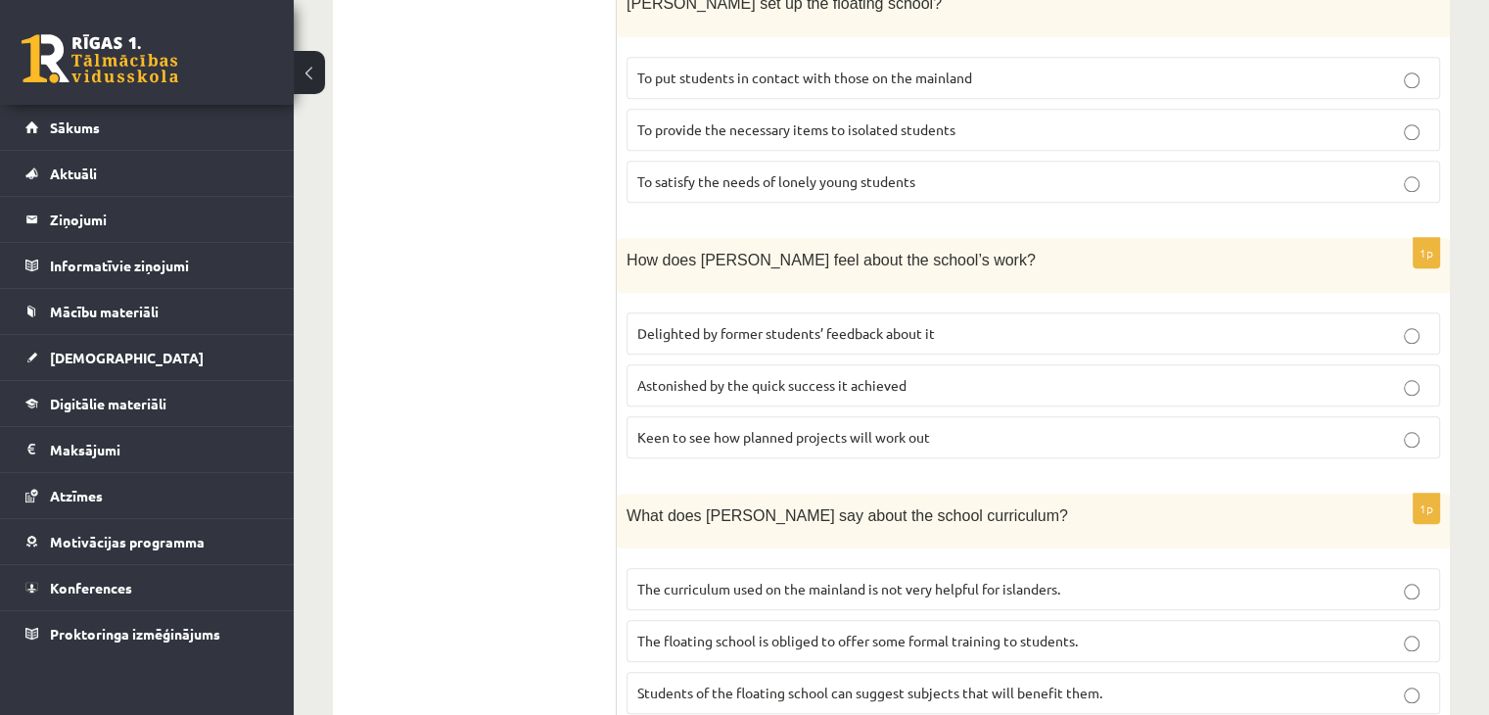
click at [975, 323] on p "Delighted by former students’ feedback about it" at bounding box center [1033, 333] width 792 height 21
click at [1050, 580] on span "The curriculum used on the mainland is not very helpful for islanders." at bounding box center [848, 589] width 423 height 18
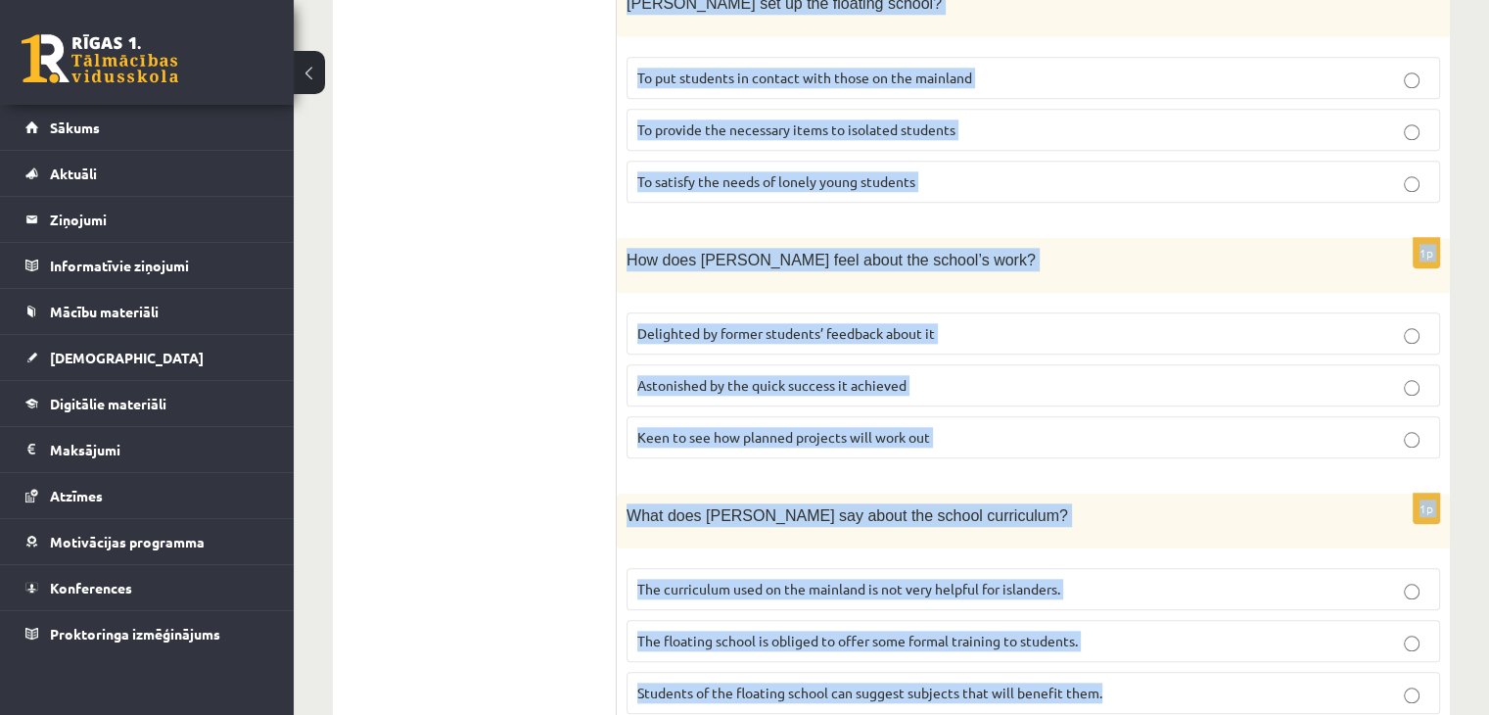
drag, startPoint x: 638, startPoint y: 91, endPoint x: 1161, endPoint y: 742, distance: 835.0
copy form "Read the article about an unusual school and choose the correct answer for each…"
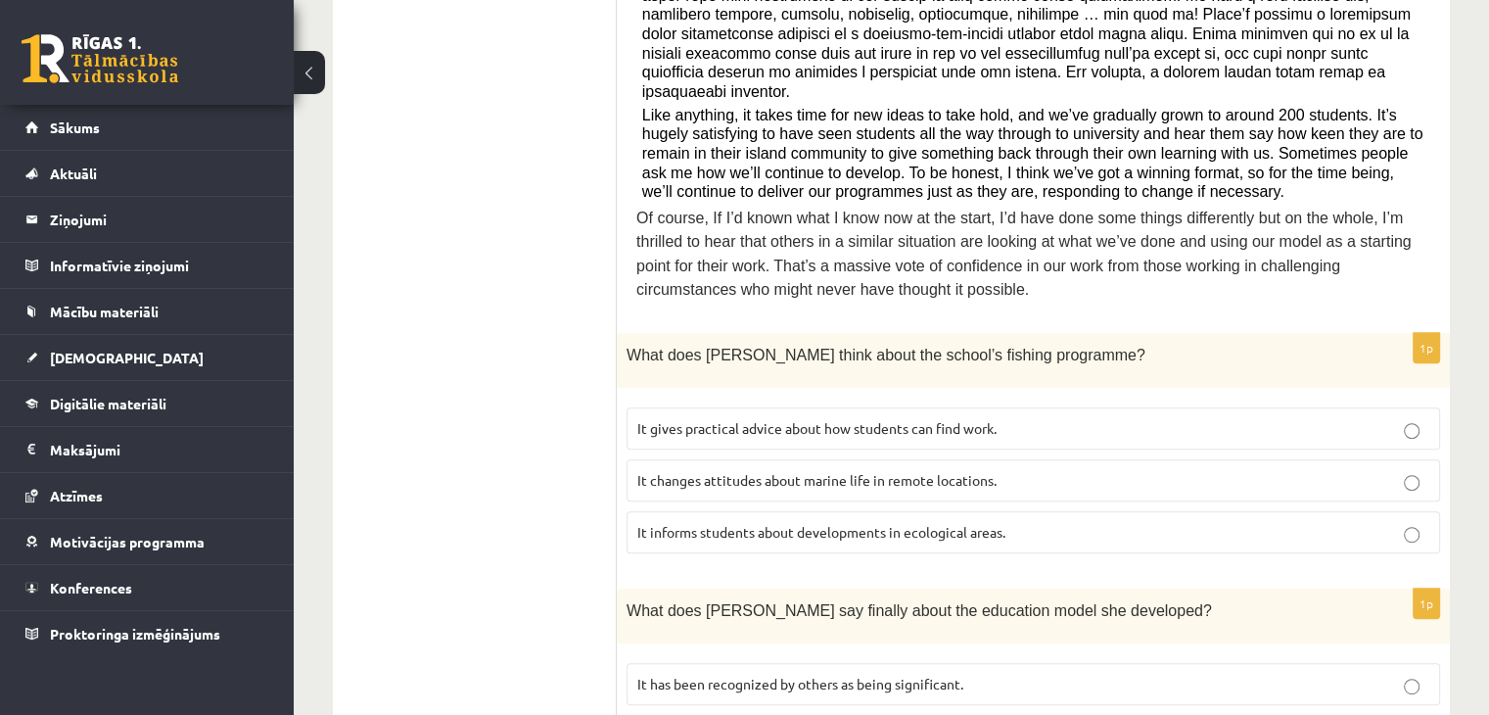
scroll to position [807, 0]
click at [911, 522] on span "It informs students about developments in ecological areas." at bounding box center [821, 531] width 368 height 18
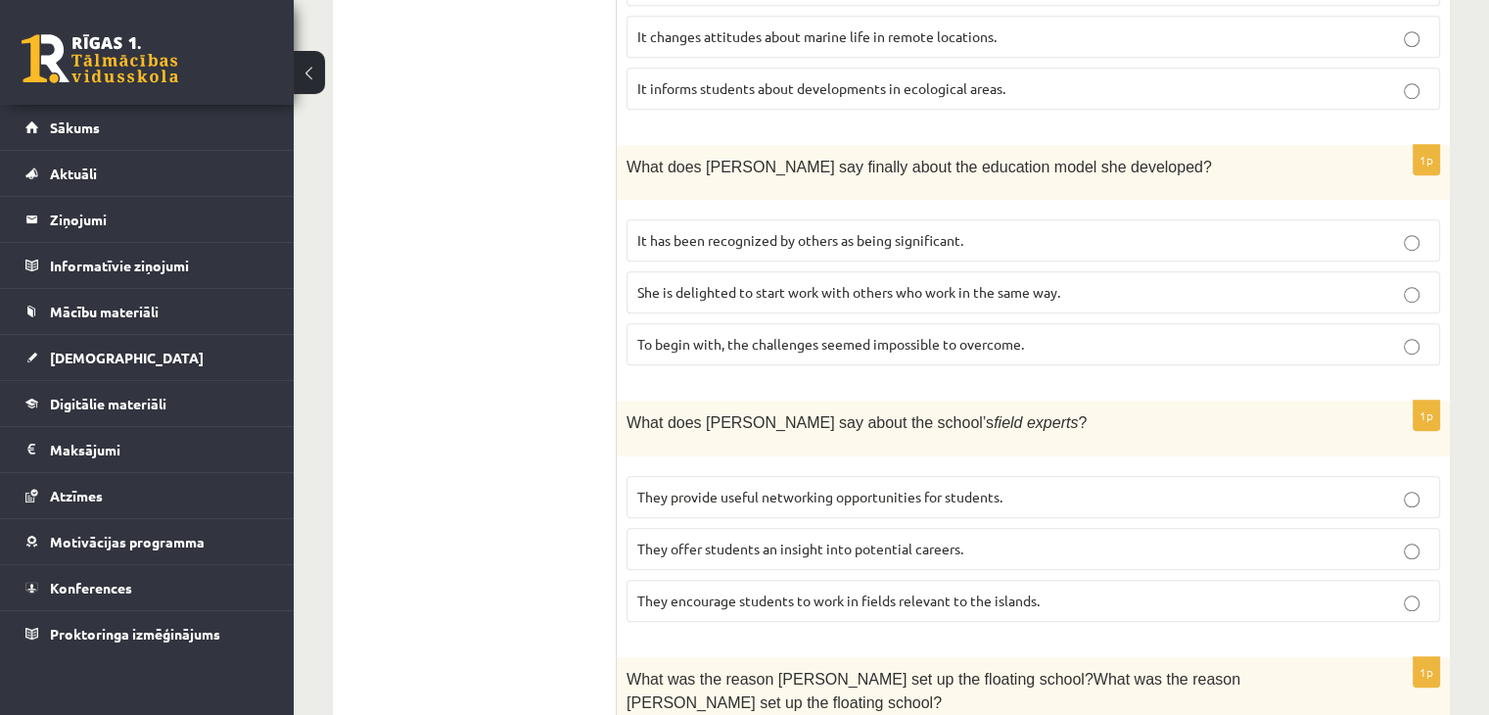
scroll to position [1248, 0]
click at [942, 220] on label "It has been recognized by others as being significant." at bounding box center [1034, 241] width 814 height 42
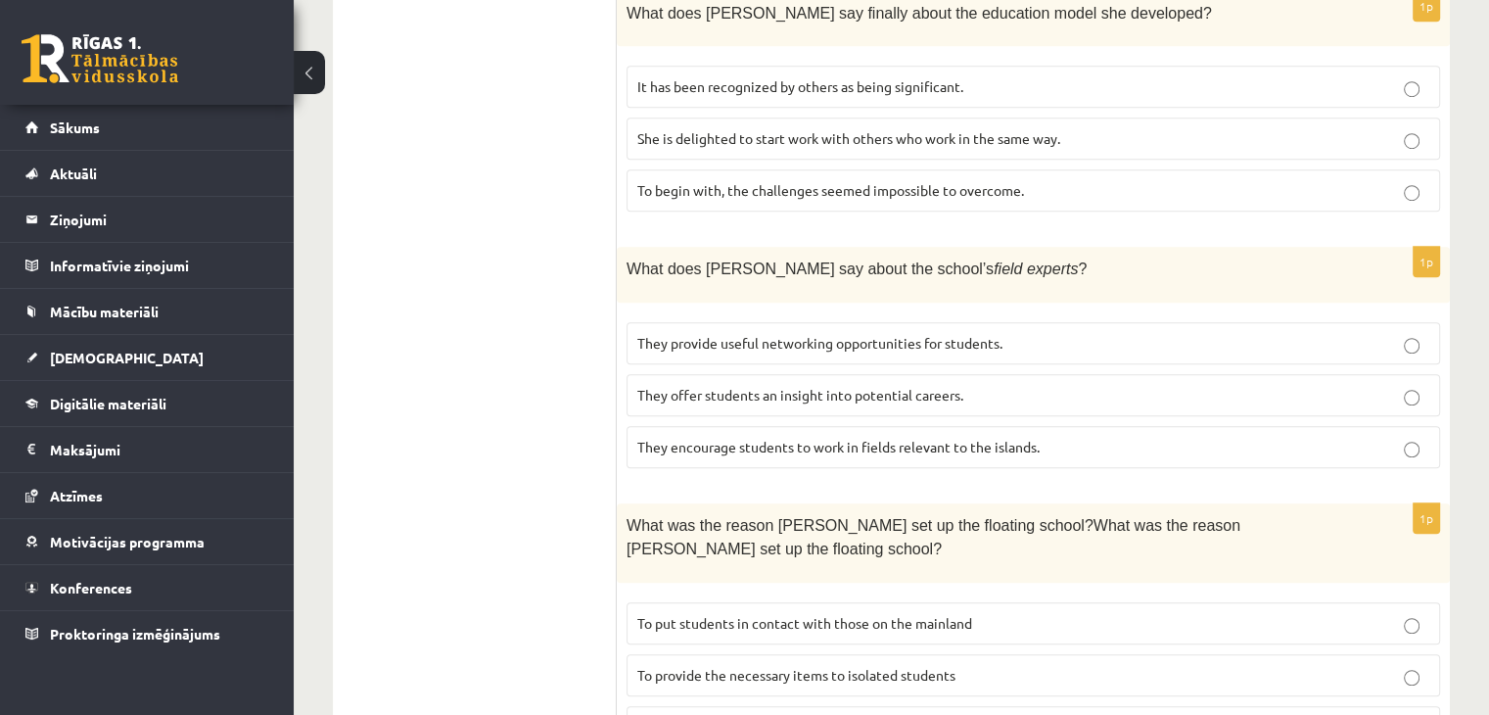
scroll to position [1405, 0]
click at [733, 384] on span "They offer students an insight into potential careers." at bounding box center [800, 393] width 326 height 18
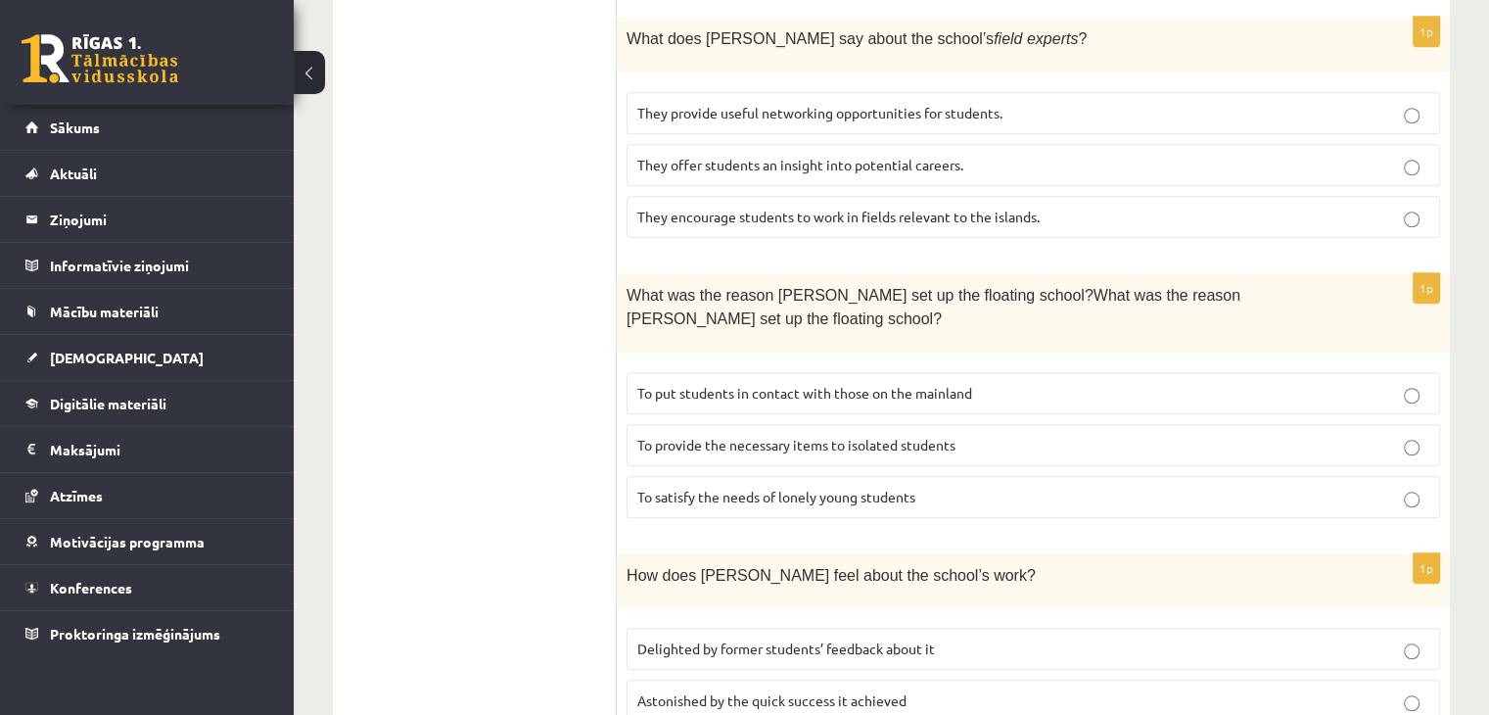
scroll to position [1638, 0]
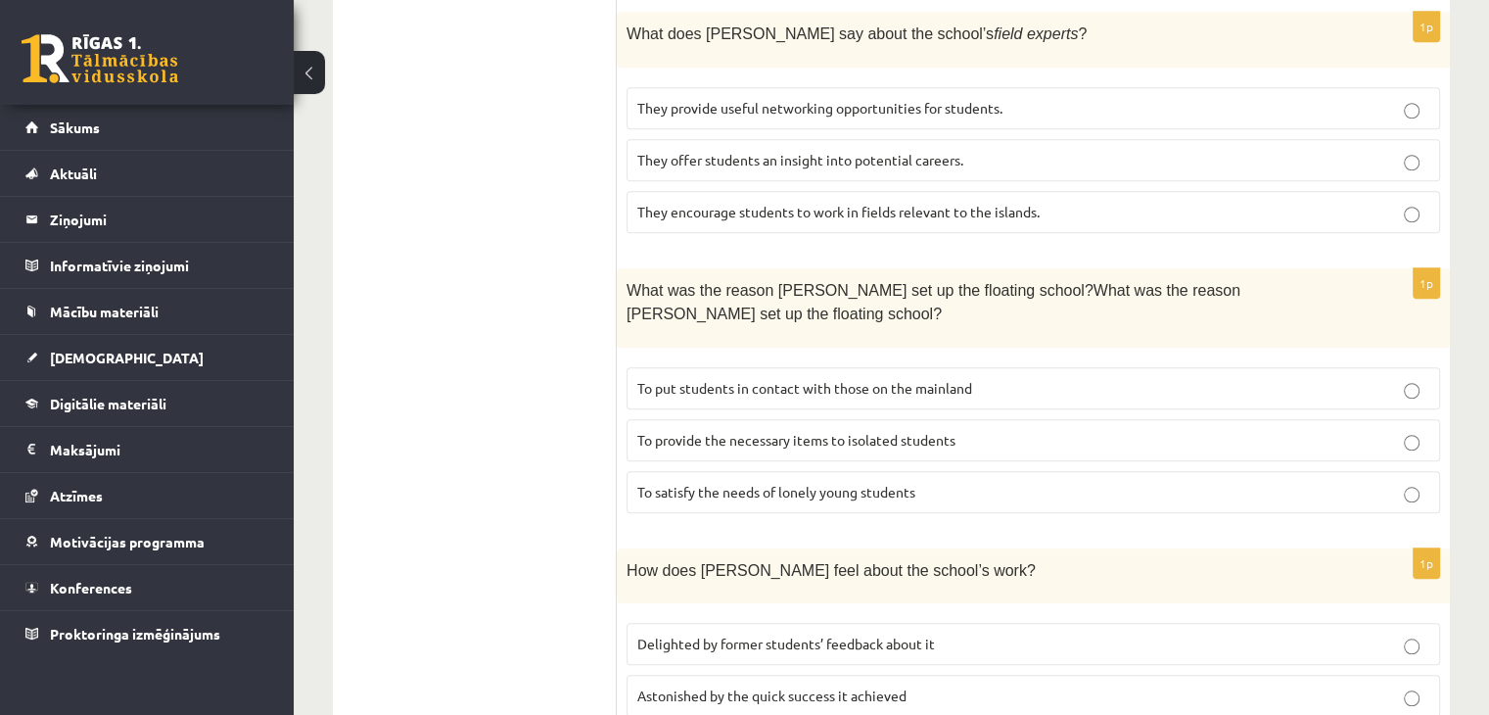
click at [890, 431] on span "To provide the necessary items to isolated students" at bounding box center [796, 440] width 318 height 18
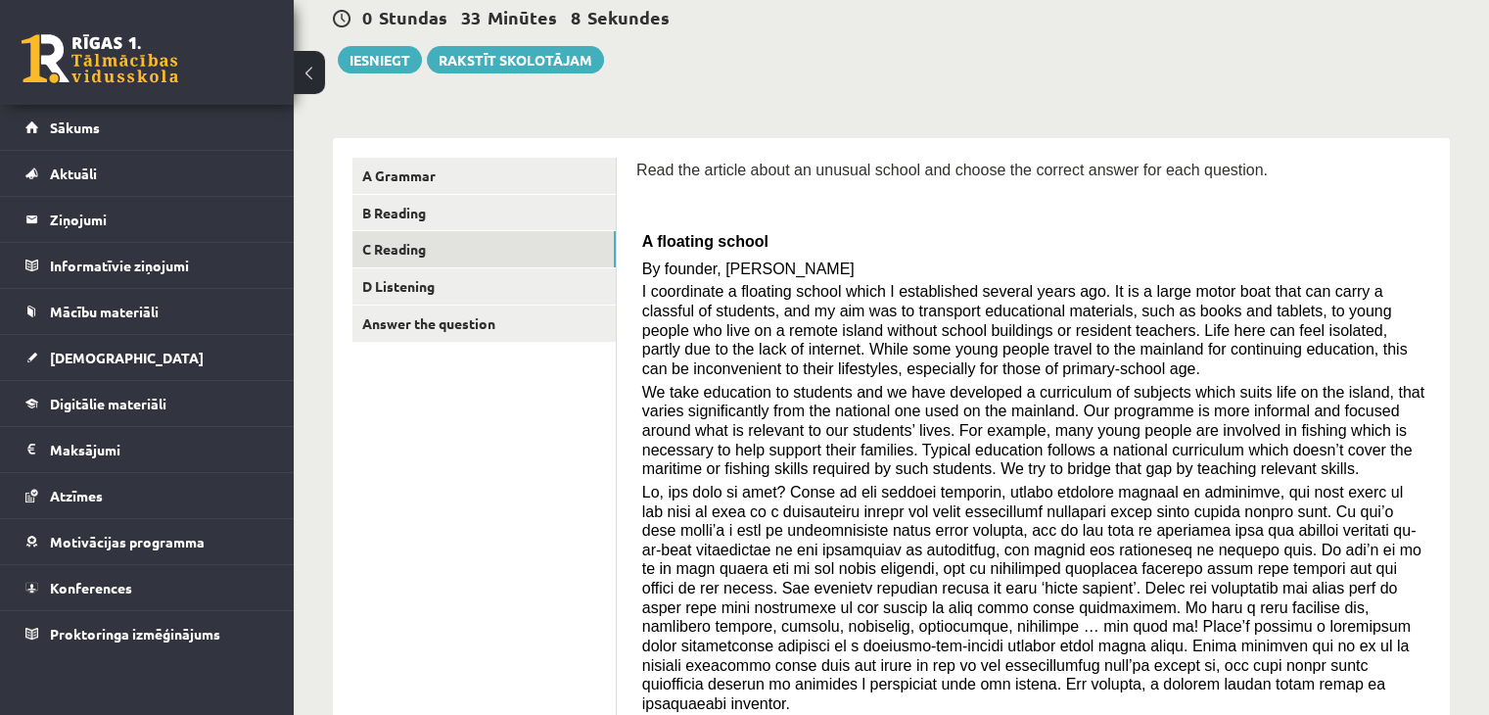
scroll to position [0, 0]
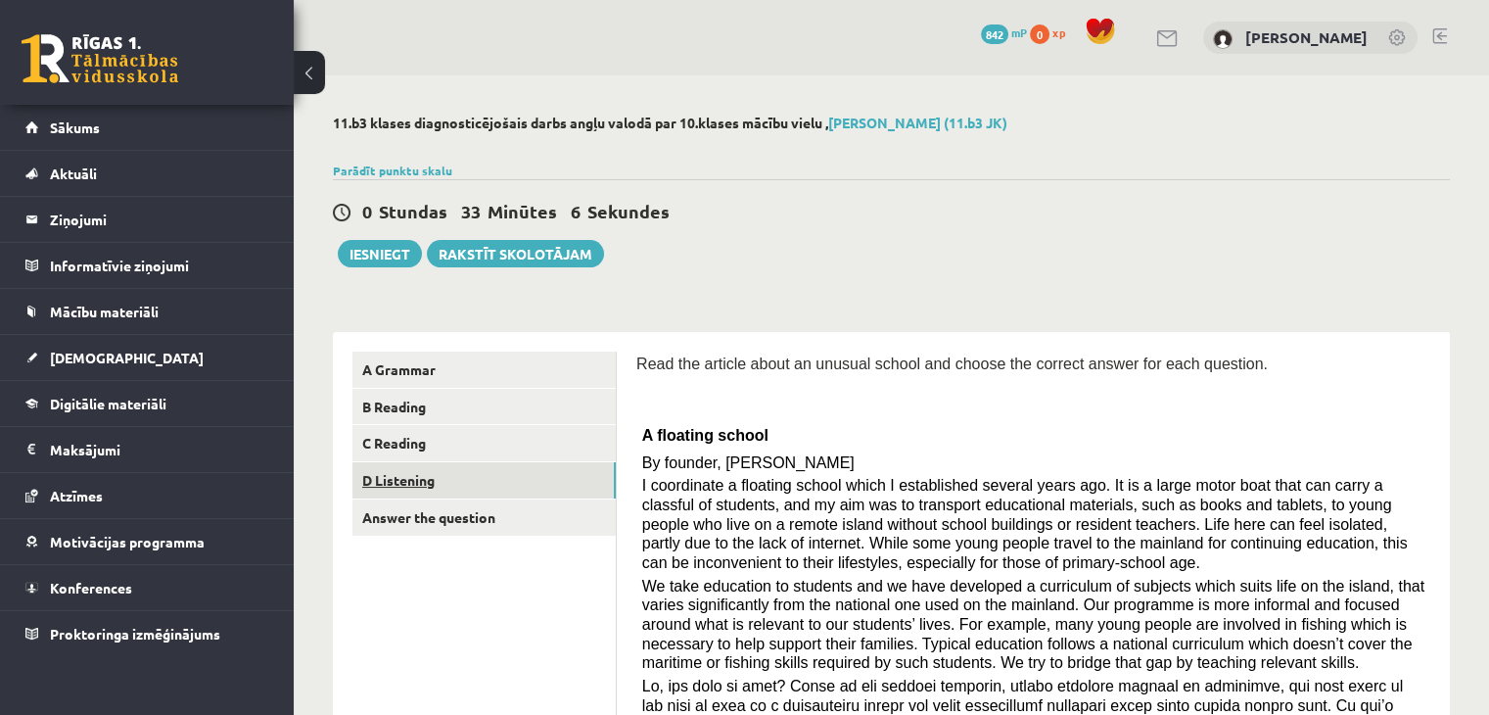
click at [547, 482] on link "D Listening" at bounding box center [483, 480] width 263 height 36
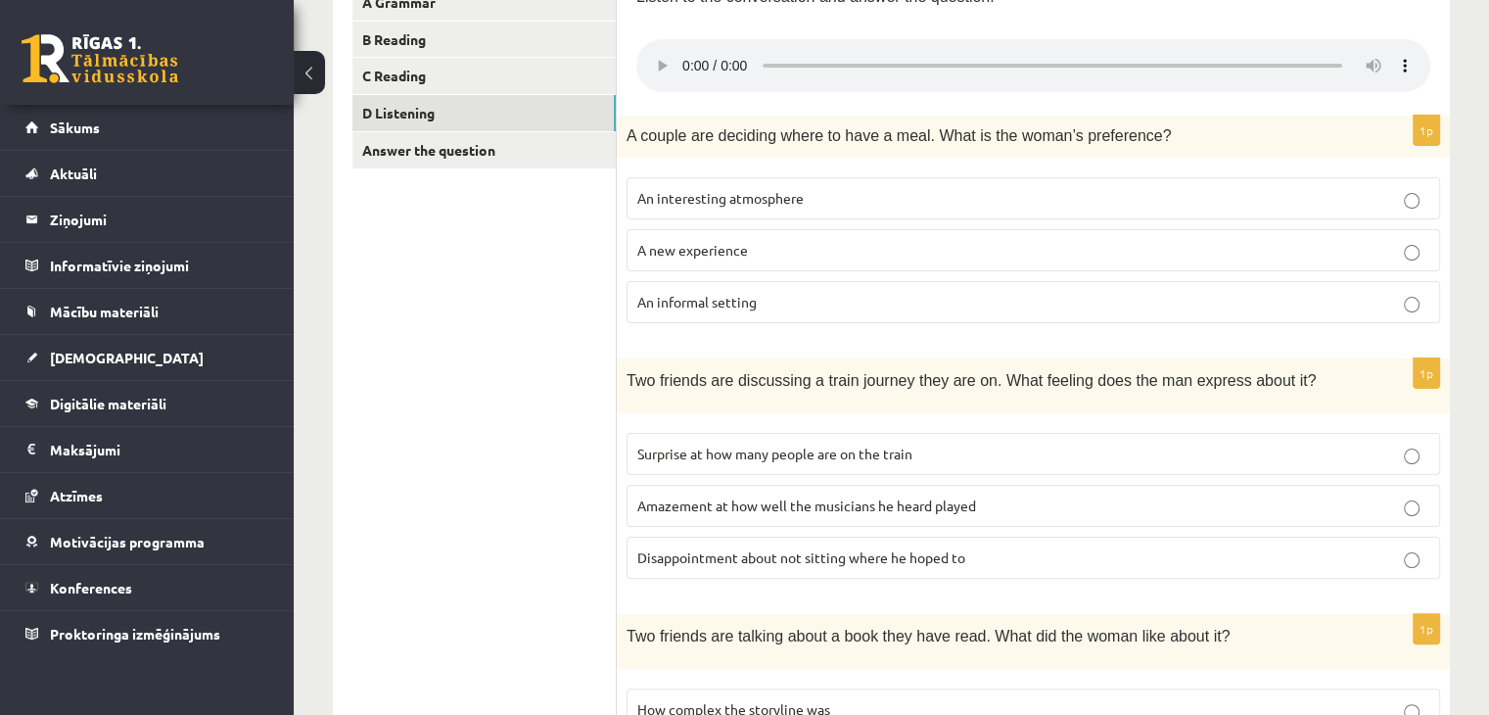
scroll to position [368, 0]
click at [835, 250] on p "A new experience" at bounding box center [1033, 249] width 792 height 21
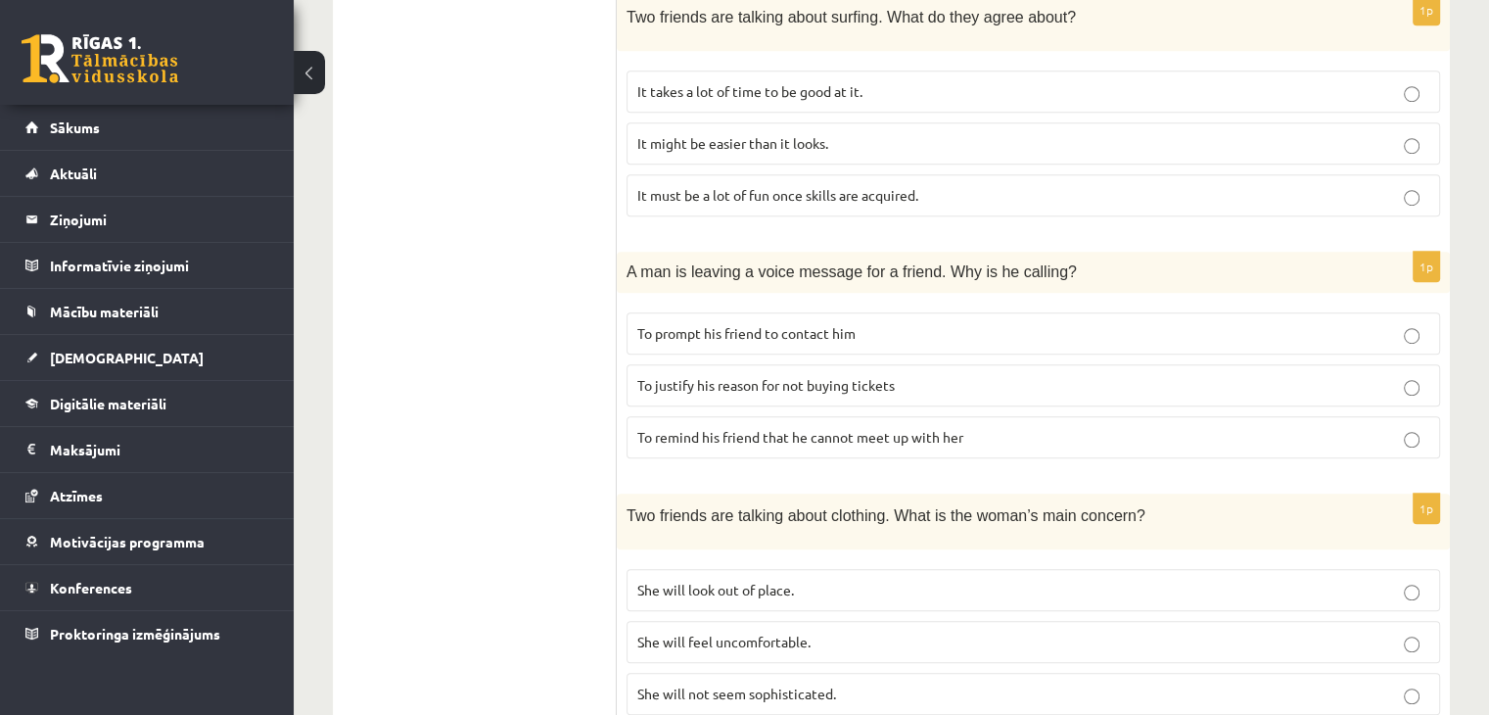
scroll to position [1301, 0]
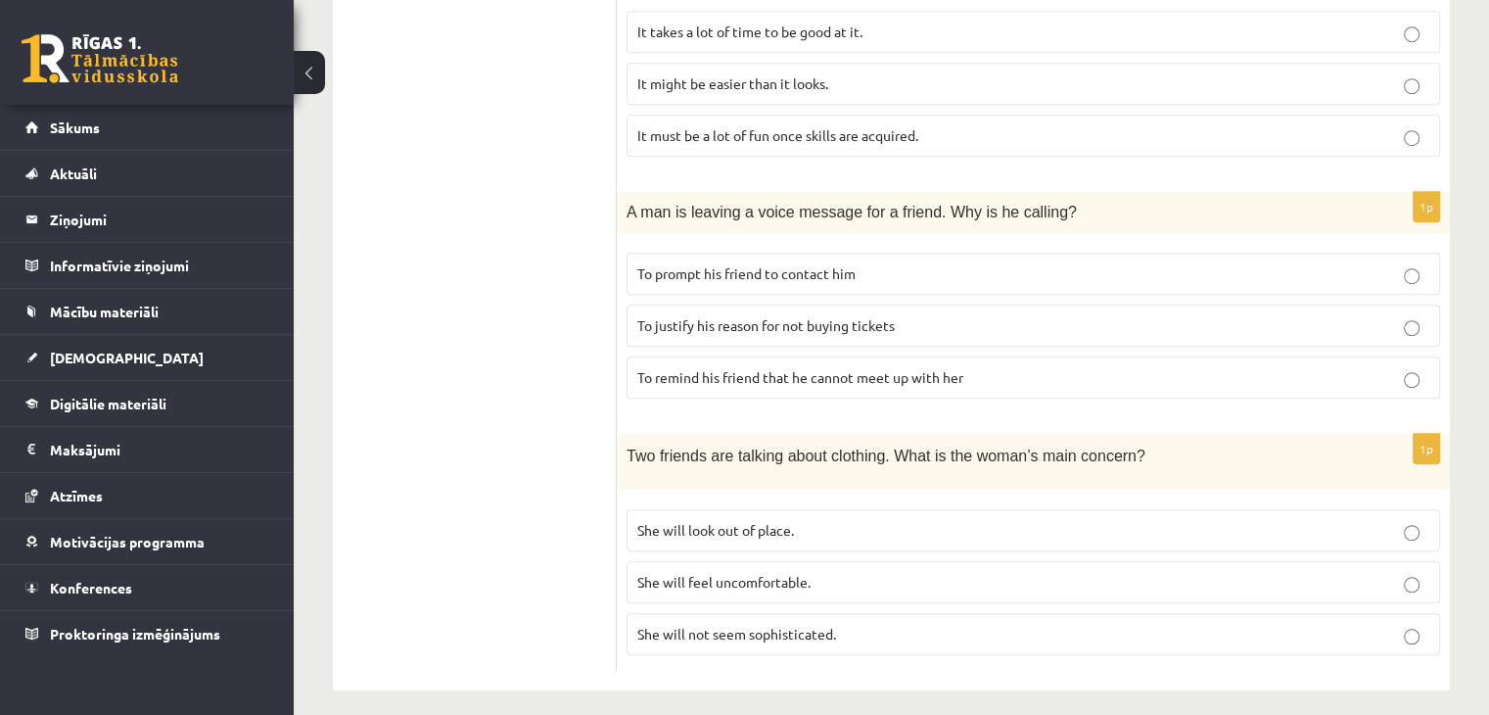
click at [884, 263] on p "To prompt his friend to contact him" at bounding box center [1033, 273] width 792 height 21
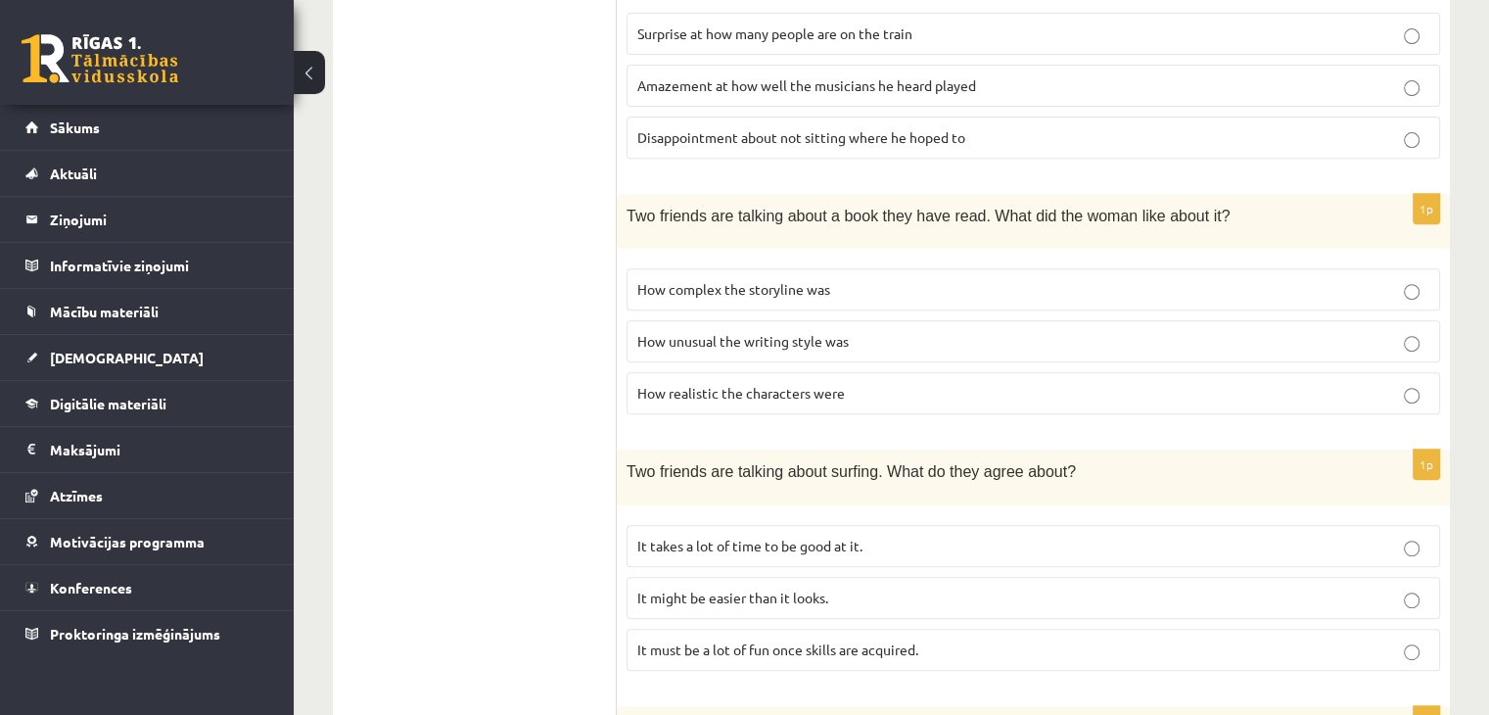
scroll to position [761, 0]
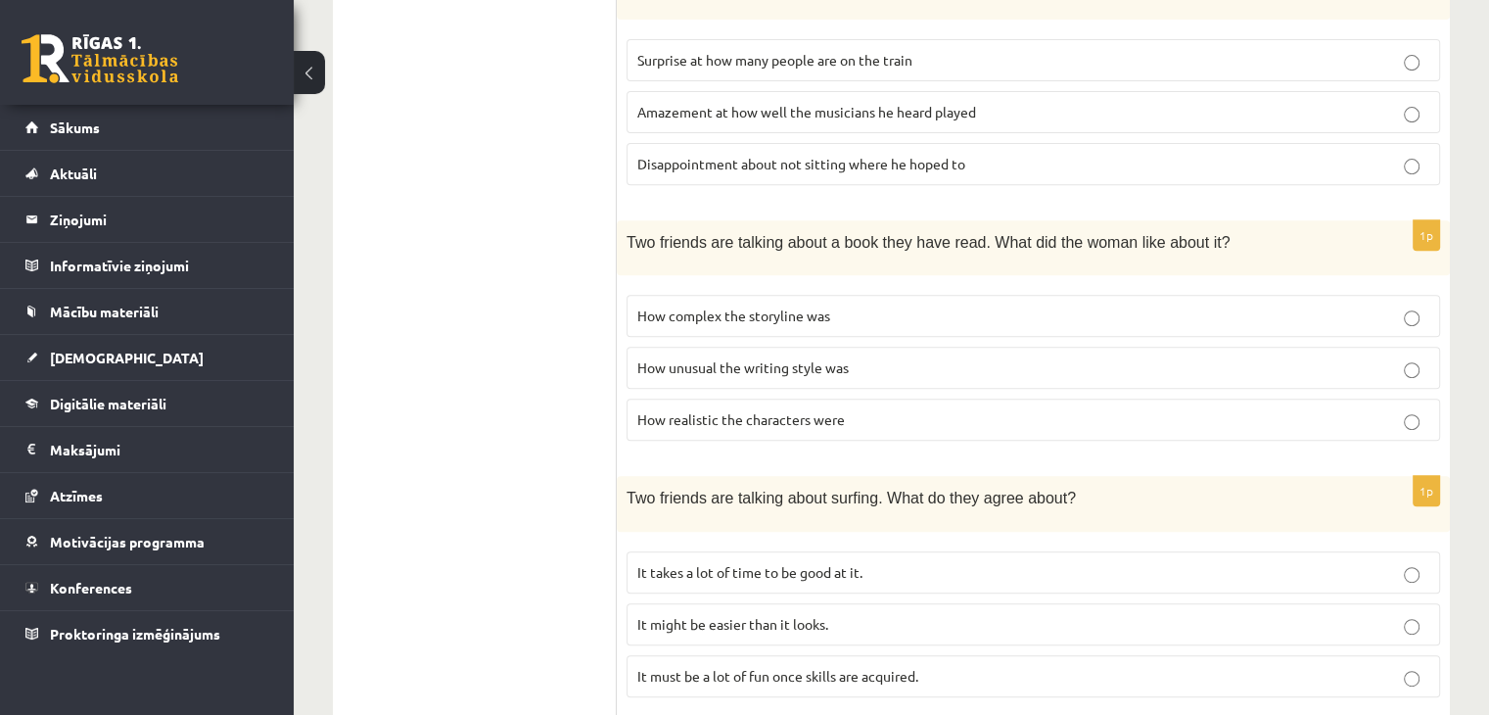
click at [868, 409] on p "How realistic the characters were" at bounding box center [1033, 419] width 792 height 21
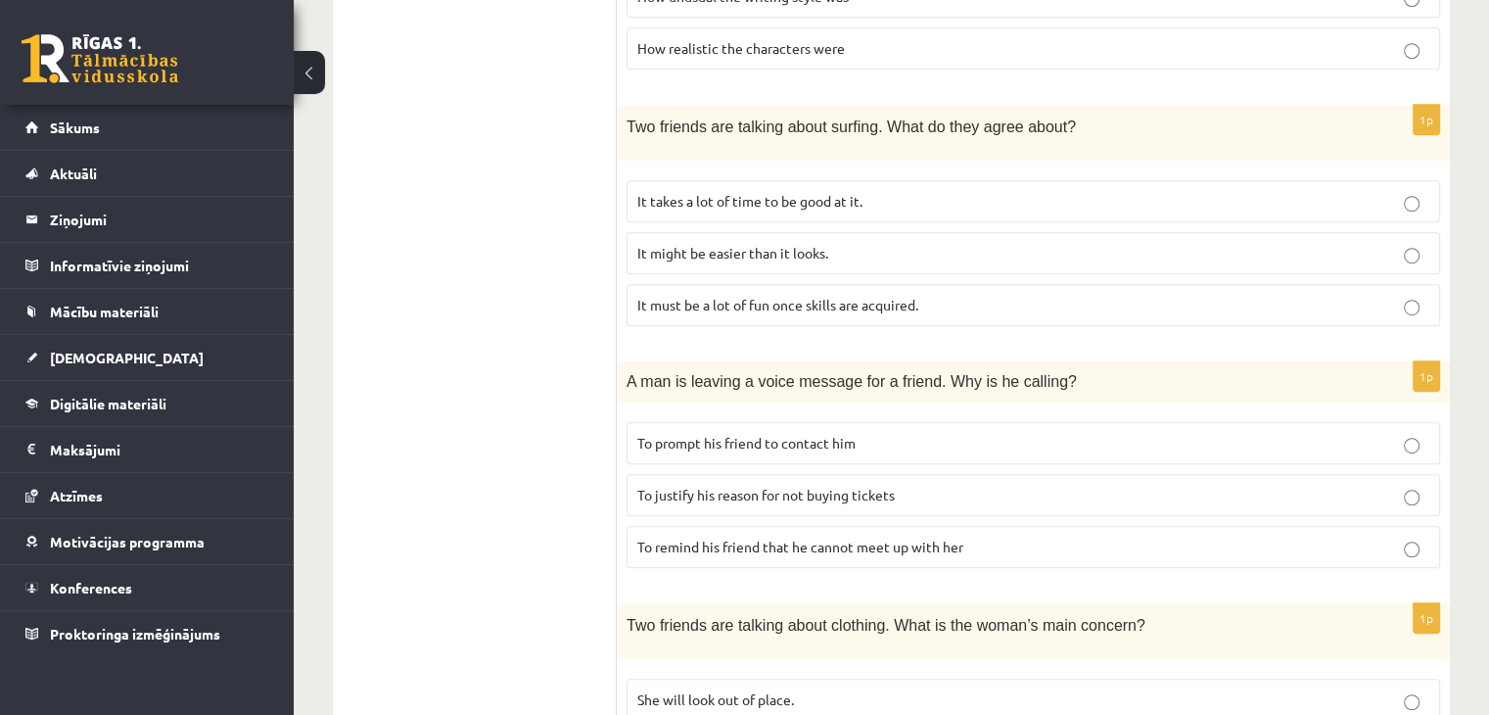
scroll to position [1301, 0]
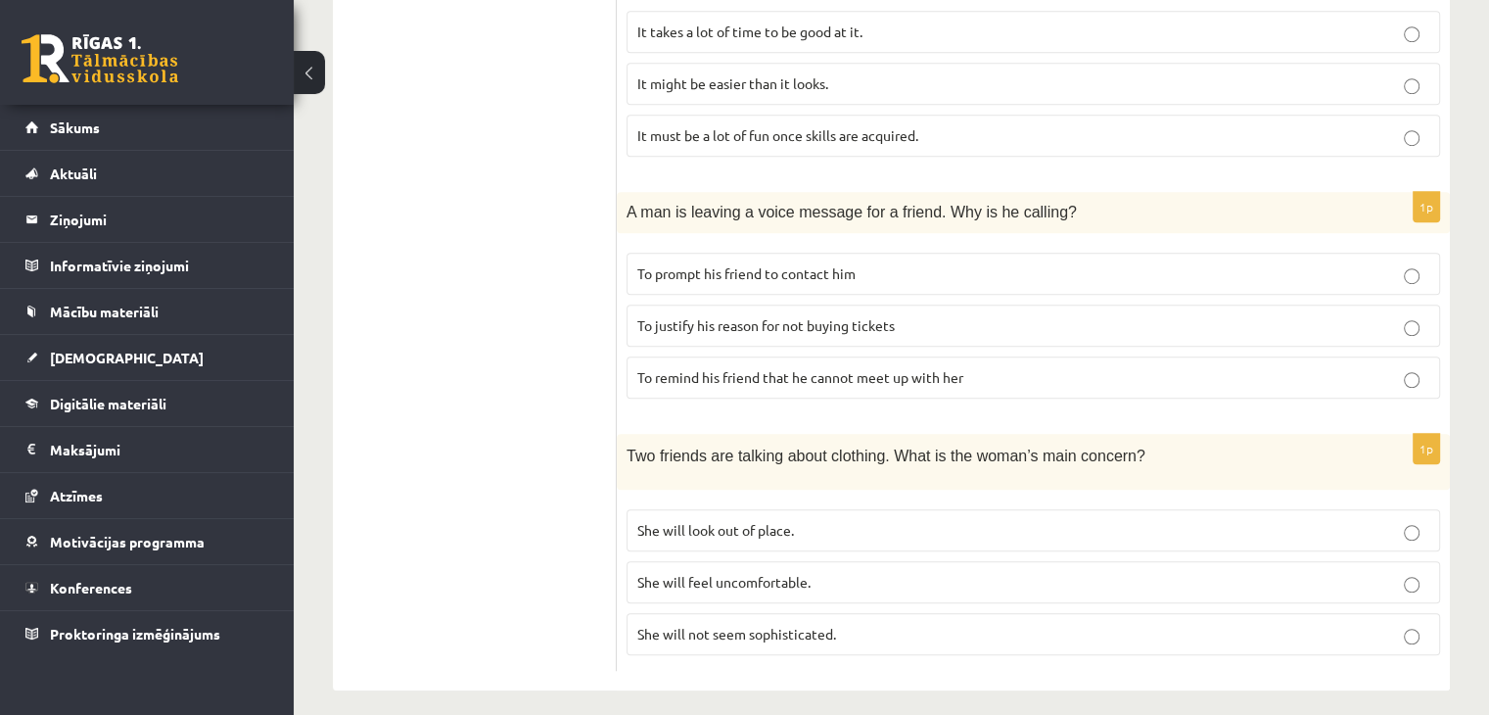
click at [883, 520] on p "She will look out of place." at bounding box center [1033, 530] width 792 height 21
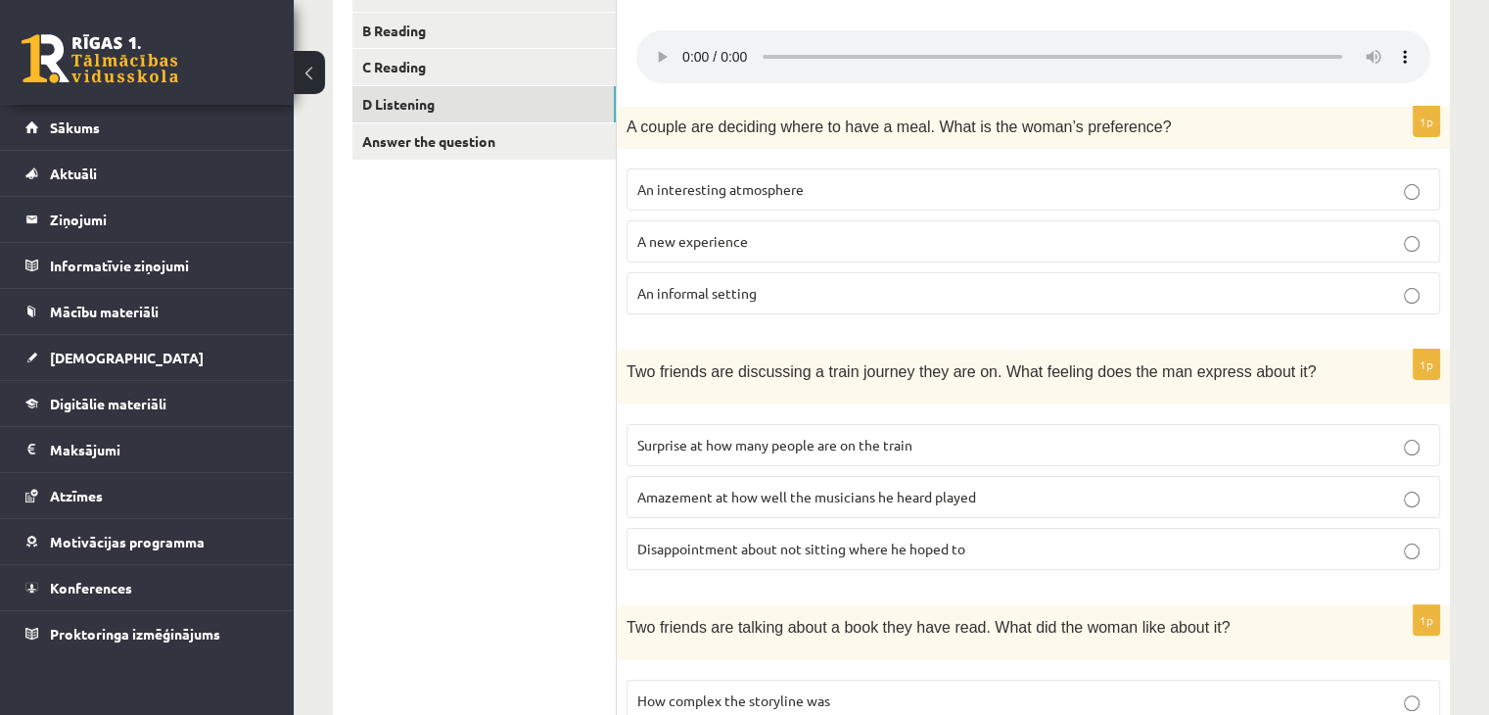
scroll to position [380, 0]
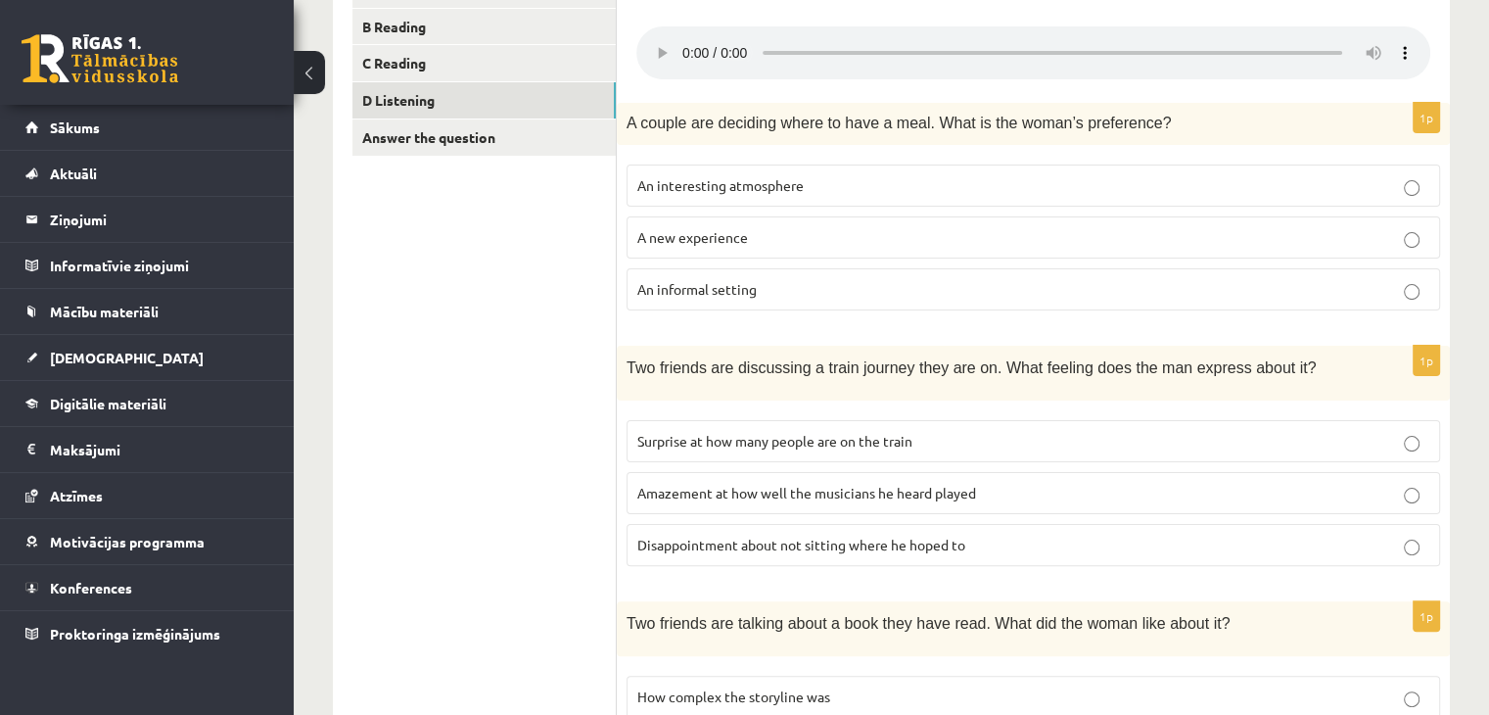
click at [869, 545] on span "Disappointment about not sitting where he hoped to" at bounding box center [801, 545] width 328 height 18
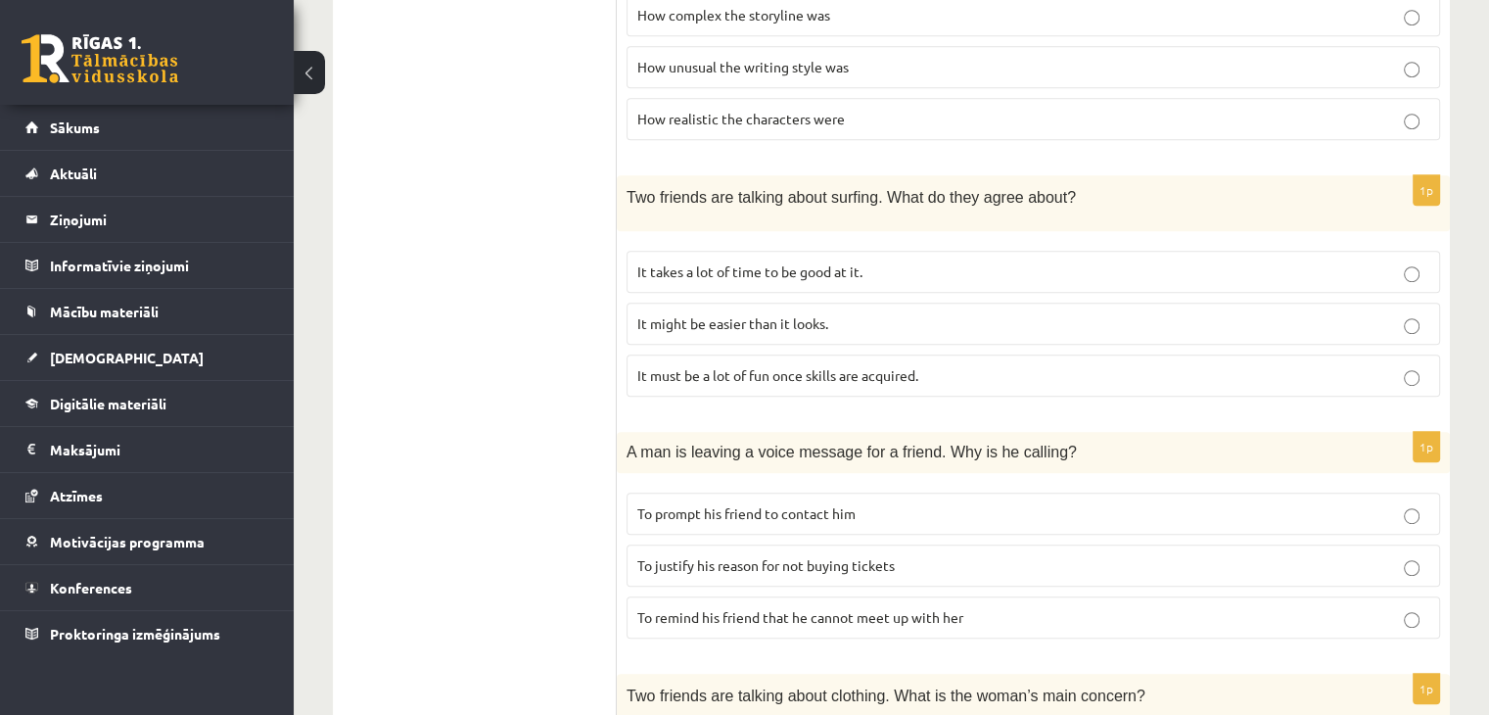
scroll to position [1061, 0]
click at [910, 267] on p "It takes a lot of time to be good at it." at bounding box center [1033, 271] width 792 height 21
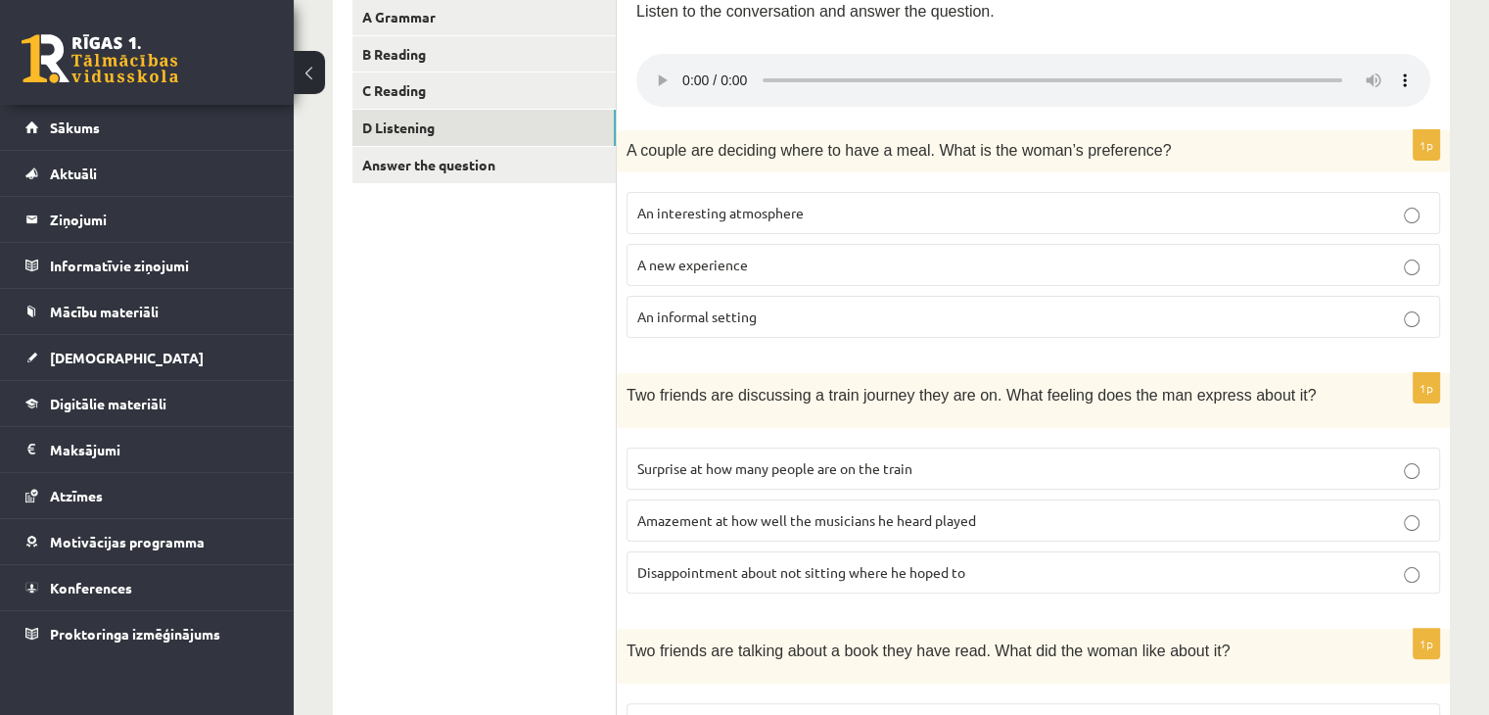
scroll to position [361, 0]
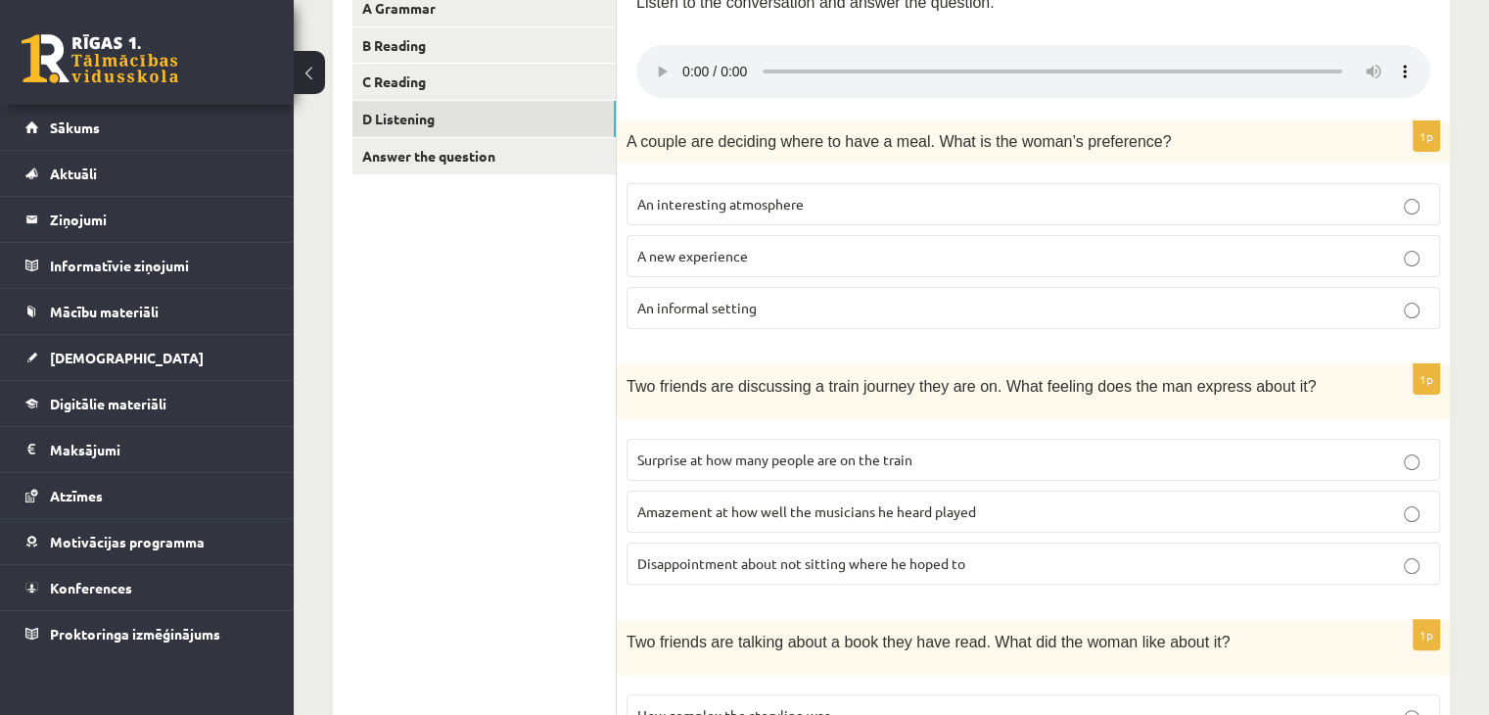
click at [1300, 451] on p "Surprise at how many people are on the train" at bounding box center [1033, 459] width 792 height 21
click at [529, 168] on link "Answer the question" at bounding box center [483, 156] width 263 height 36
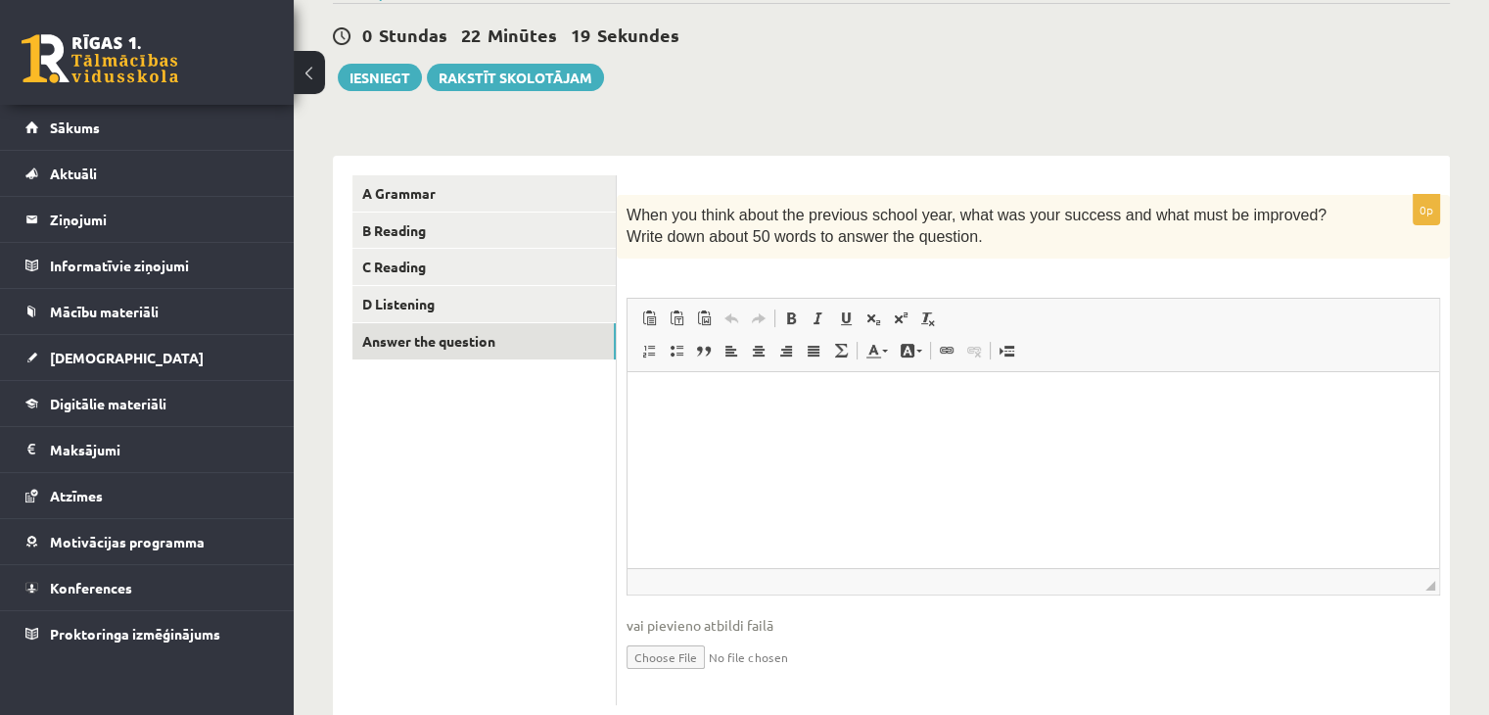
scroll to position [180, 0]
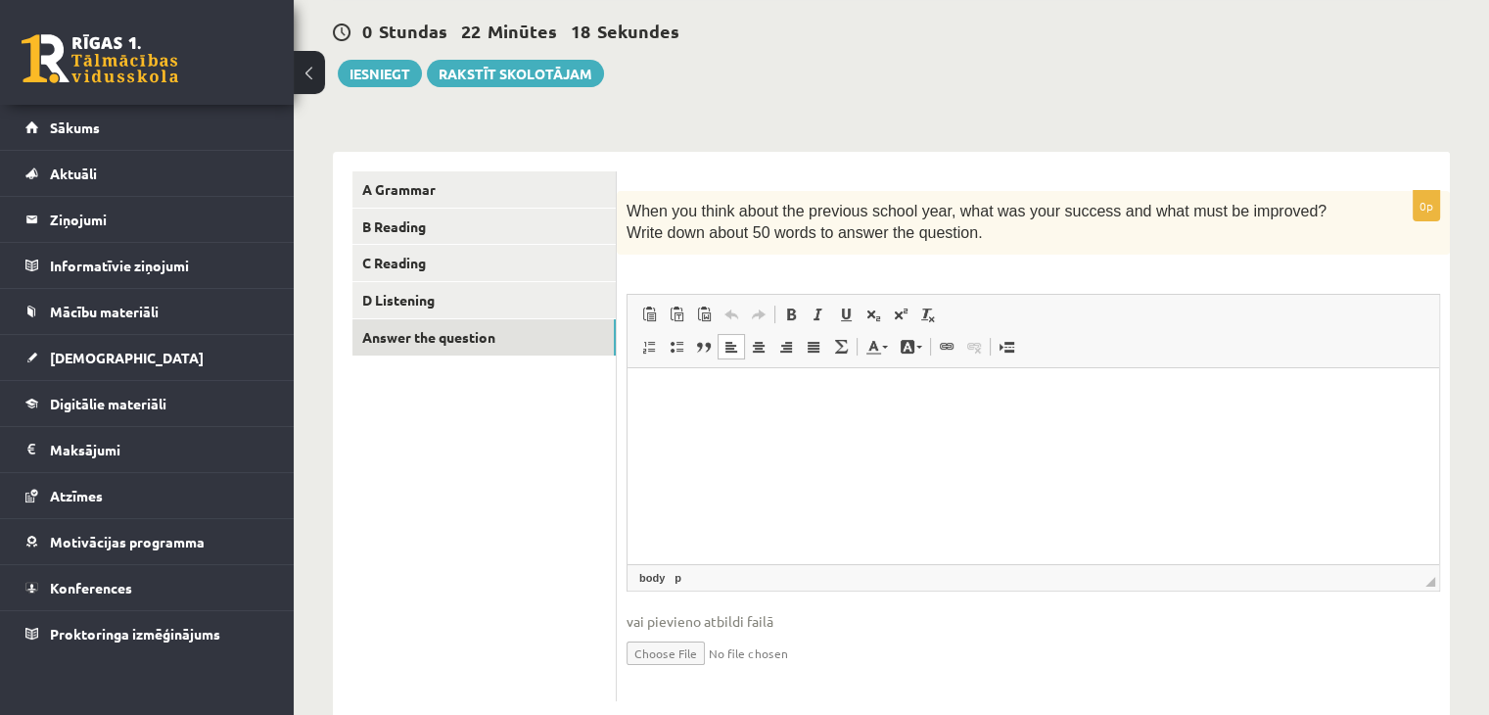
click at [650, 389] on p "Bagātinātā teksta redaktors, wiswyg-editor-user-answer-47363887652340" at bounding box center [1033, 397] width 772 height 21
click at [676, 397] on p "********" at bounding box center [1033, 397] width 773 height 21
click at [698, 393] on p "********" at bounding box center [1033, 397] width 773 height 21
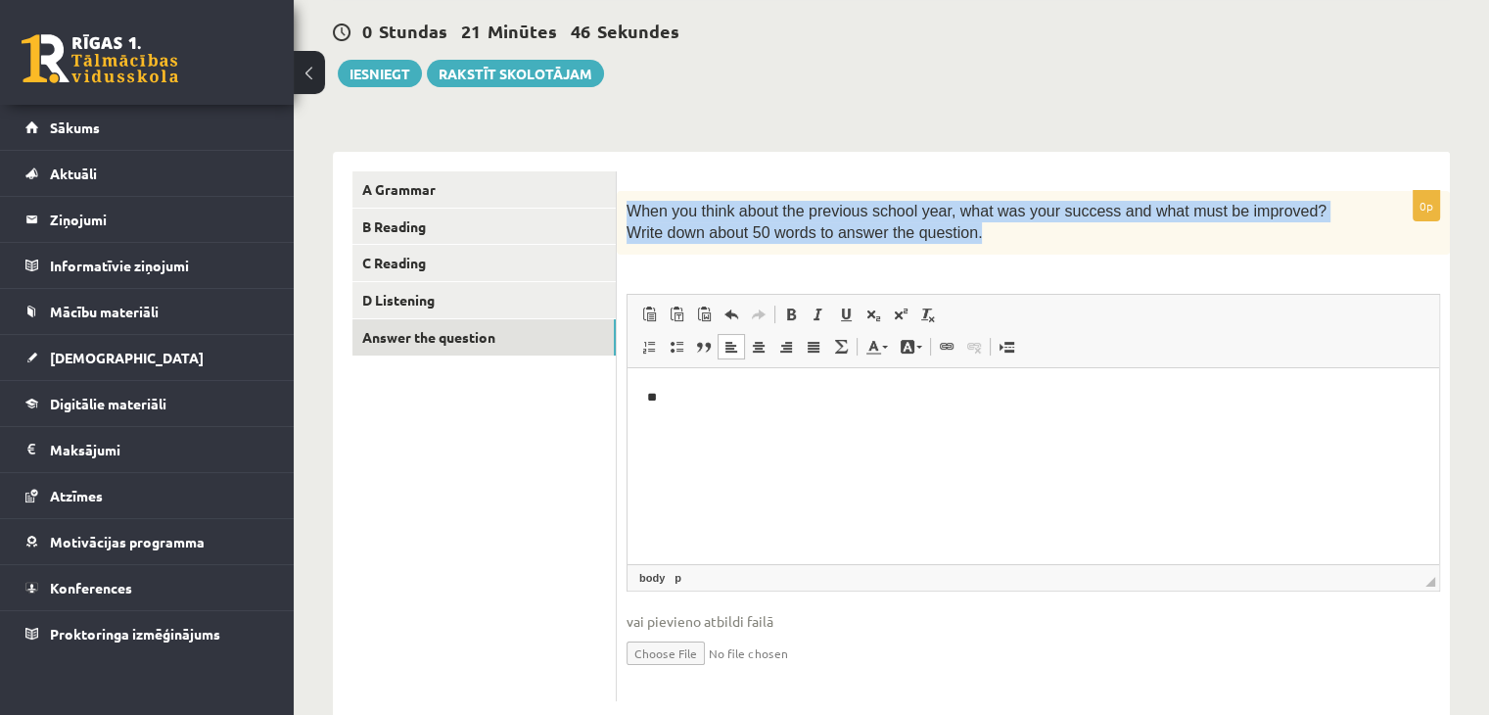
drag, startPoint x: 627, startPoint y: 212, endPoint x: 991, endPoint y: 242, distance: 365.4
click at [991, 242] on p "When you think about the previous school year, what was your success and what m…" at bounding box center [985, 223] width 716 height 44
copy span "When you think about the previous school year, what was your success and what m…"
click at [991, 242] on p "When you think about the previous school year, what was your success and what m…" at bounding box center [985, 223] width 716 height 44
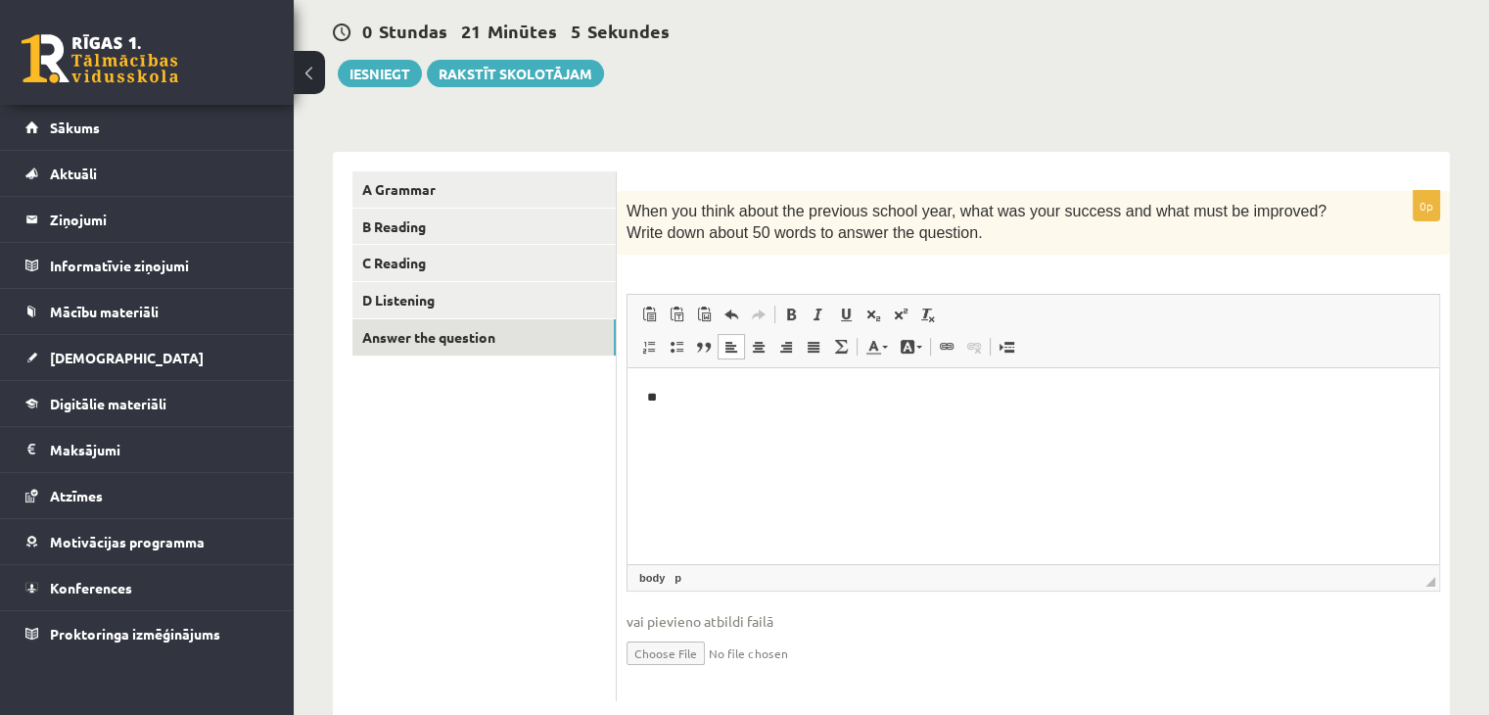
click at [679, 389] on p "**" at bounding box center [1033, 397] width 773 height 21
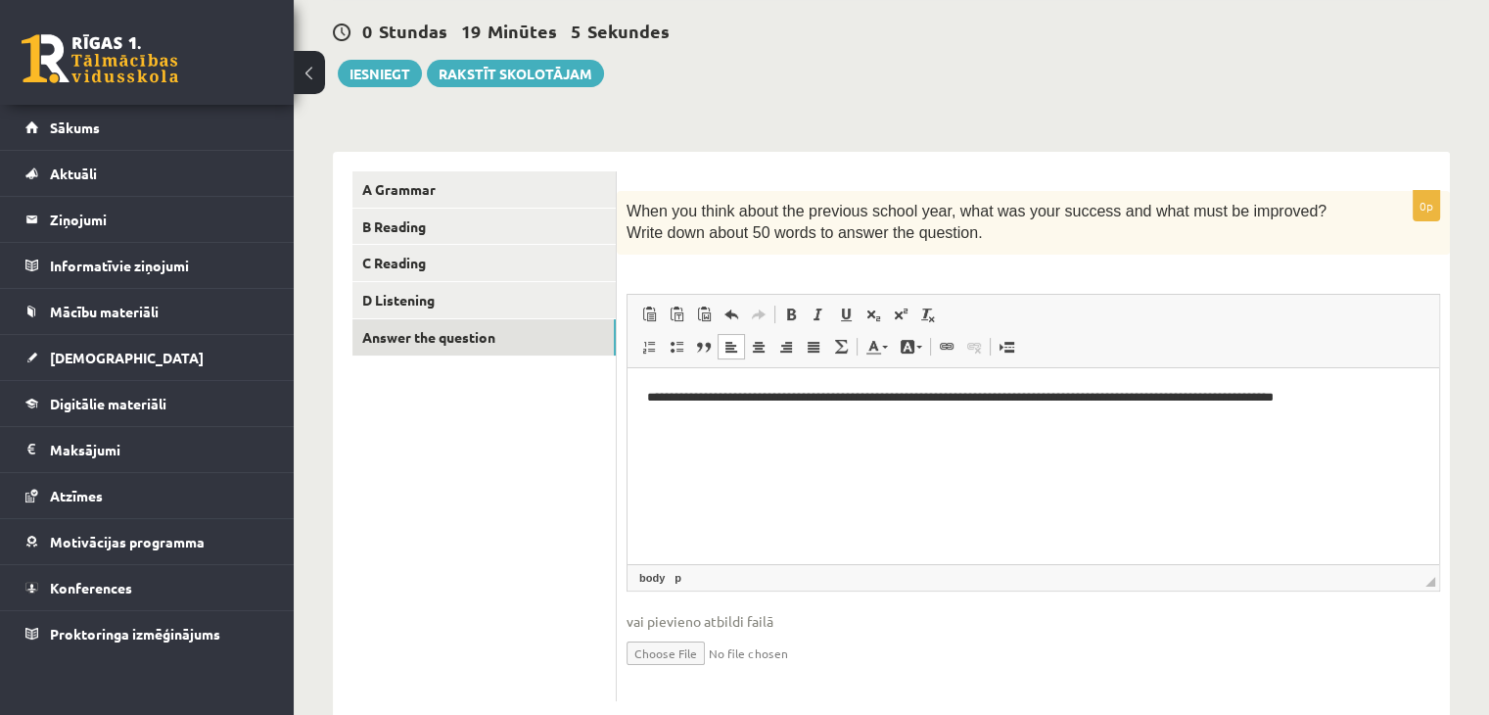
click at [1364, 400] on p "**********" at bounding box center [1033, 397] width 773 height 21
click at [1401, 397] on p "**********" at bounding box center [1033, 397] width 773 height 21
click at [686, 417] on p "**********" at bounding box center [1033, 407] width 773 height 41
click at [677, 413] on p "**********" at bounding box center [1033, 407] width 773 height 41
click at [765, 413] on p "**********" at bounding box center [1033, 407] width 773 height 41
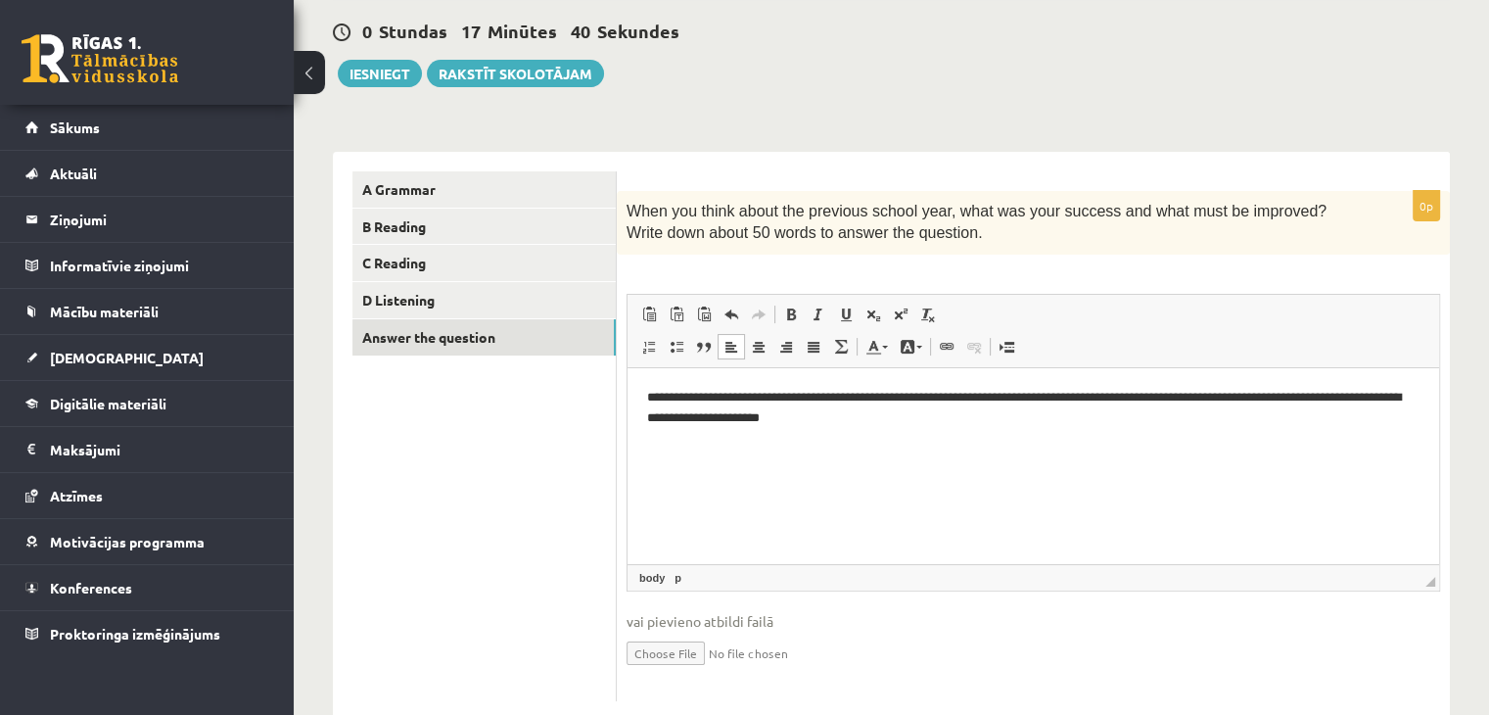
click at [855, 419] on p "**********" at bounding box center [1033, 407] width 773 height 41
click at [1004, 412] on p "**********" at bounding box center [1033, 407] width 773 height 41
click at [674, 419] on p "**********" at bounding box center [1033, 407] width 773 height 41
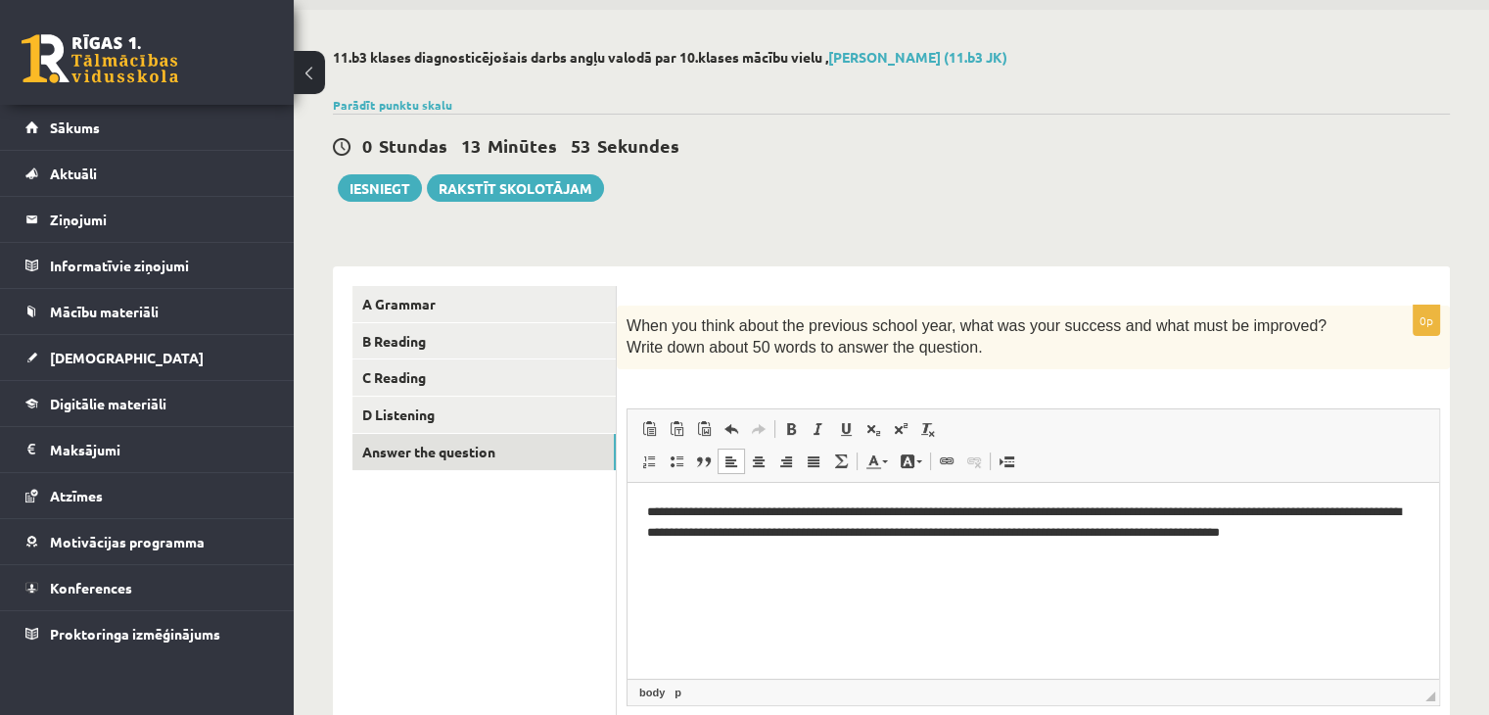
scroll to position [62, 0]
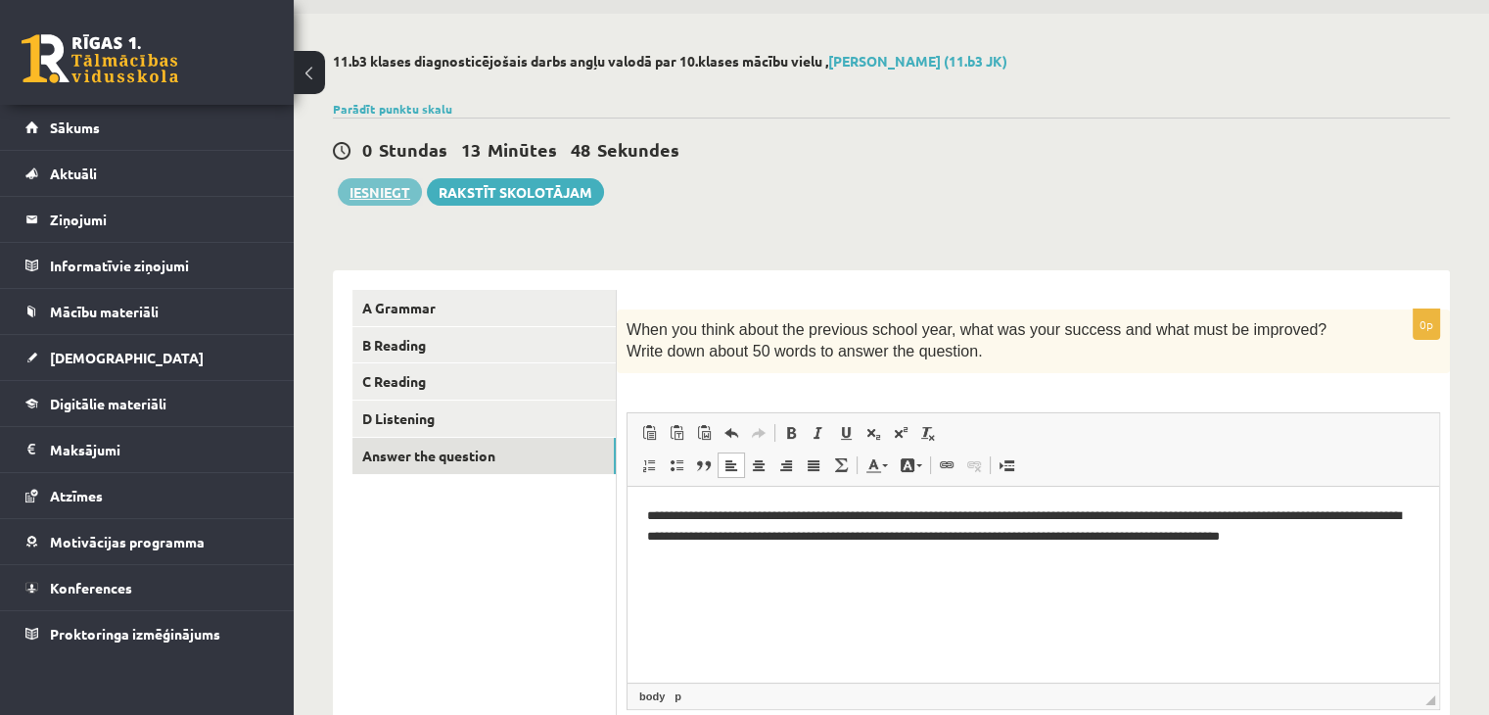
click at [381, 189] on button "Iesniegt" at bounding box center [380, 191] width 84 height 27
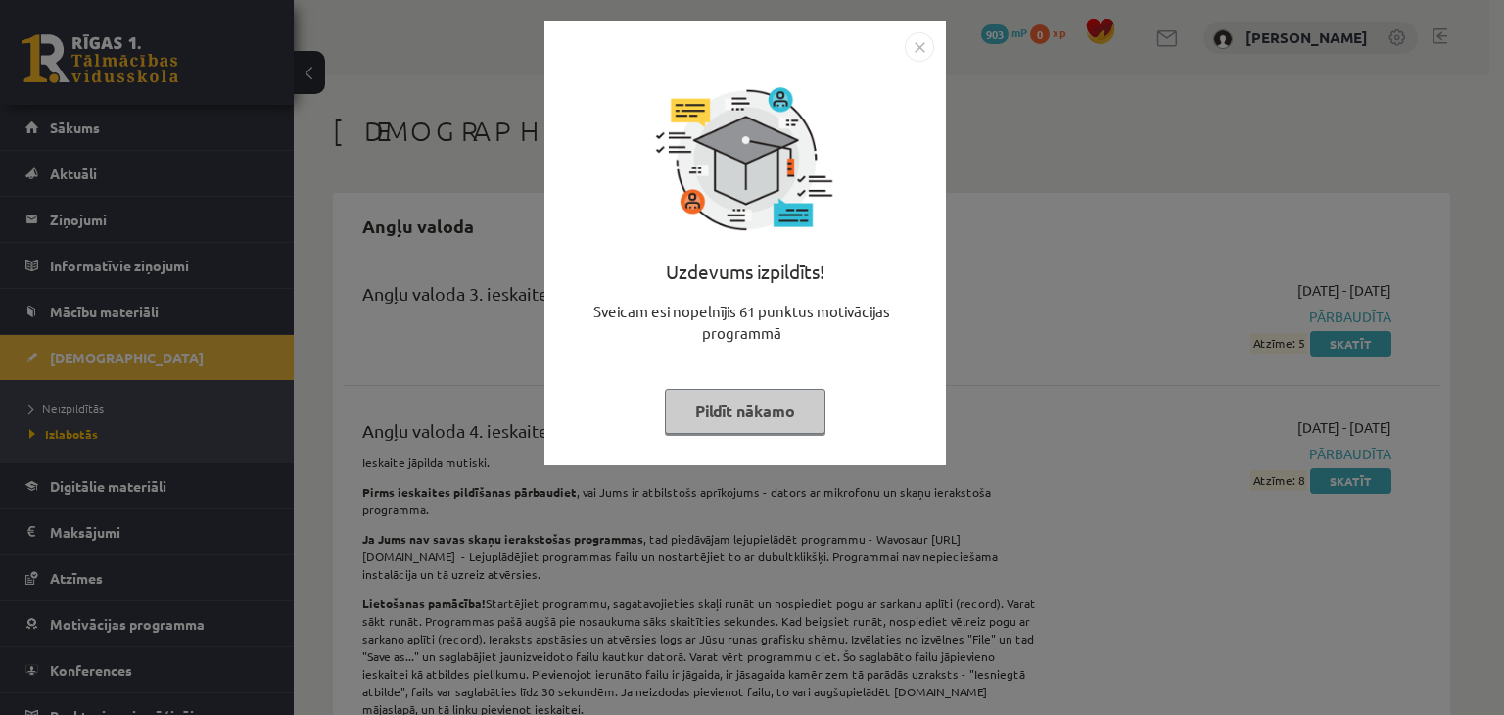
click at [915, 53] on img "Close" at bounding box center [919, 46] width 29 height 29
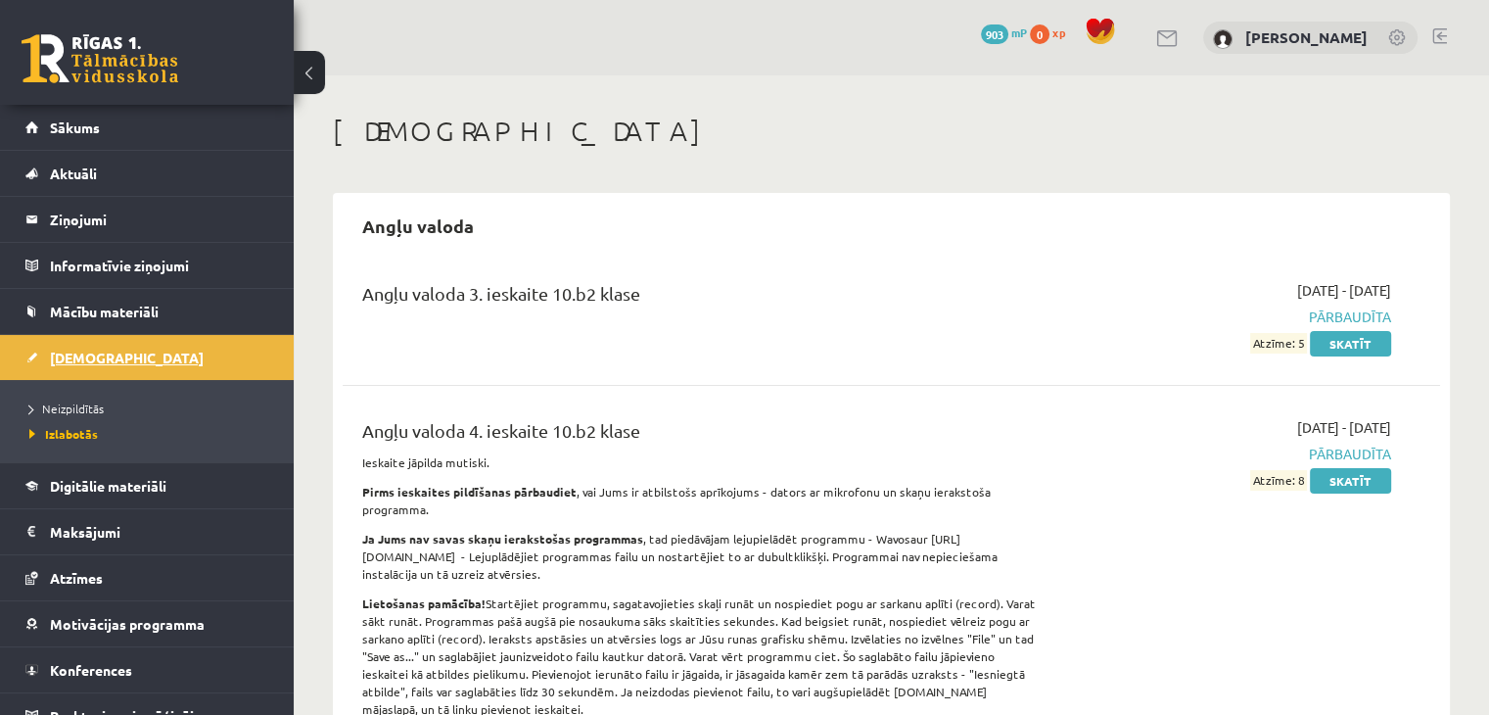
click at [137, 349] on link "[DEMOGRAPHIC_DATA]" at bounding box center [147, 357] width 244 height 45
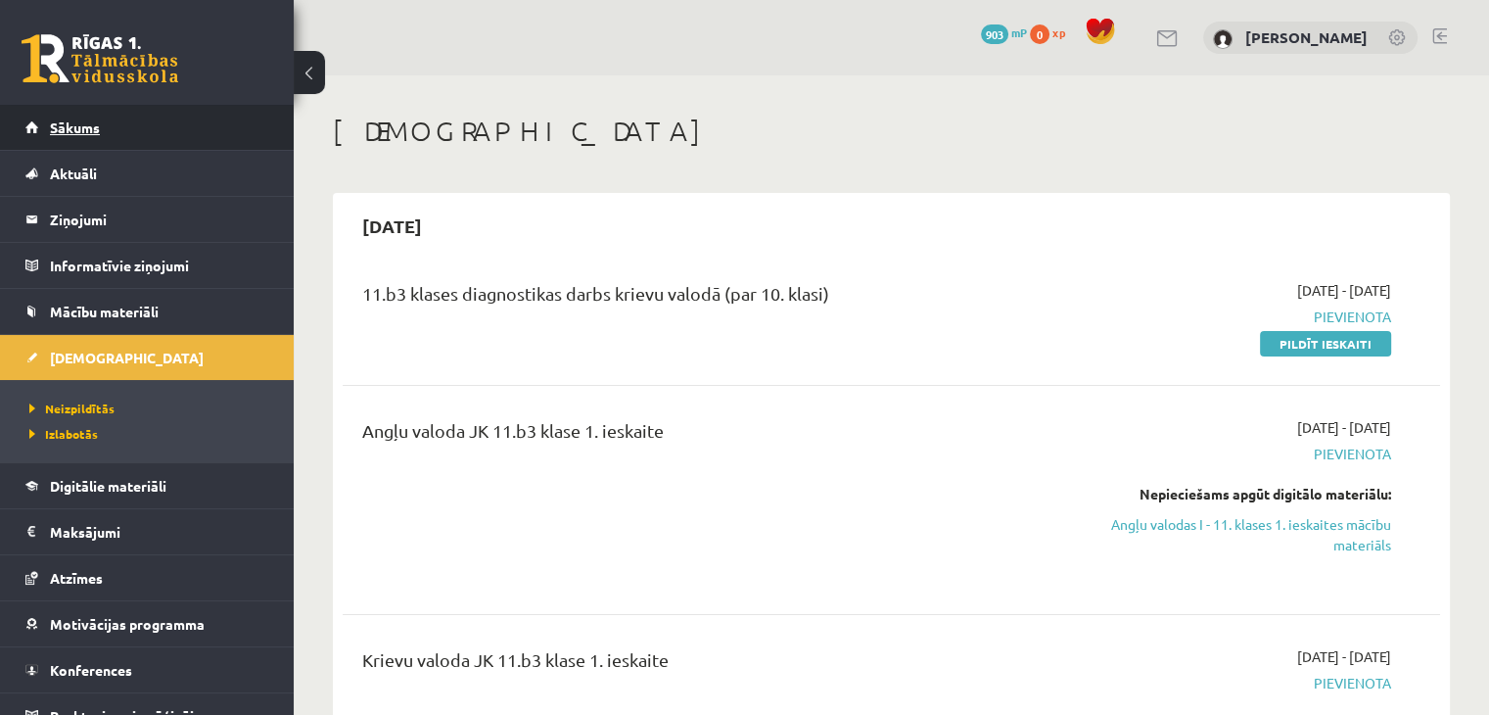
click at [164, 119] on link "Sākums" at bounding box center [147, 127] width 244 height 45
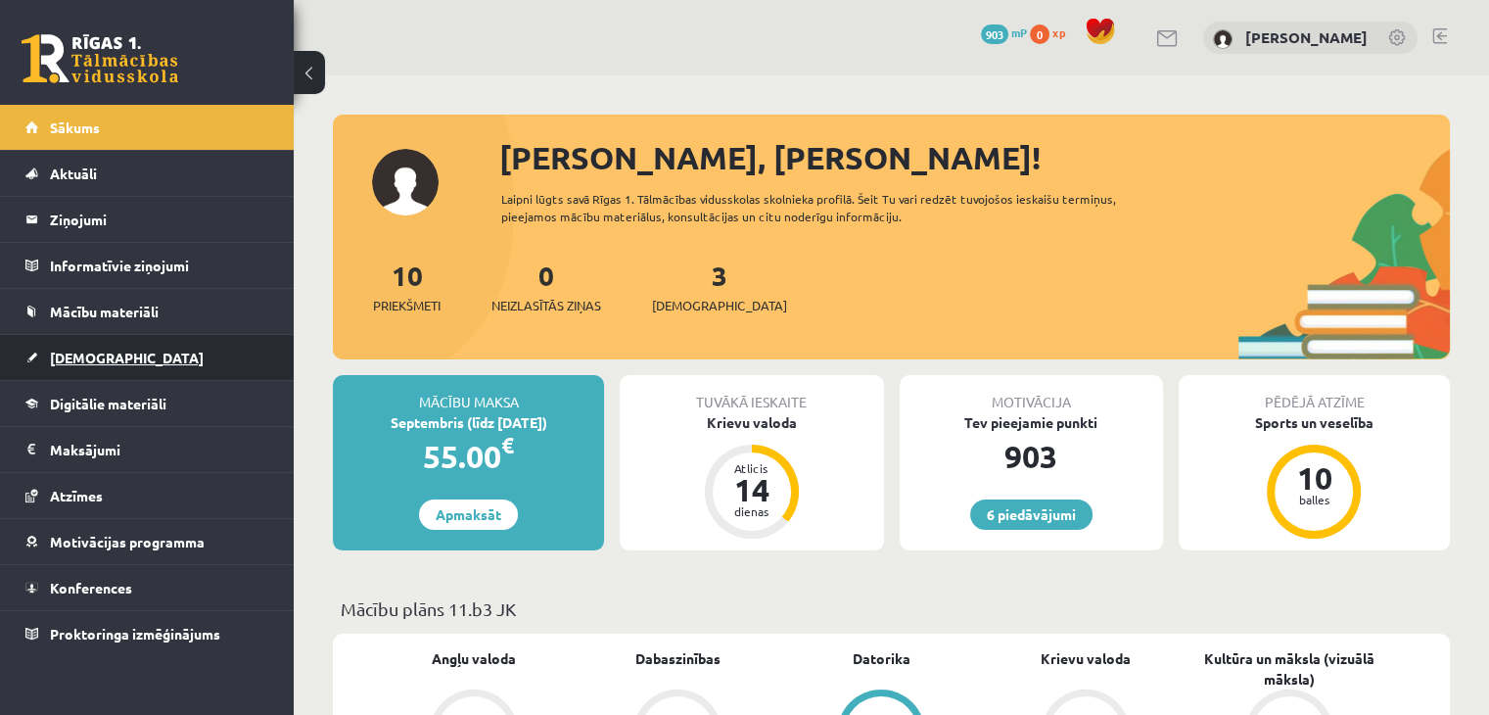
click at [141, 365] on link "[DEMOGRAPHIC_DATA]" at bounding box center [147, 357] width 244 height 45
